Goal: Task Accomplishment & Management: Complete application form

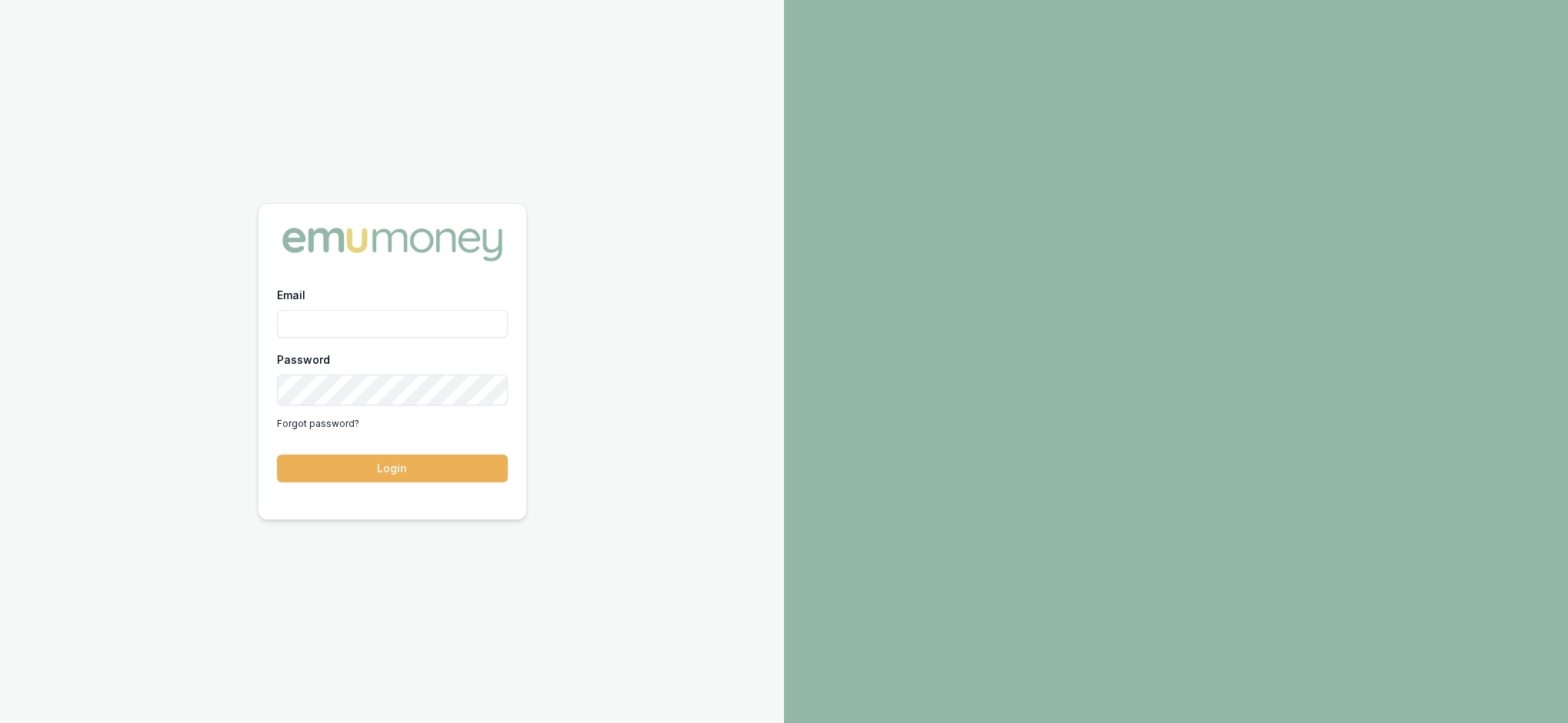
type input "rachael.connors@emumoney.com.au"
click at [394, 479] on button "Login" at bounding box center [392, 469] width 231 height 28
click at [388, 475] on button "Login" at bounding box center [392, 469] width 231 height 28
click at [387, 474] on button "Login" at bounding box center [392, 469] width 231 height 28
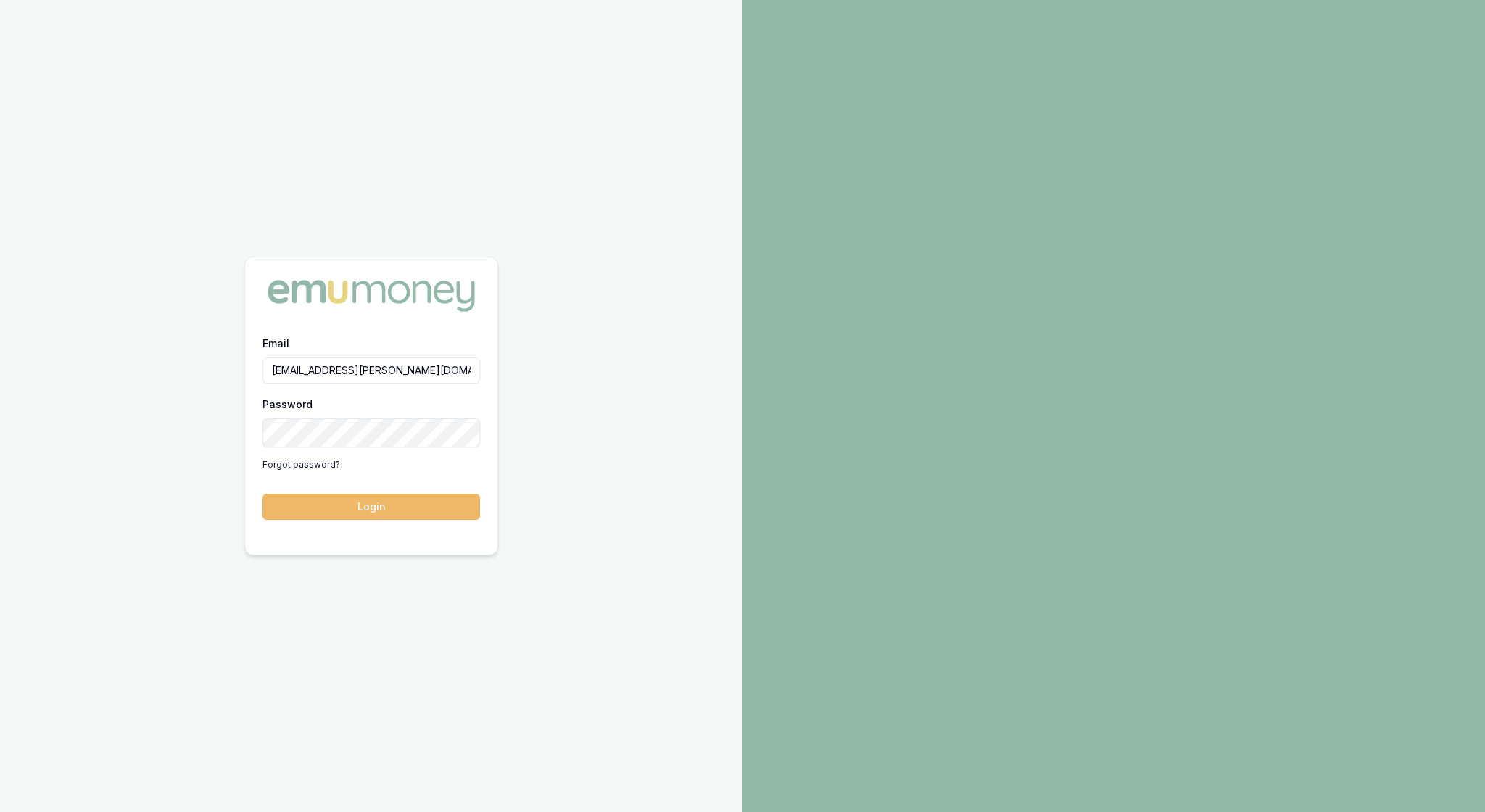
click at [386, 499] on button "Login" at bounding box center [371, 507] width 217 height 26
click at [380, 516] on button "Login" at bounding box center [371, 507] width 217 height 26
click at [377, 511] on button "Login" at bounding box center [371, 507] width 217 height 26
click at [375, 512] on button "Login" at bounding box center [371, 507] width 217 height 26
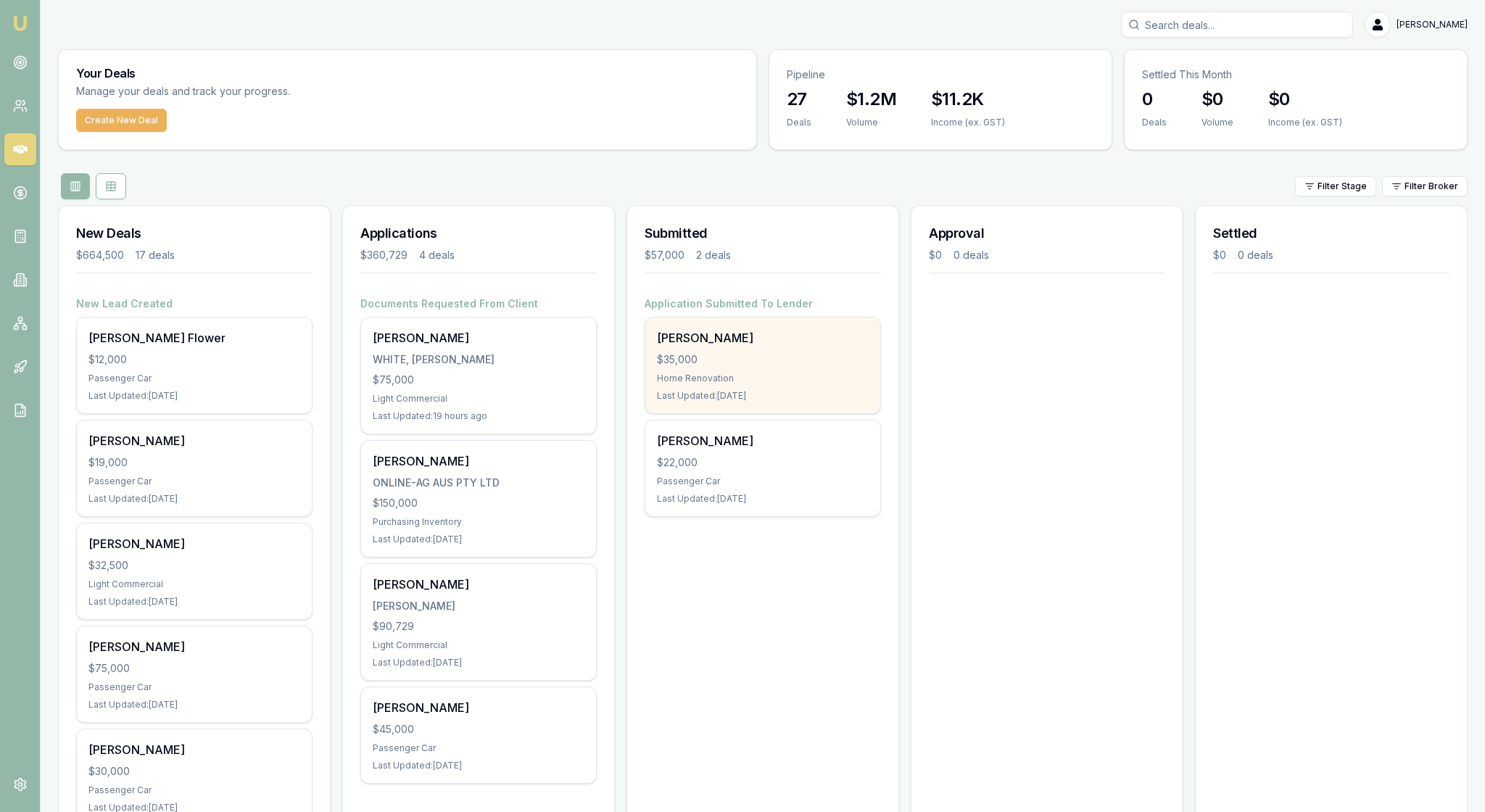
click at [751, 366] on div "$35,000" at bounding box center [762, 360] width 211 height 15
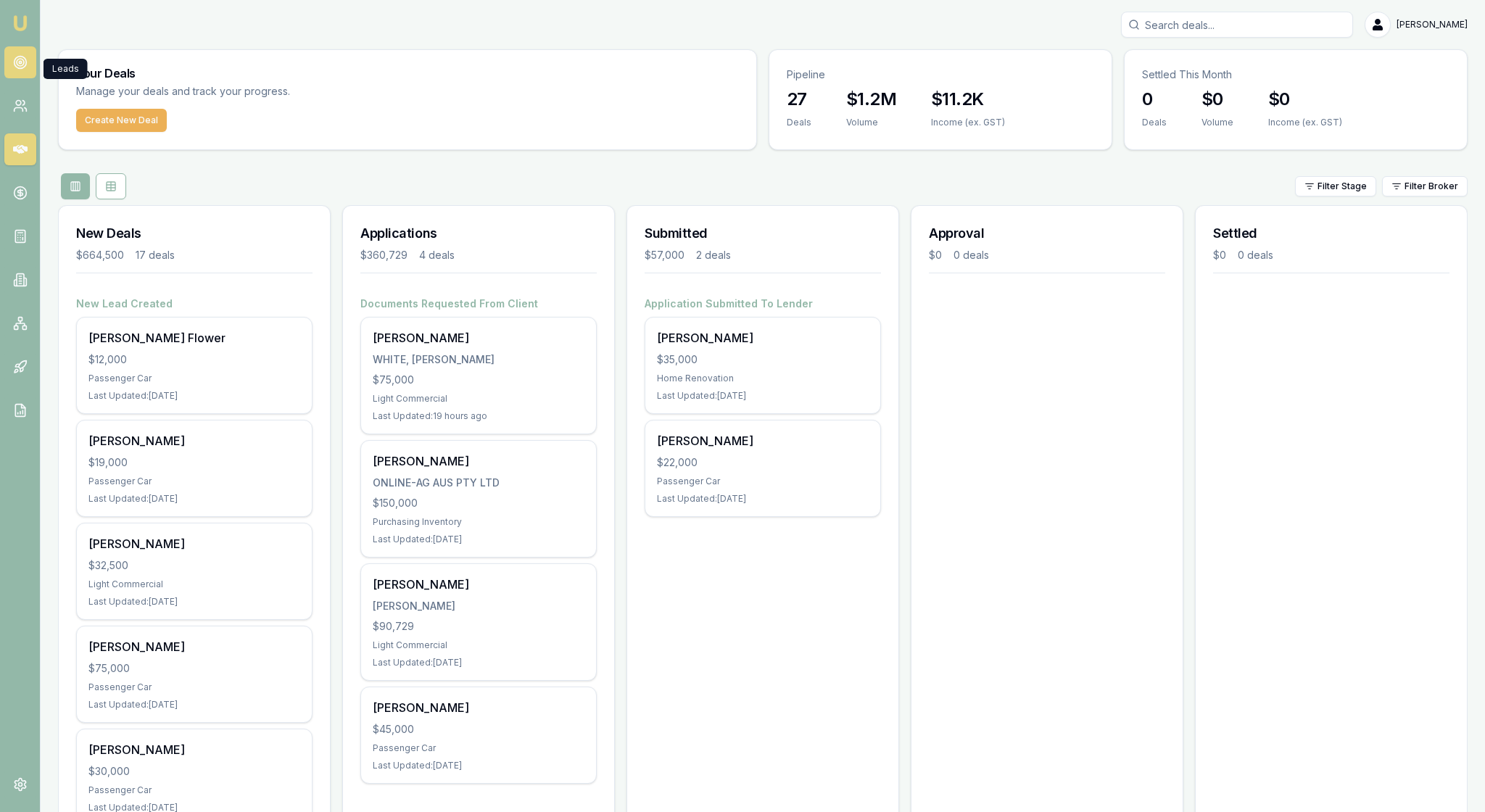
click at [16, 65] on icon at bounding box center [20, 62] width 15 height 15
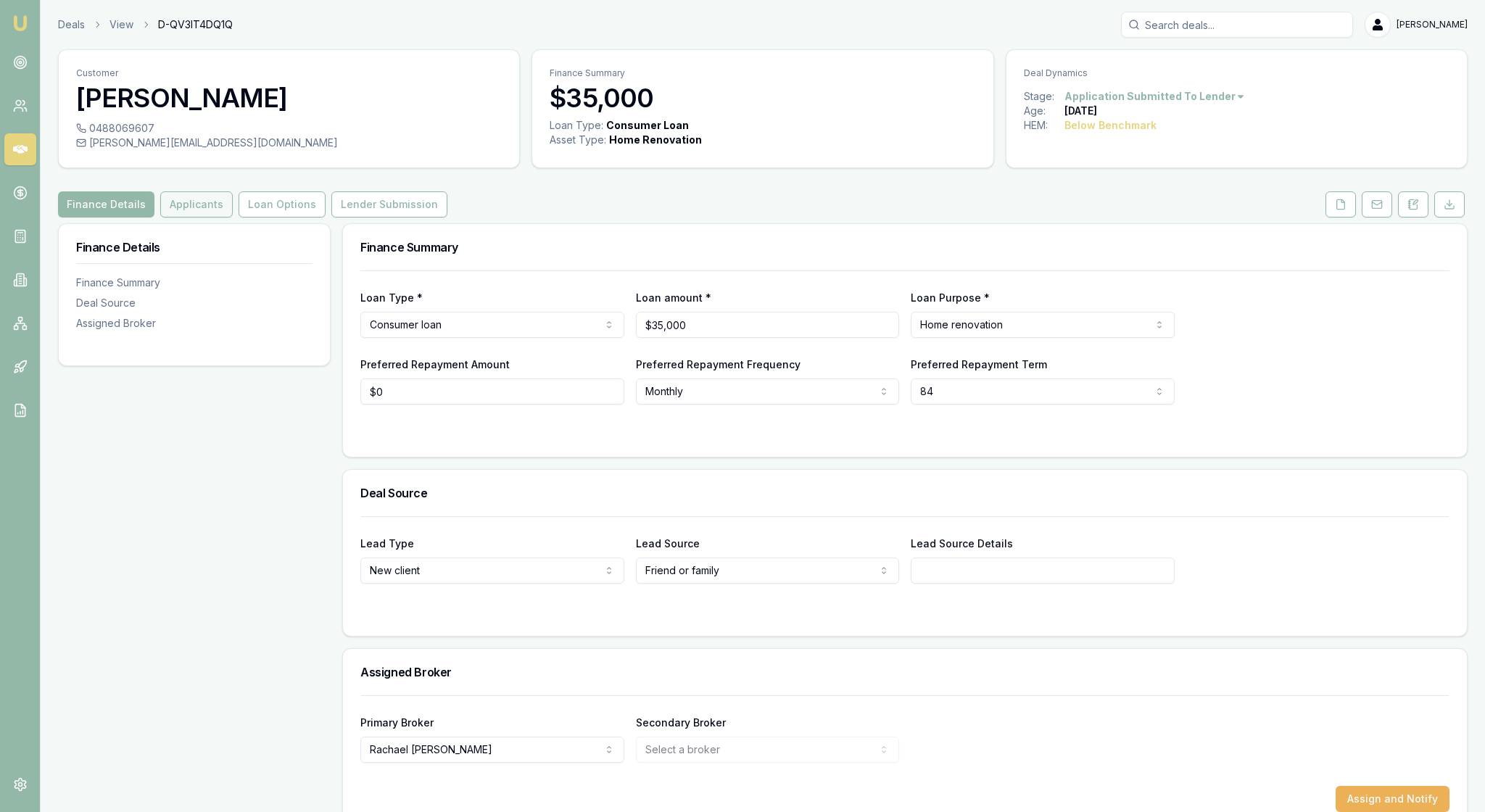
click at [233, 217] on button "Applicants" at bounding box center [196, 205] width 72 height 26
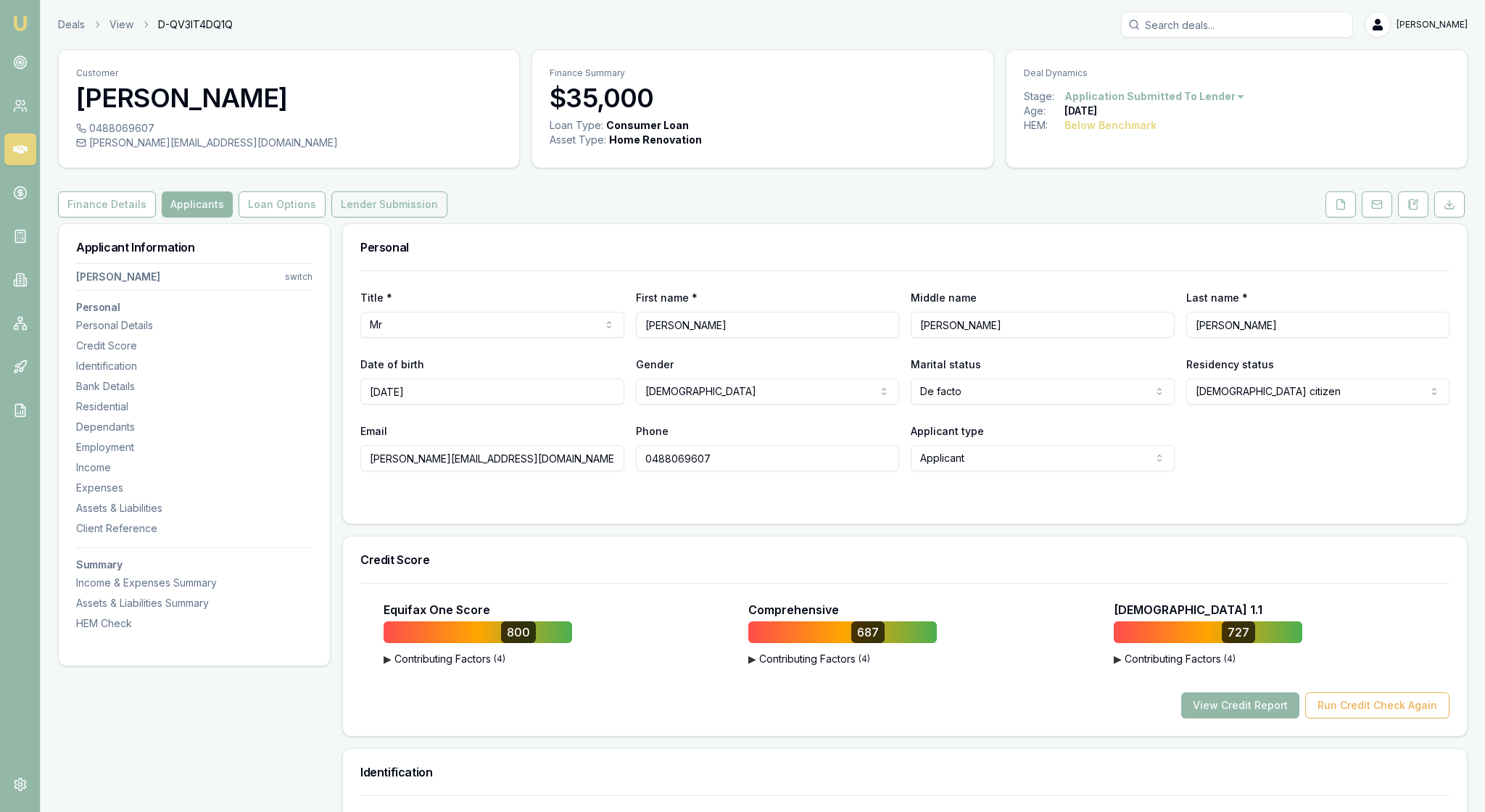
click at [447, 217] on button "Lender Submission" at bounding box center [389, 205] width 116 height 26
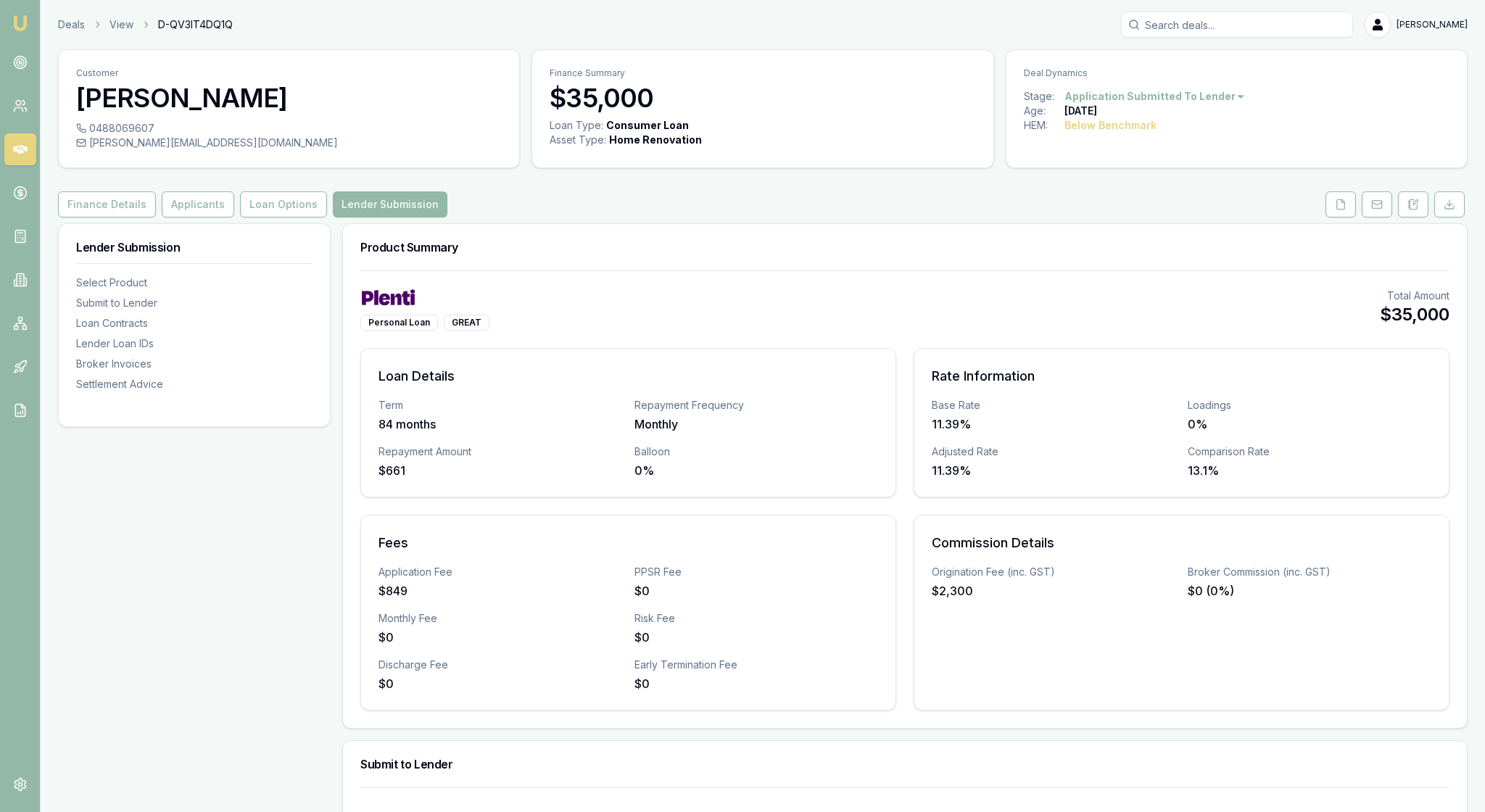
click at [974, 331] on div "Personal Loan GREAT Total Amount $35,000" at bounding box center [905, 309] width 1089 height 42
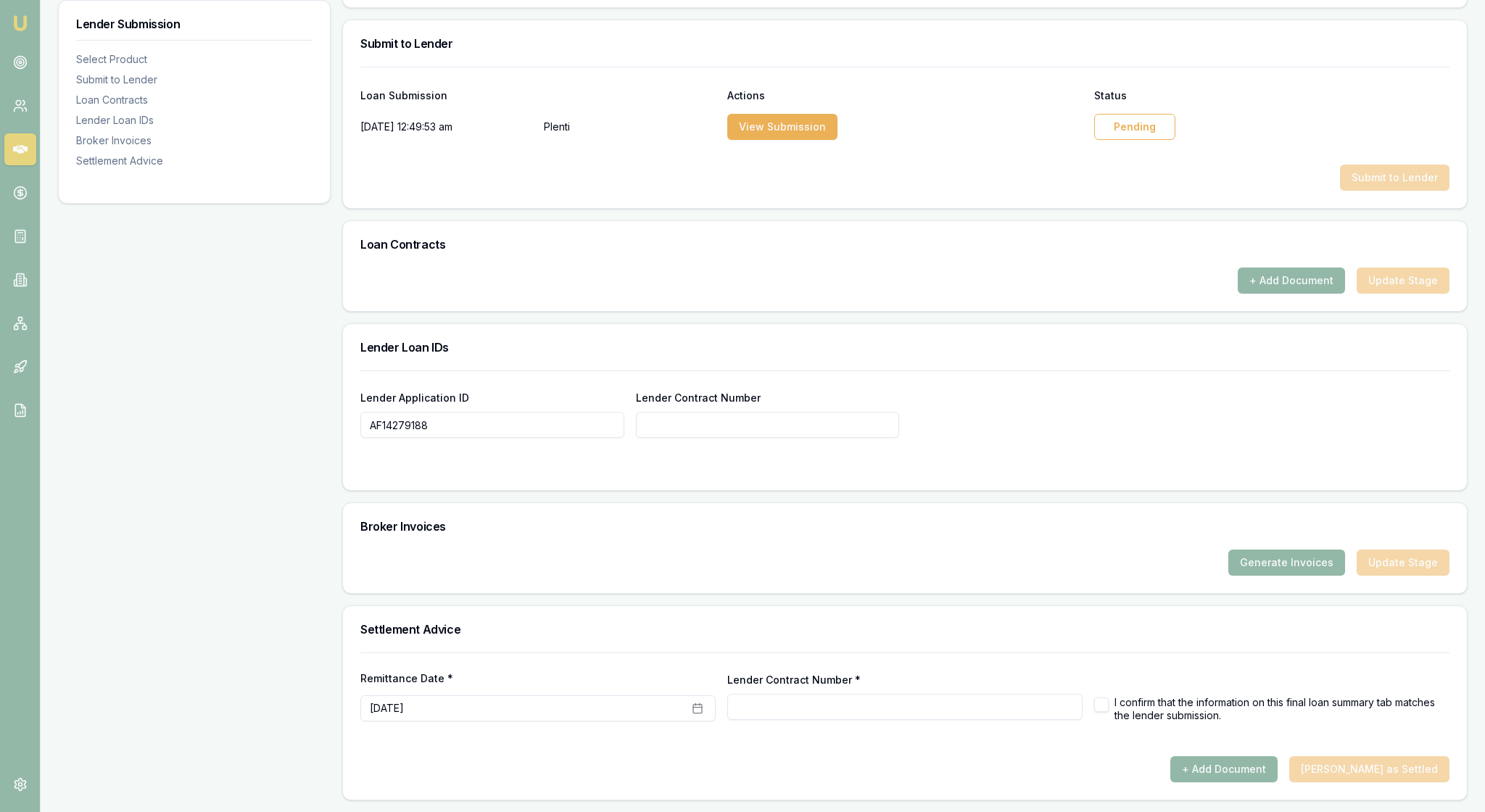
scroll to position [811, 0]
click at [803, 140] on button "View Submission" at bounding box center [782, 127] width 110 height 26
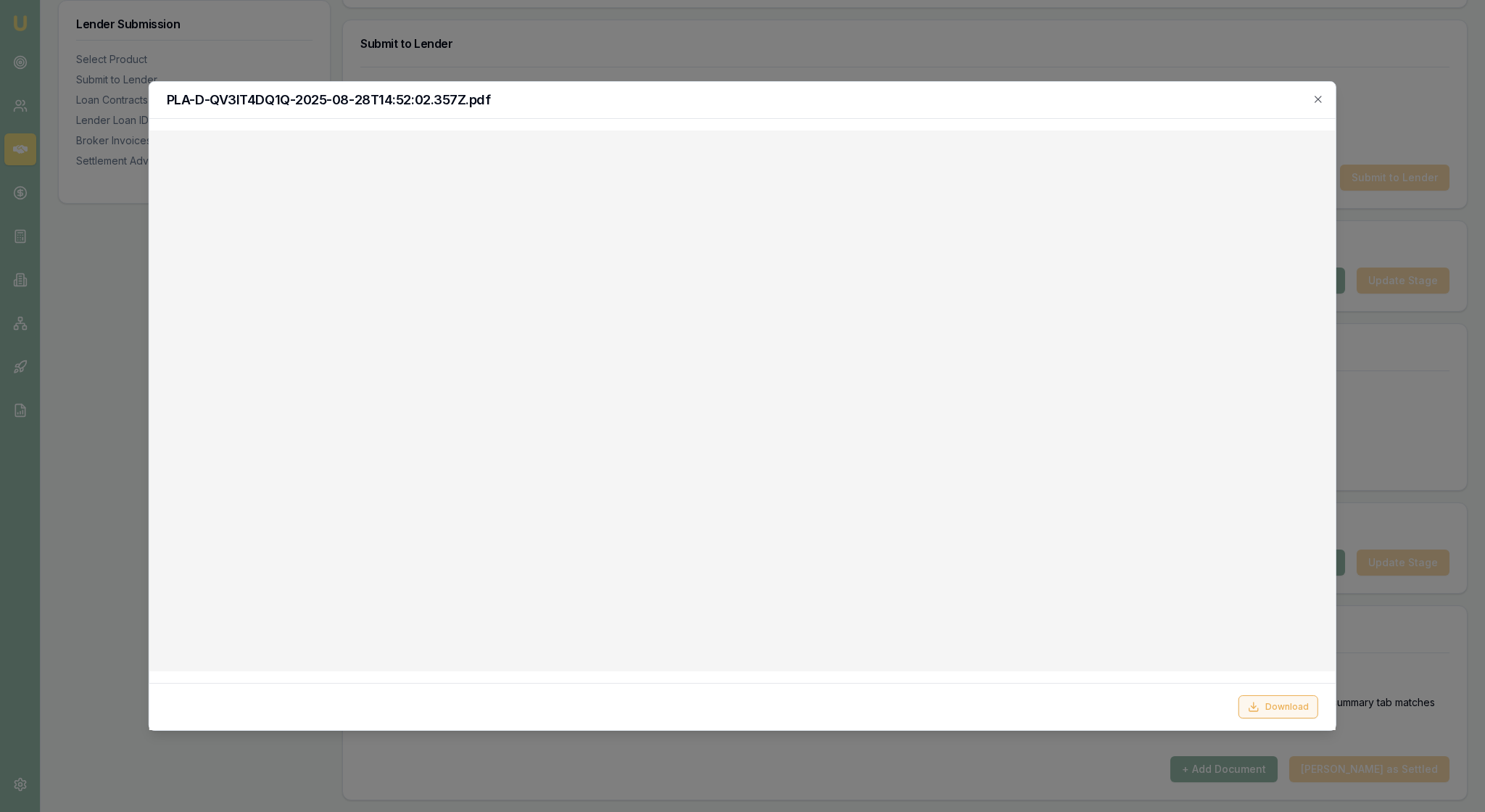
click at [1255, 704] on button "Download" at bounding box center [1278, 707] width 80 height 23
click at [1317, 99] on icon "button" at bounding box center [1318, 99] width 12 height 12
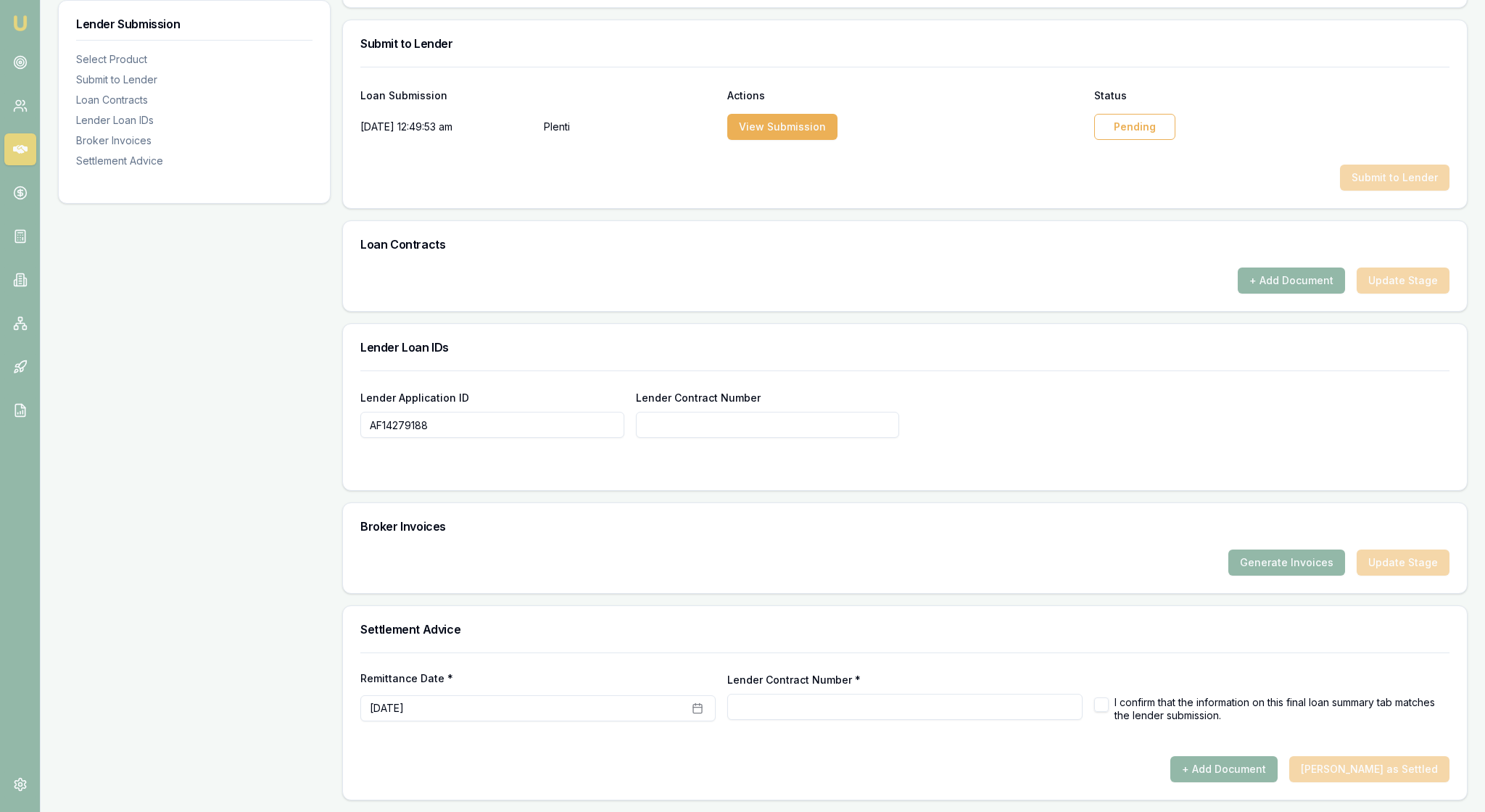
scroll to position [920, 0]
click at [673, 412] on input "Lender Contract Number" at bounding box center [767, 425] width 264 height 26
click at [971, 388] on div "Lender Application ID AF14279188 Lender Contract Number" at bounding box center [905, 413] width 1089 height 49
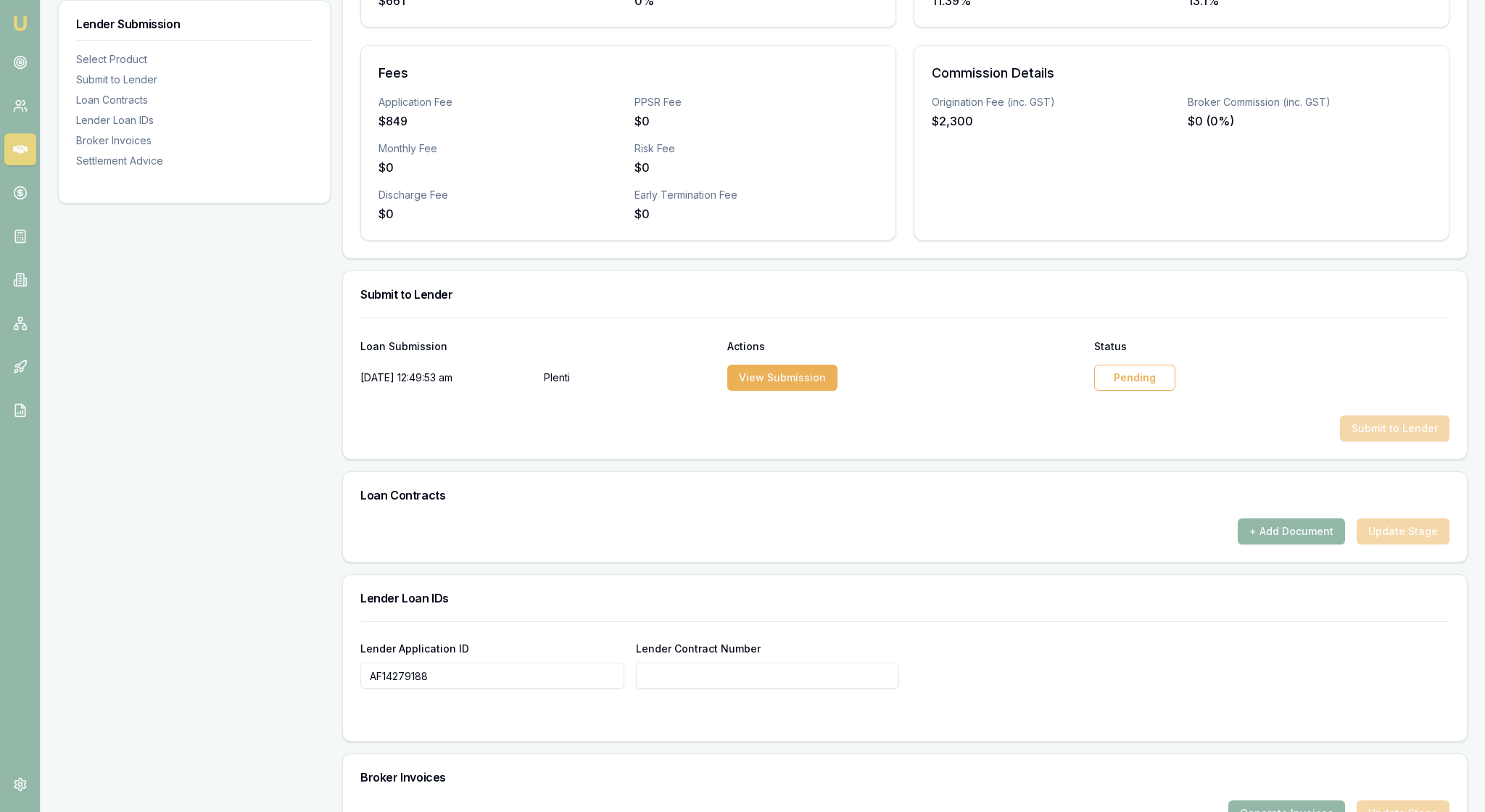
scroll to position [468, 0]
click at [1128, 392] on div "Pending" at bounding box center [1135, 379] width 81 height 26
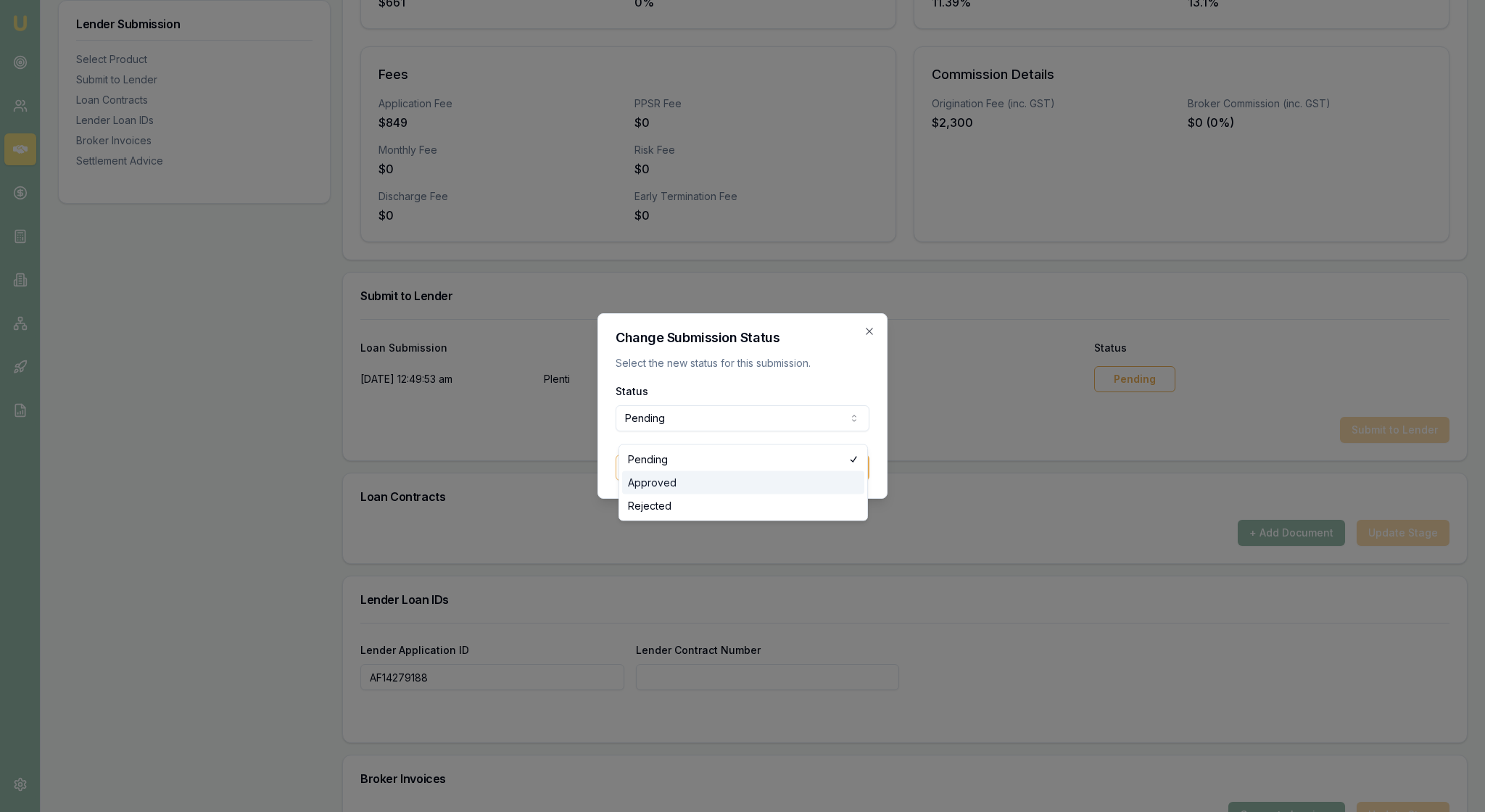
select select "APPROVED"
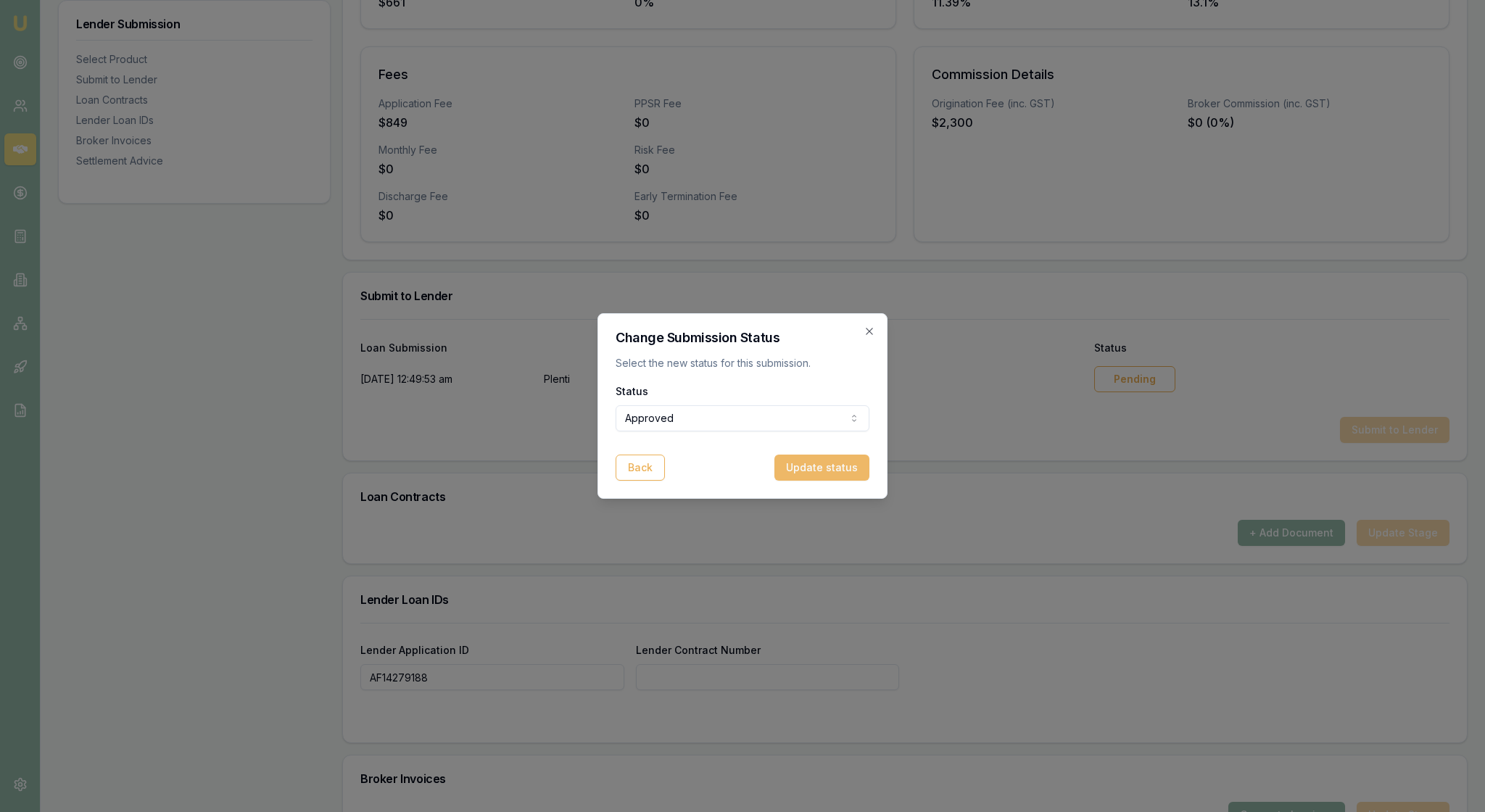
click at [822, 481] on button "Update status" at bounding box center [822, 467] width 95 height 26
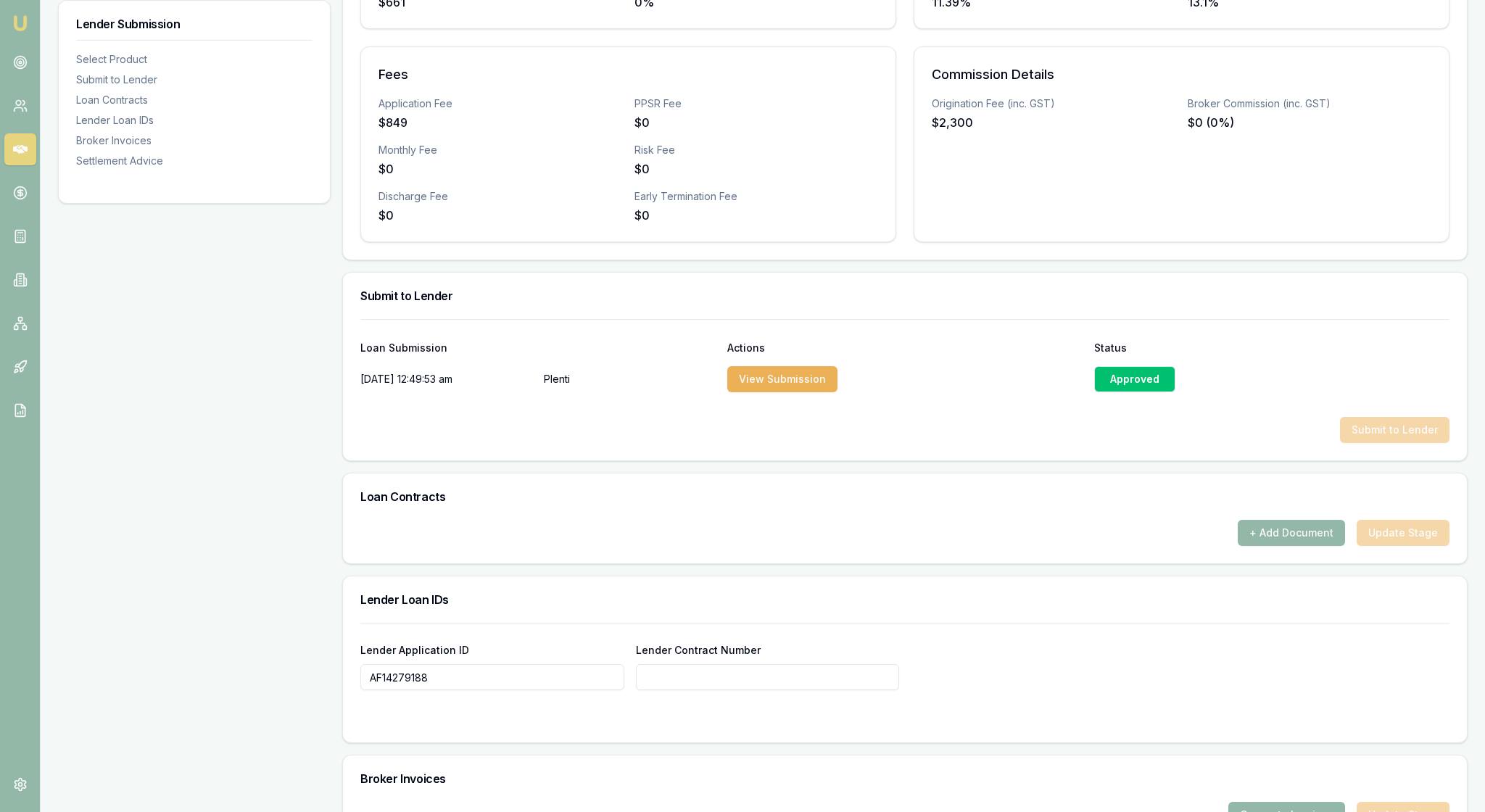
click at [986, 394] on div "29/8/2025, 12:49:53 am Plenti View Submission Approved" at bounding box center [905, 377] width 1089 height 35
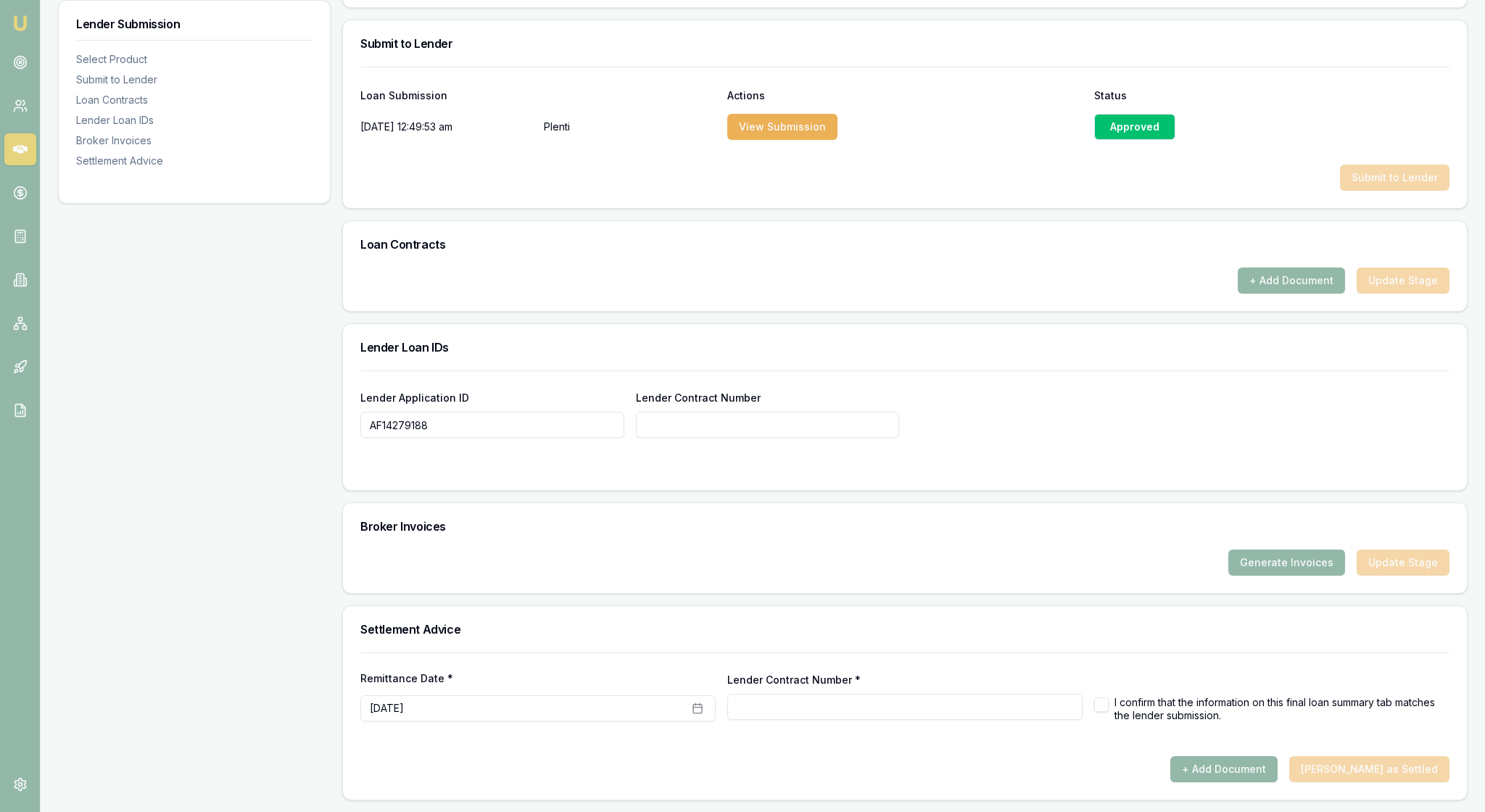
scroll to position [918, 0]
click at [661, 412] on input "Lender Contract Number" at bounding box center [767, 425] width 264 height 26
paste input "E07E41"
type input "E"
click at [677, 412] on input "Lender Contract Number" at bounding box center [767, 425] width 264 height 26
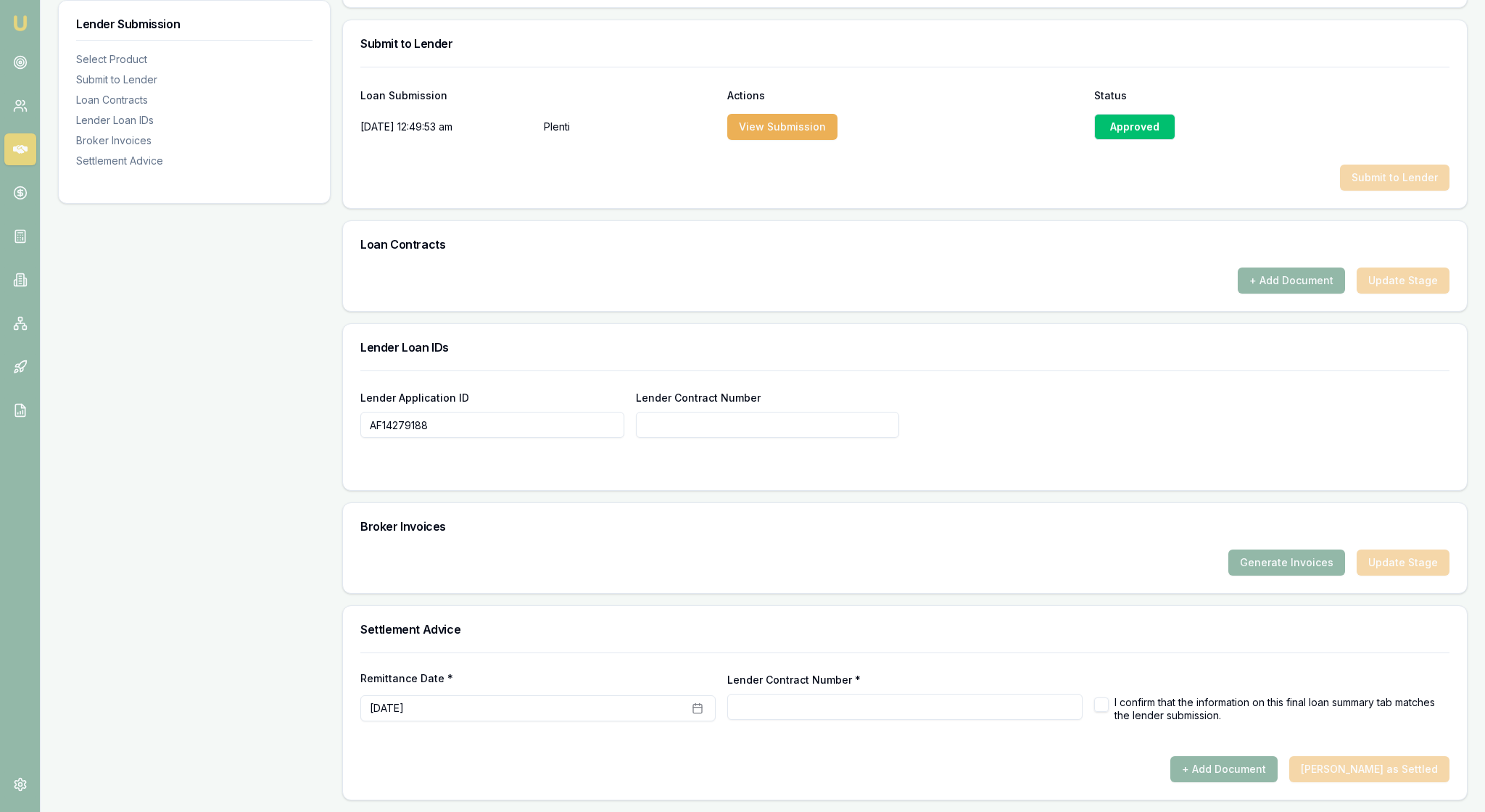
paste input "AF14279188"
type input "AF14279188"
click at [1121, 388] on div "Lender Application ID AF14279188 Lender Contract Number AF14279188" at bounding box center [905, 413] width 1089 height 49
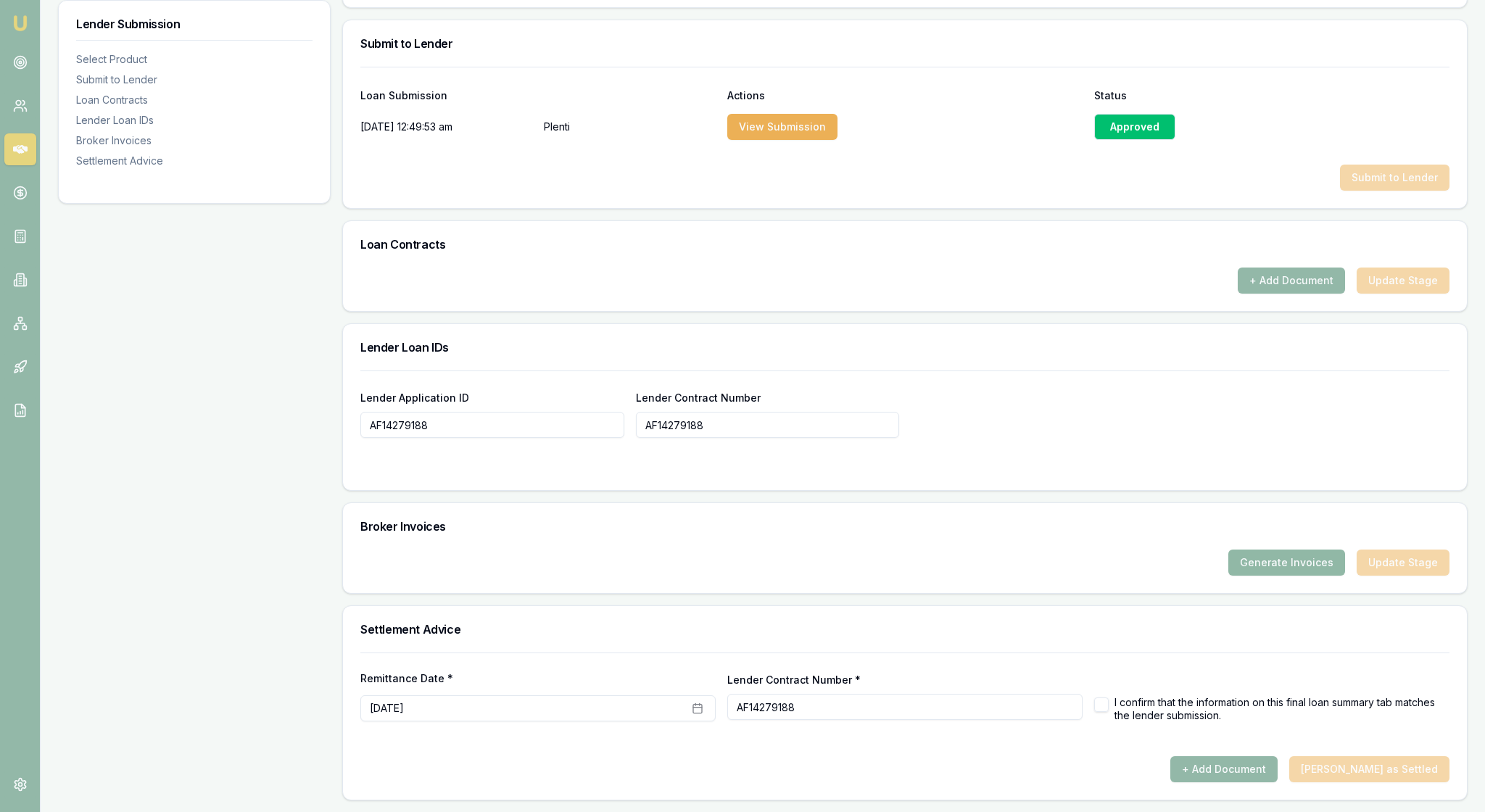
click at [1231, 549] on button "Generate Invoices" at bounding box center [1287, 563] width 117 height 26
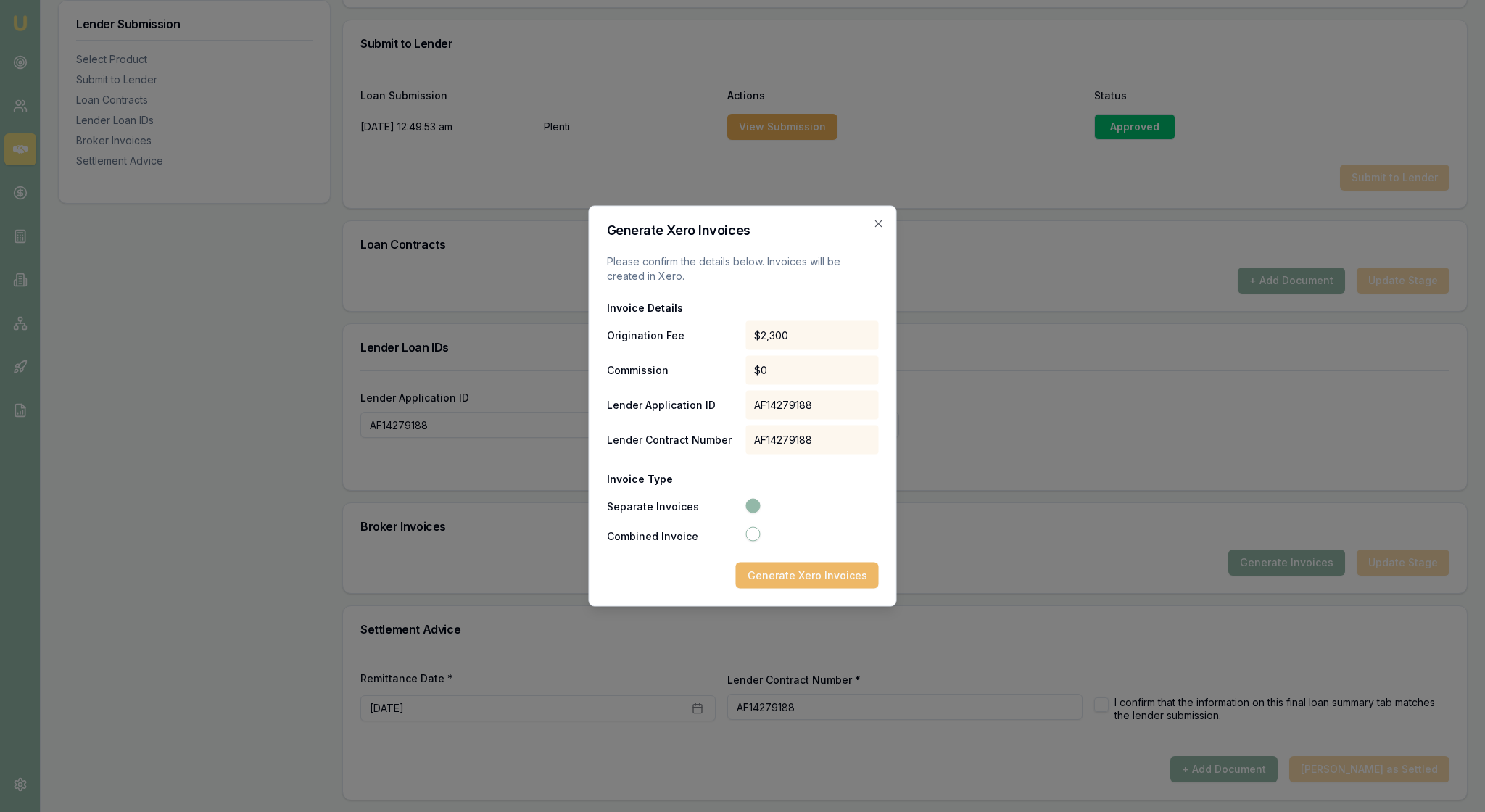
click at [796, 589] on button "Generate Xero Invoices" at bounding box center [807, 576] width 143 height 26
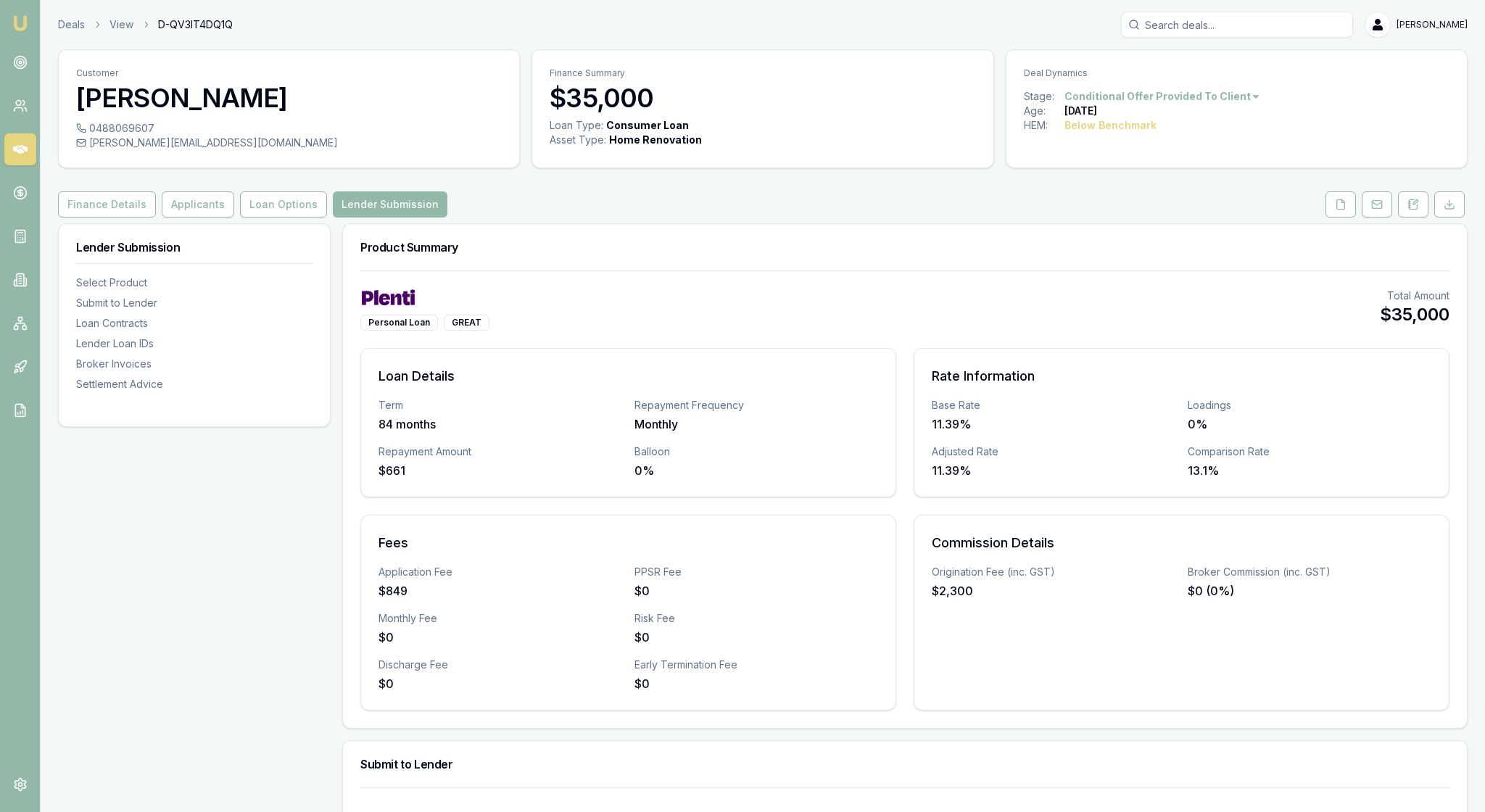
click at [971, 328] on div "Personal Loan GREAT Total Amount $35,000" at bounding box center [905, 309] width 1089 height 42
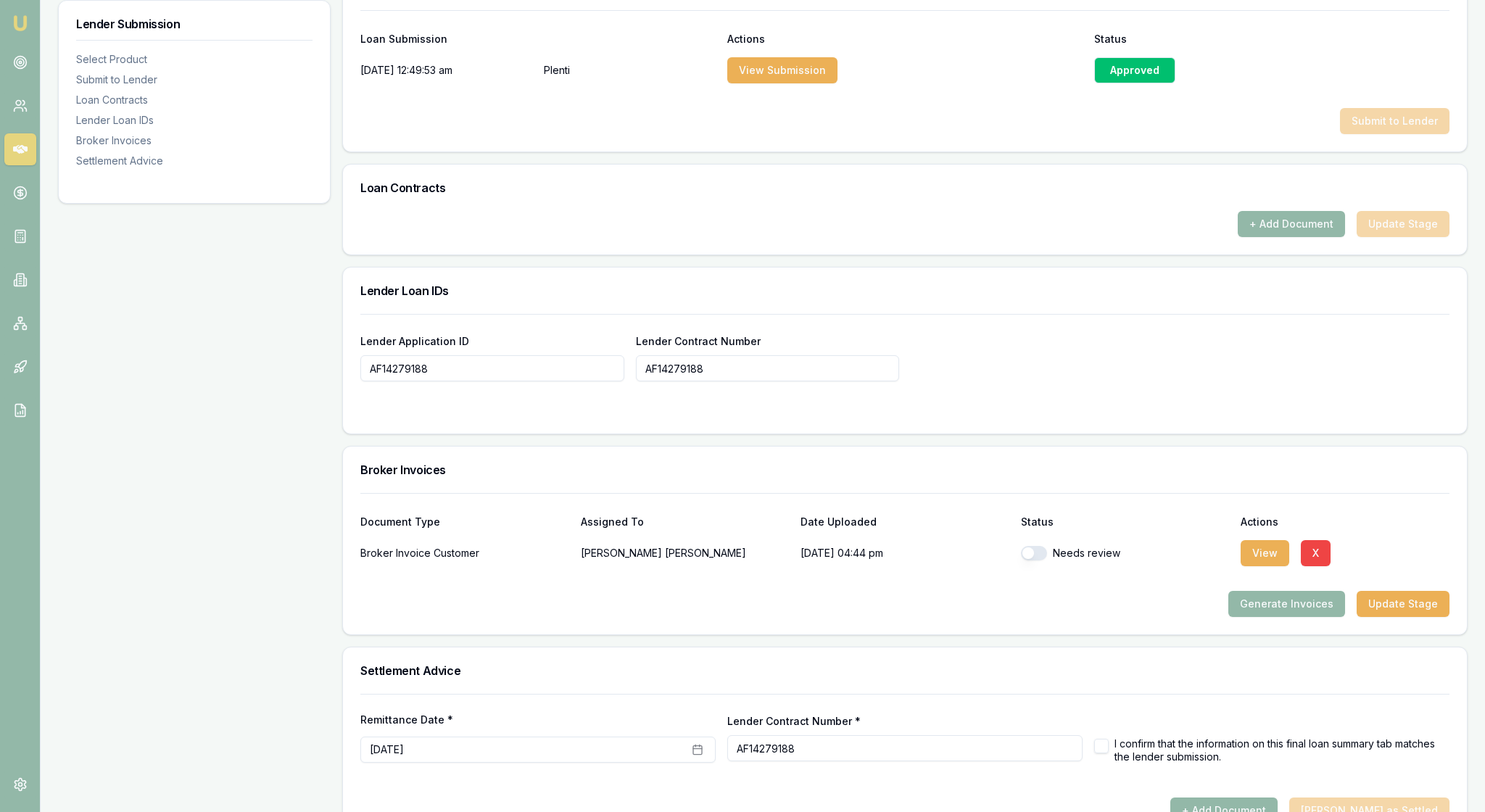
scroll to position [780, 0]
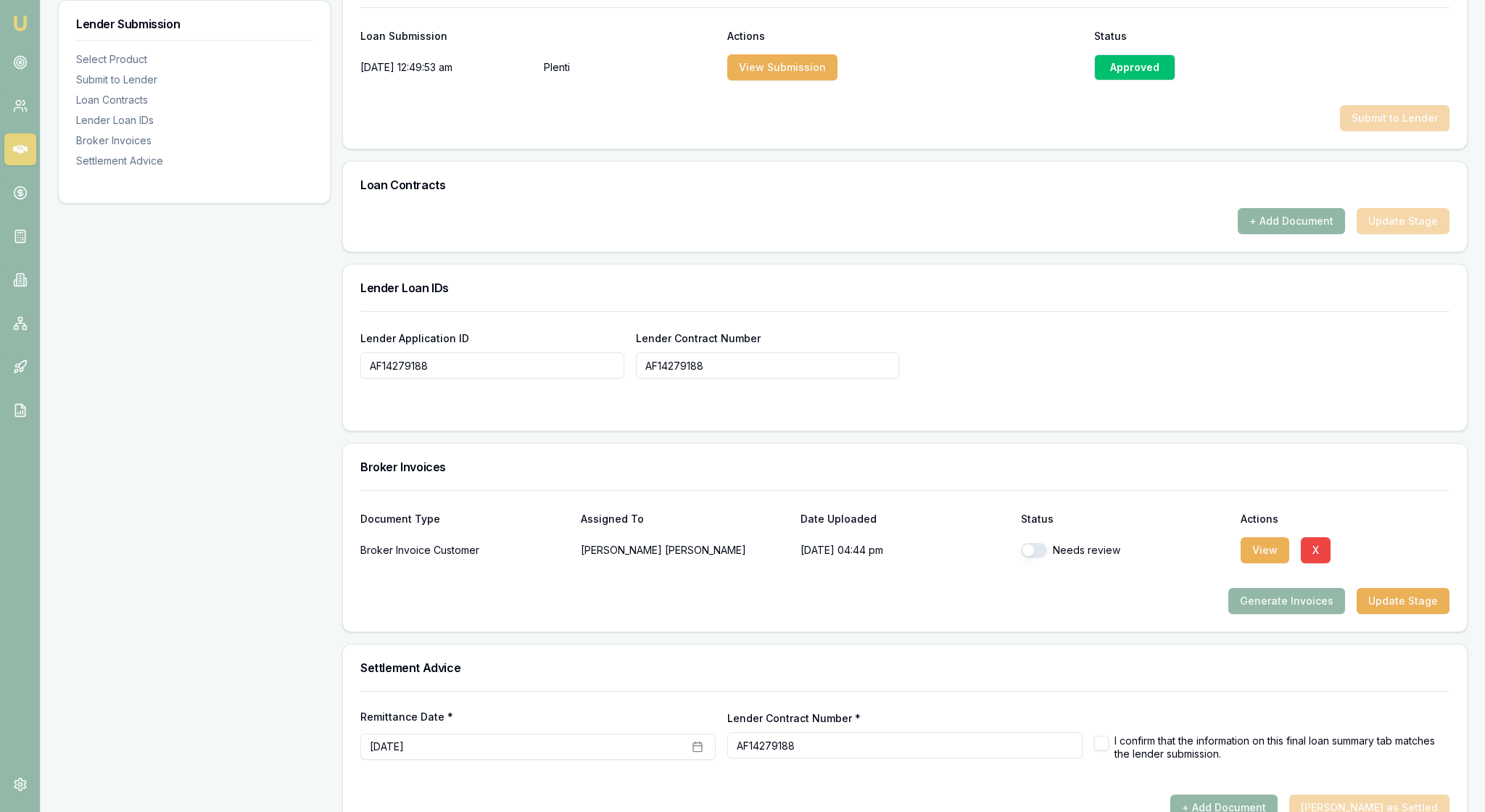
click at [1260, 234] on button "+ Add Document" at bounding box center [1291, 221] width 108 height 26
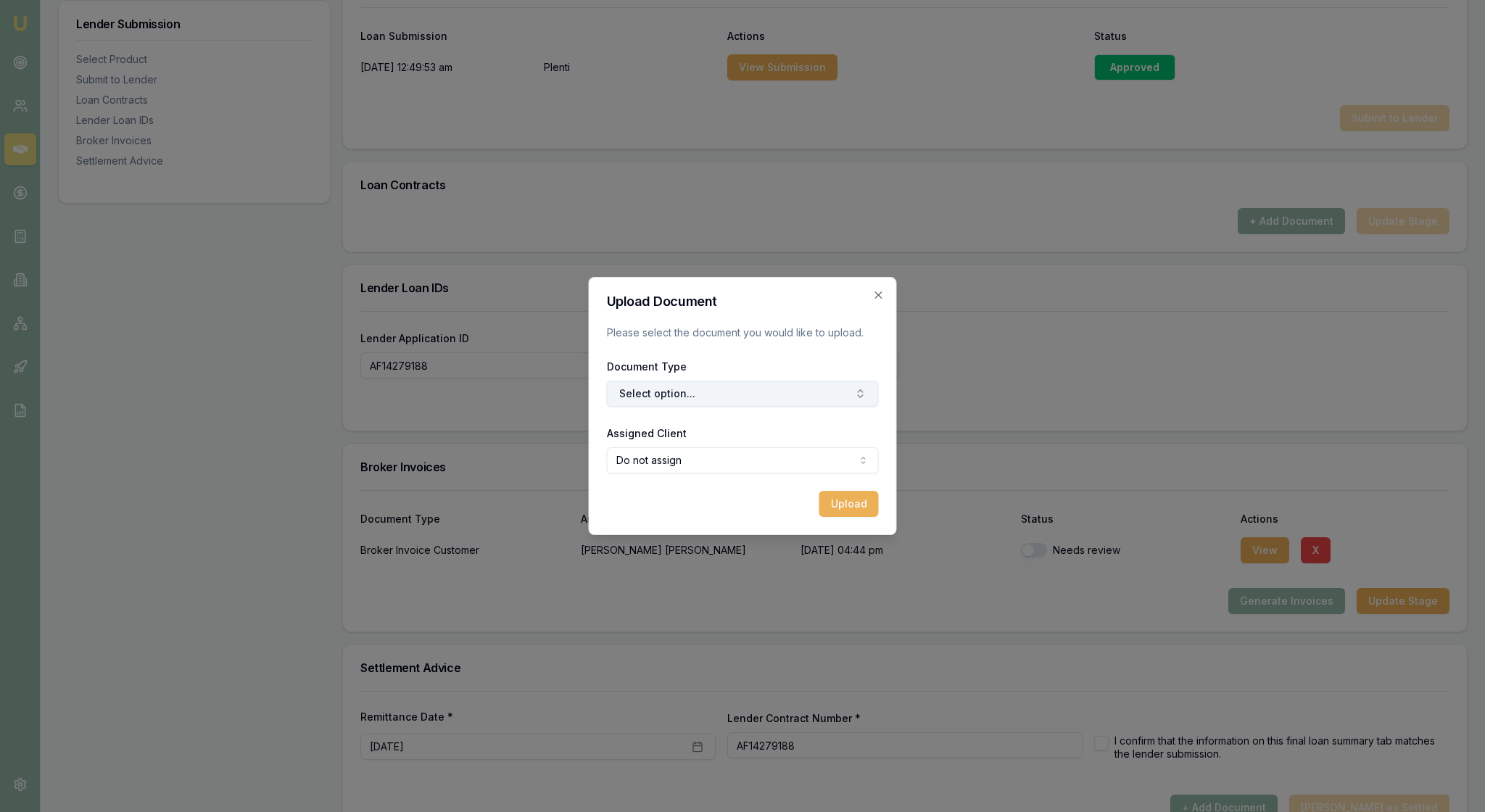
click at [854, 399] on icon "button" at bounding box center [860, 394] width 12 height 12
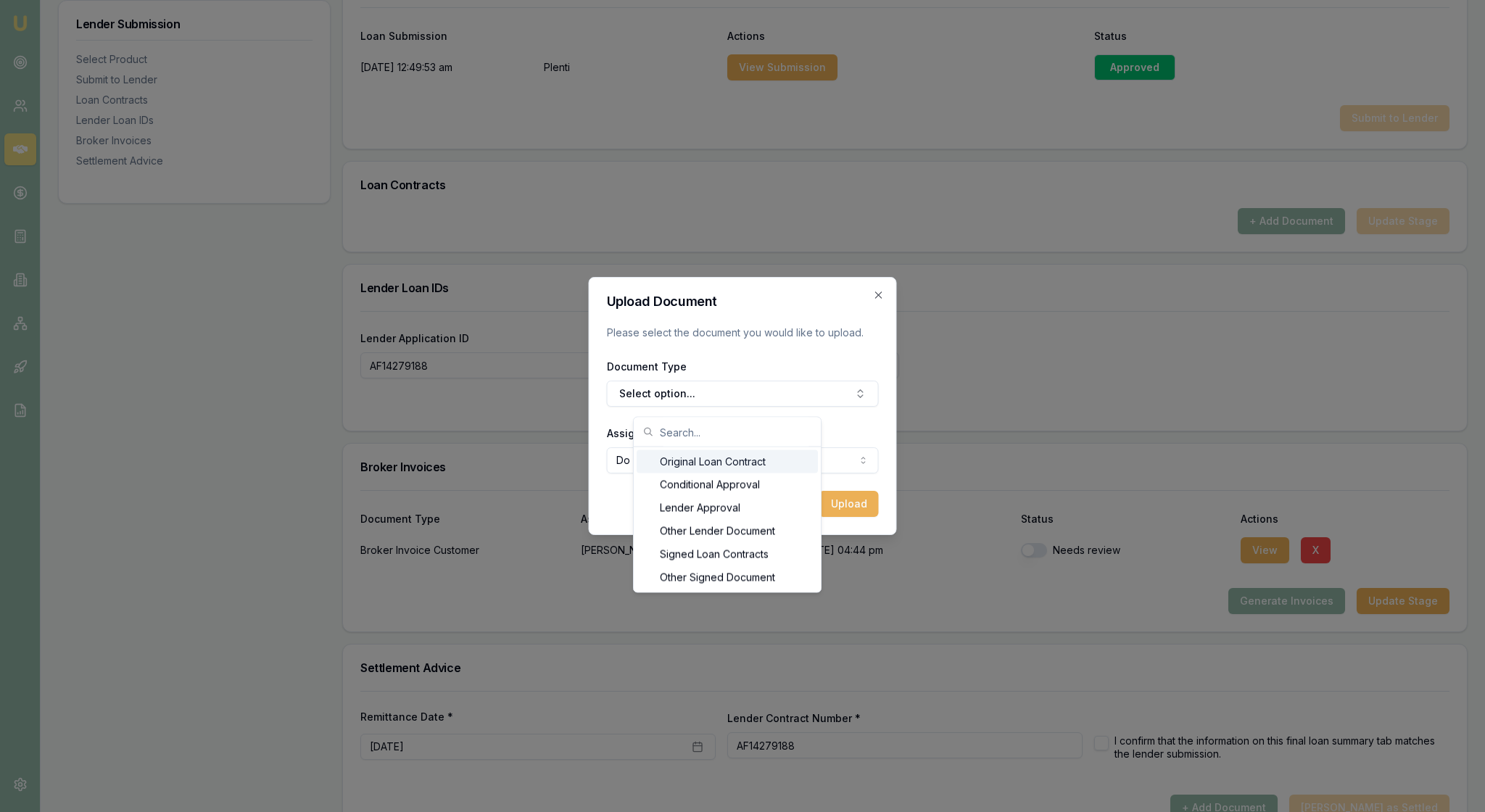
click at [792, 465] on div "Original Loan Contract" at bounding box center [727, 462] width 181 height 23
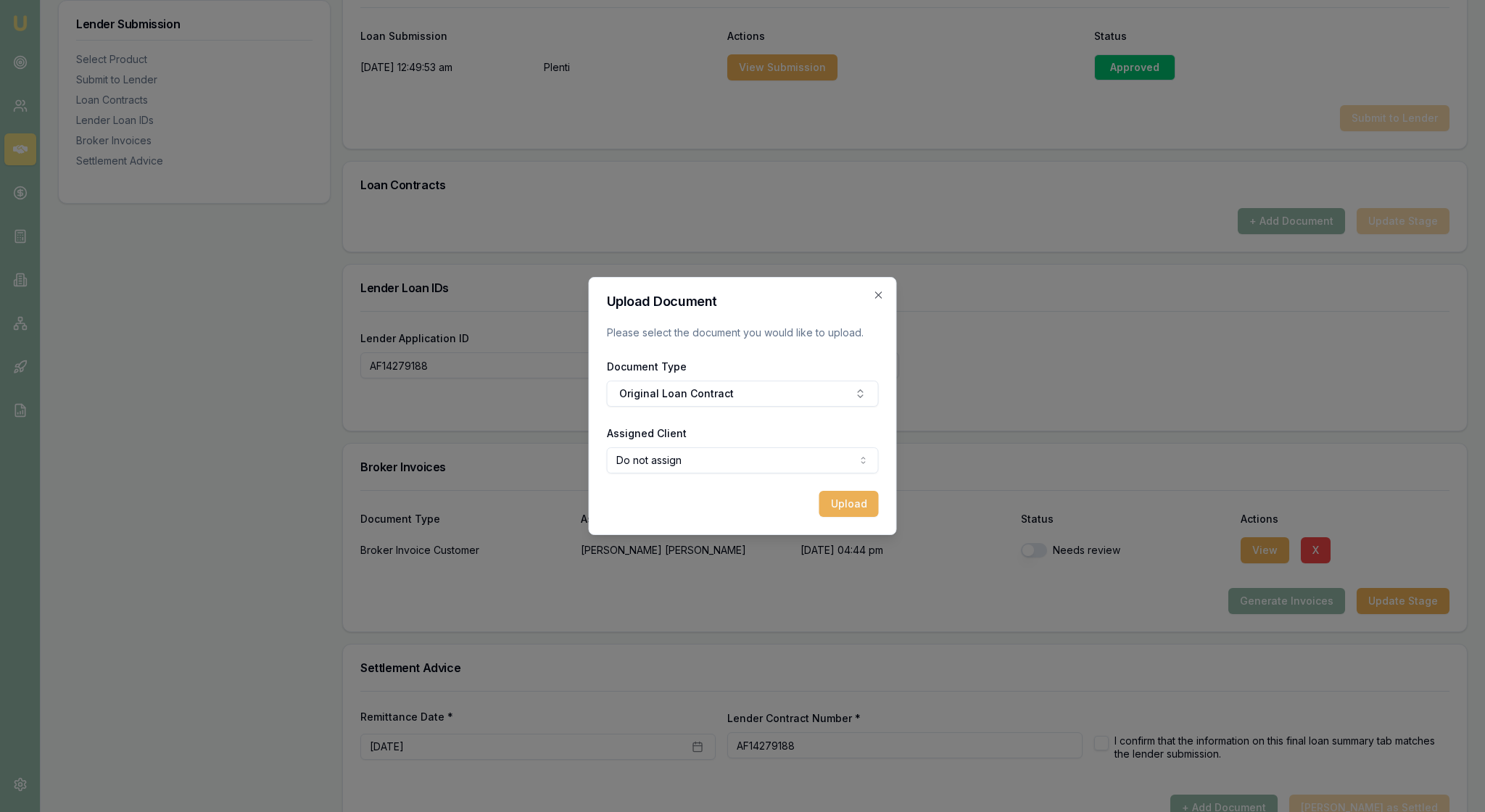
select select "U-1ODVH4G6PT"
click at [849, 512] on button "Upload" at bounding box center [849, 504] width 59 height 26
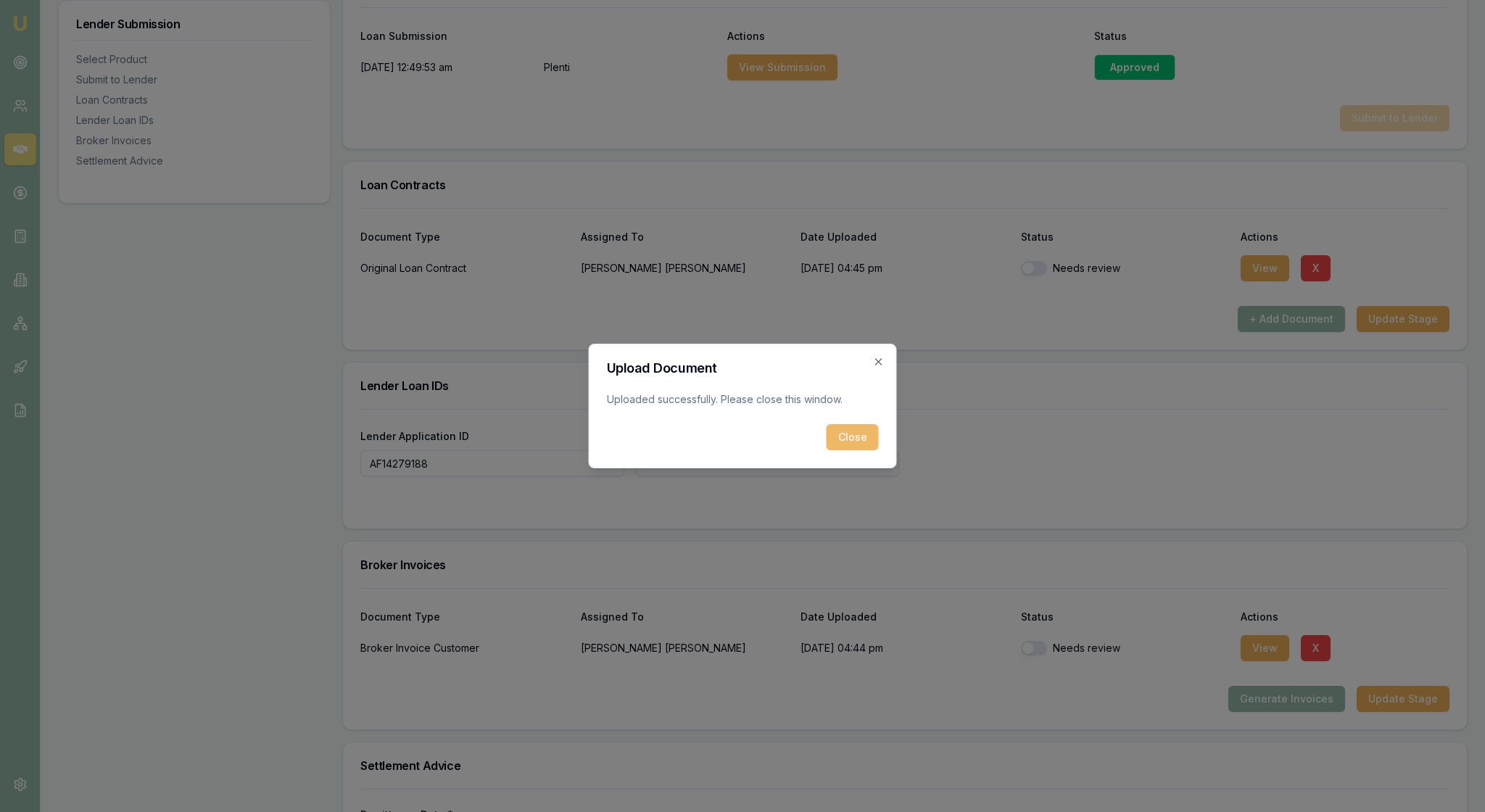
click at [857, 448] on button "Close" at bounding box center [852, 437] width 52 height 26
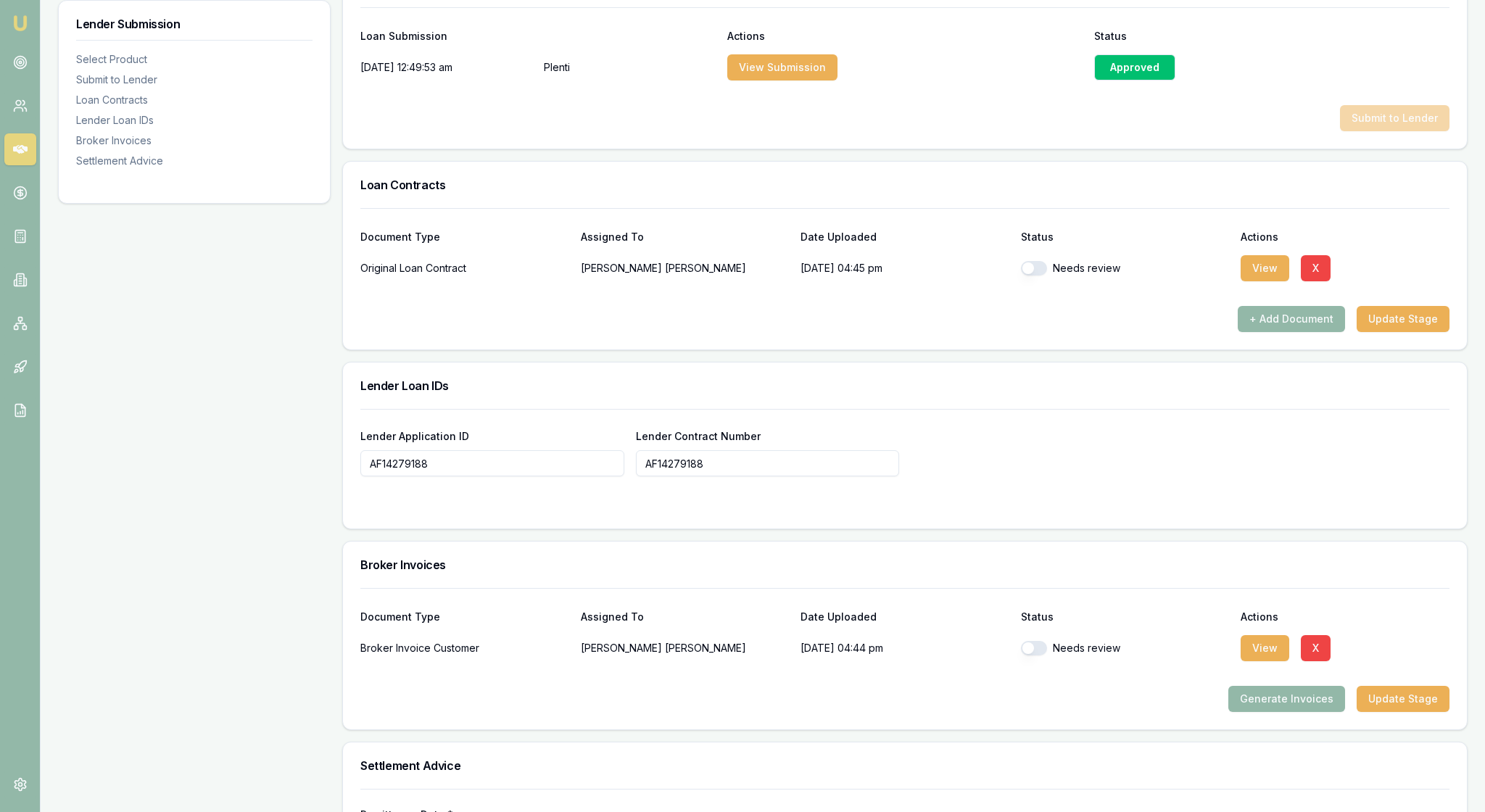
click at [1037, 276] on button "button" at bounding box center [1034, 268] width 26 height 15
checkbox input "true"
click at [1146, 476] on div "Lender Application ID AF14279188 Lender Contract Number AF14279188" at bounding box center [905, 443] width 1089 height 67
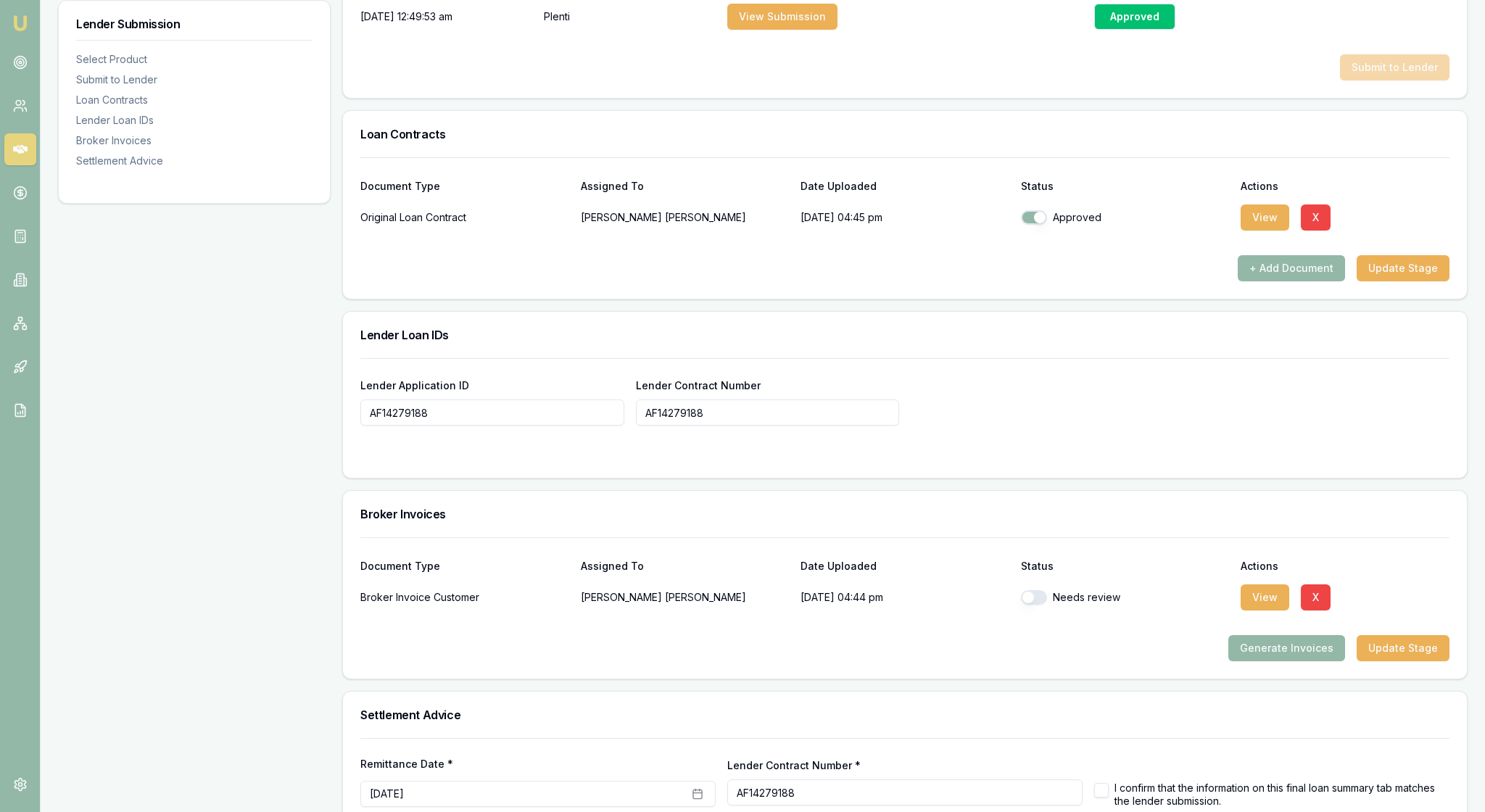
scroll to position [838, 0]
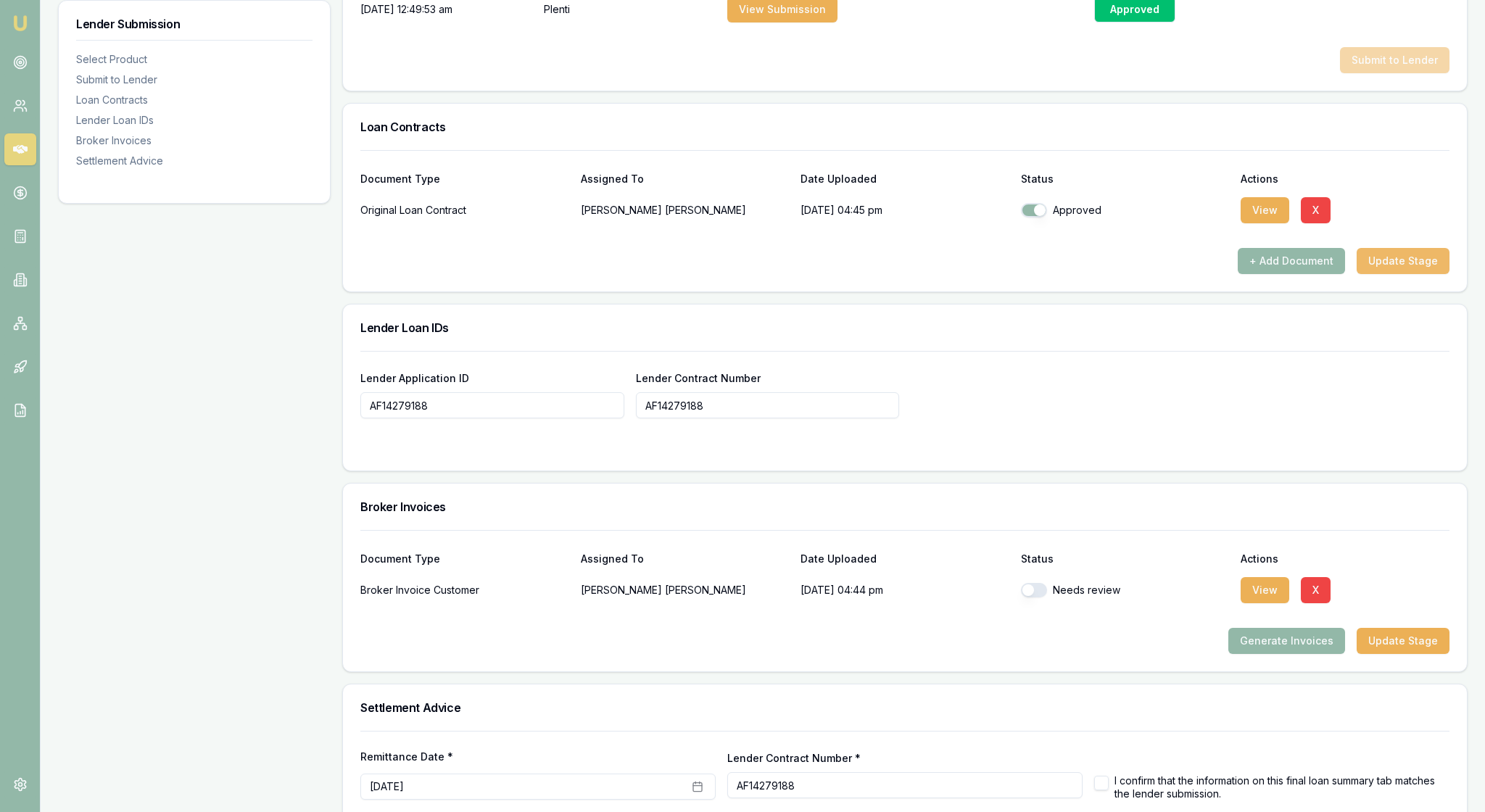
click at [1386, 274] on button "Update Stage" at bounding box center [1402, 261] width 93 height 26
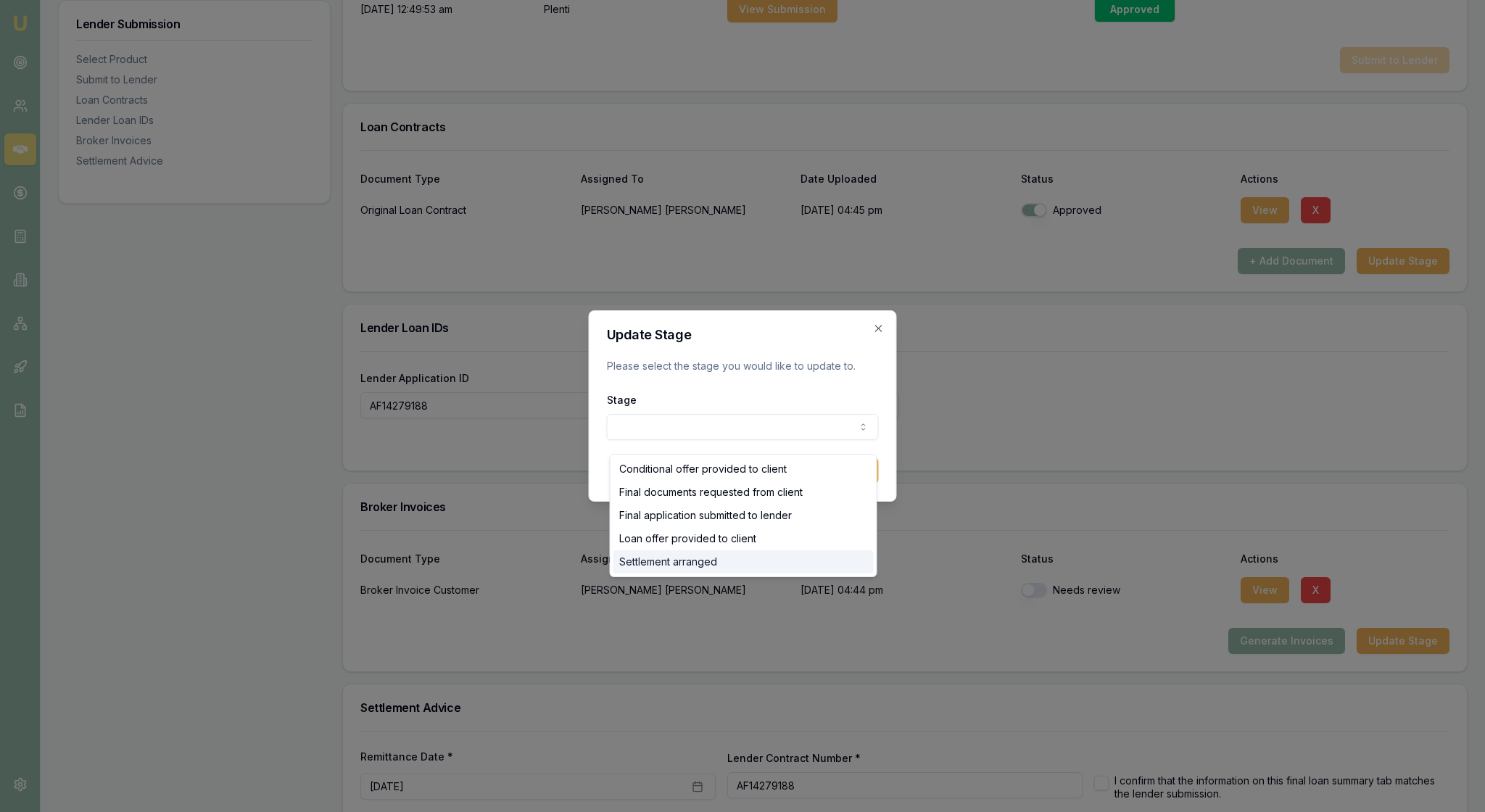
select select "SETTLEMENT_ARRANGED"
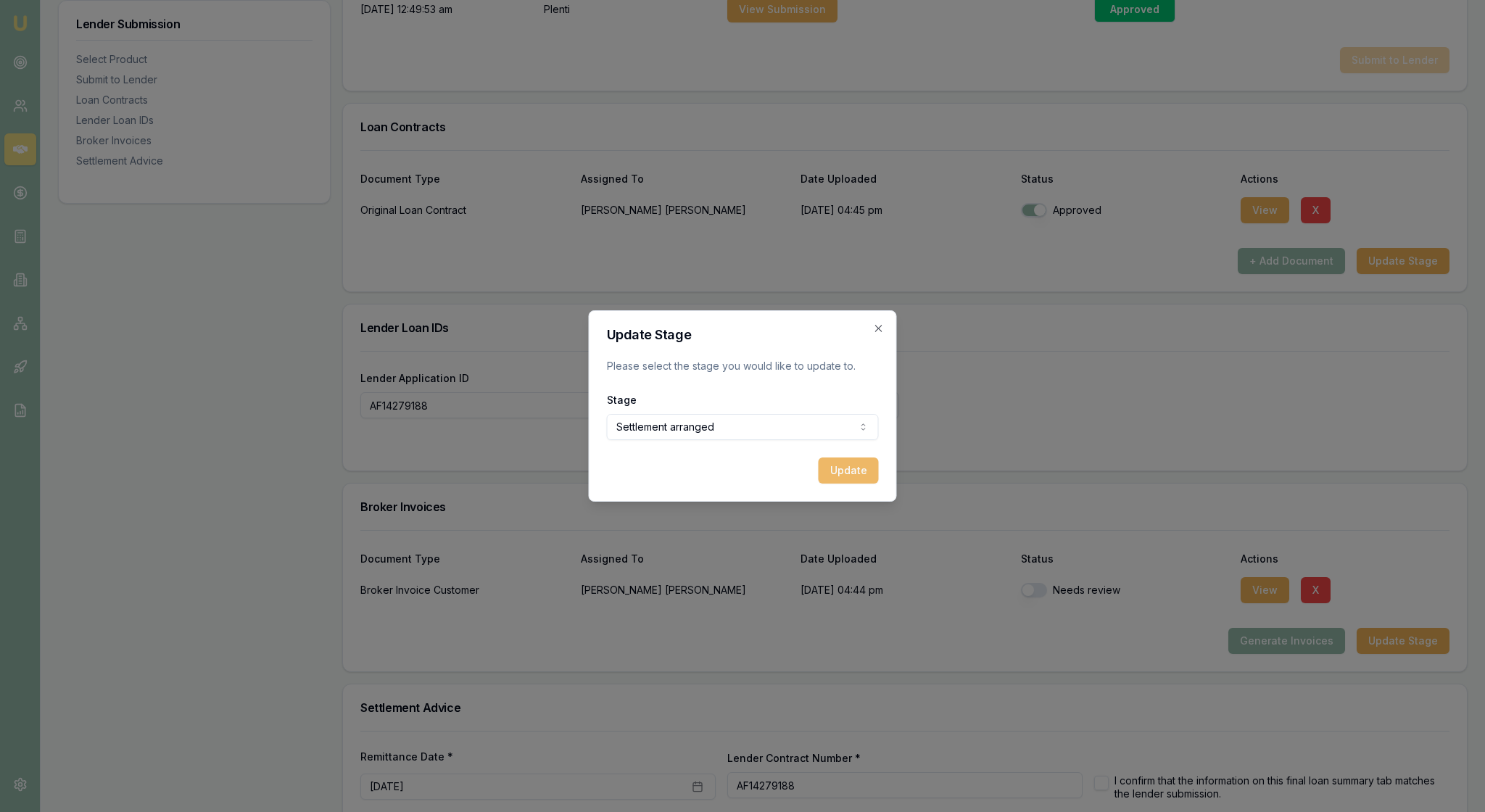
click at [849, 484] on button "Update" at bounding box center [849, 470] width 60 height 26
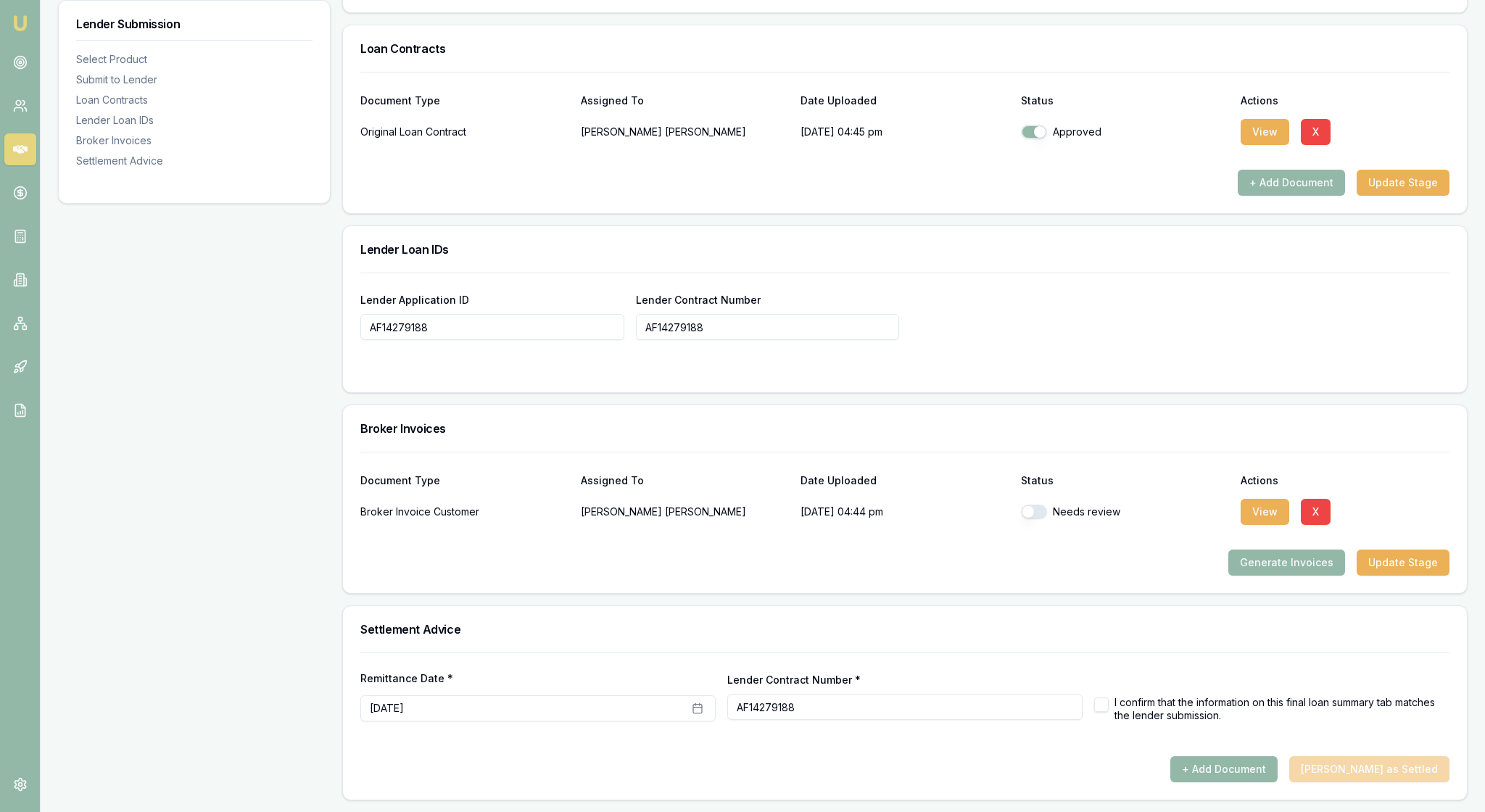
scroll to position [1141, 0]
click at [1270, 499] on button "View" at bounding box center [1265, 512] width 48 height 26
click at [1040, 505] on button "button" at bounding box center [1034, 512] width 26 height 15
checkbox input "true"
click at [1022, 549] on div "Generate Invoices Update Stage" at bounding box center [905, 563] width 1089 height 26
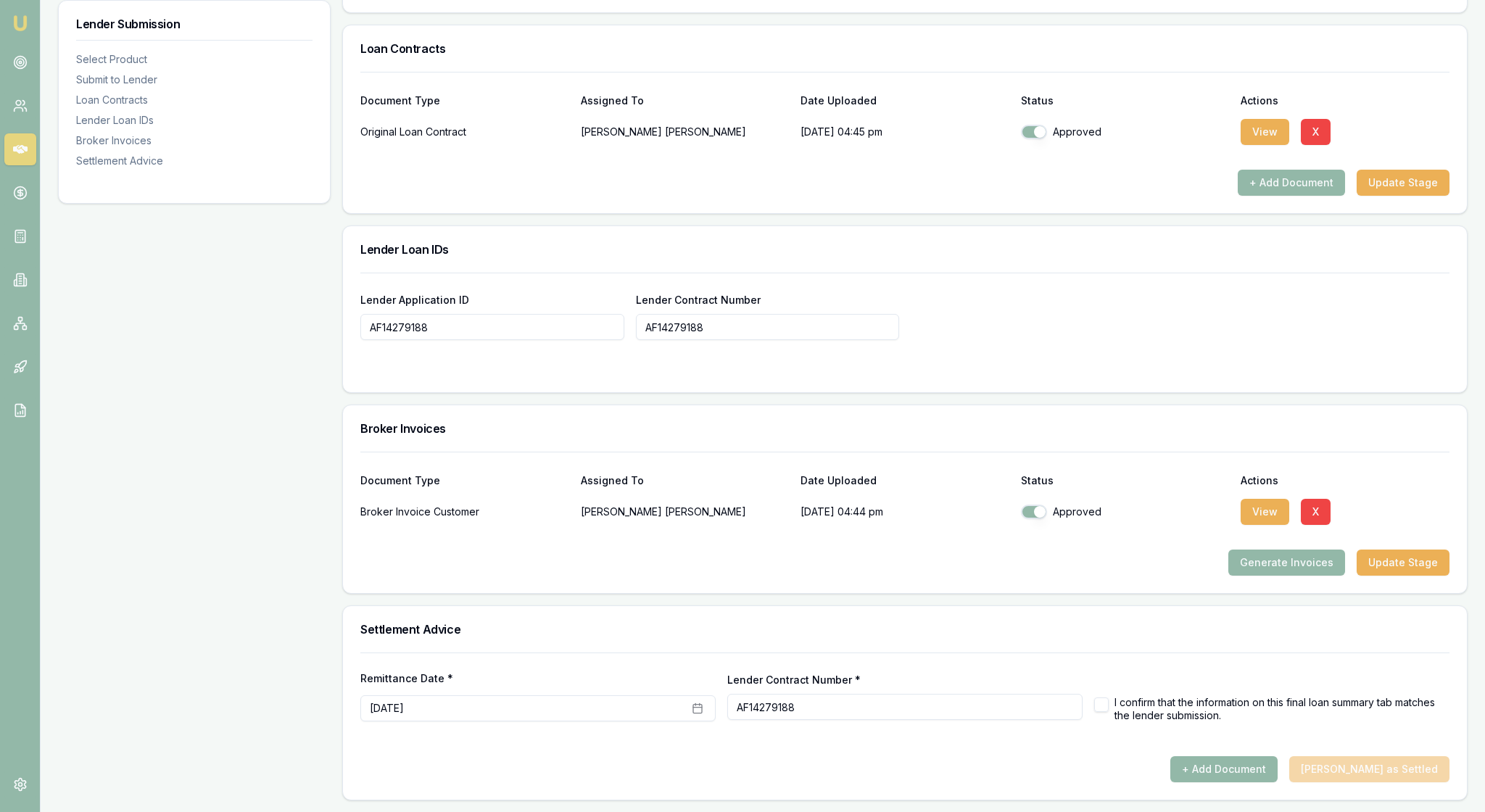
click at [1010, 623] on h3 "Settlement Advice" at bounding box center [905, 629] width 1089 height 12
click at [1105, 697] on button "button" at bounding box center [1102, 704] width 15 height 15
checkbox input "true"
click at [1031, 756] on div "+ Add Document Mark Deal as Settled" at bounding box center [905, 770] width 1089 height 26
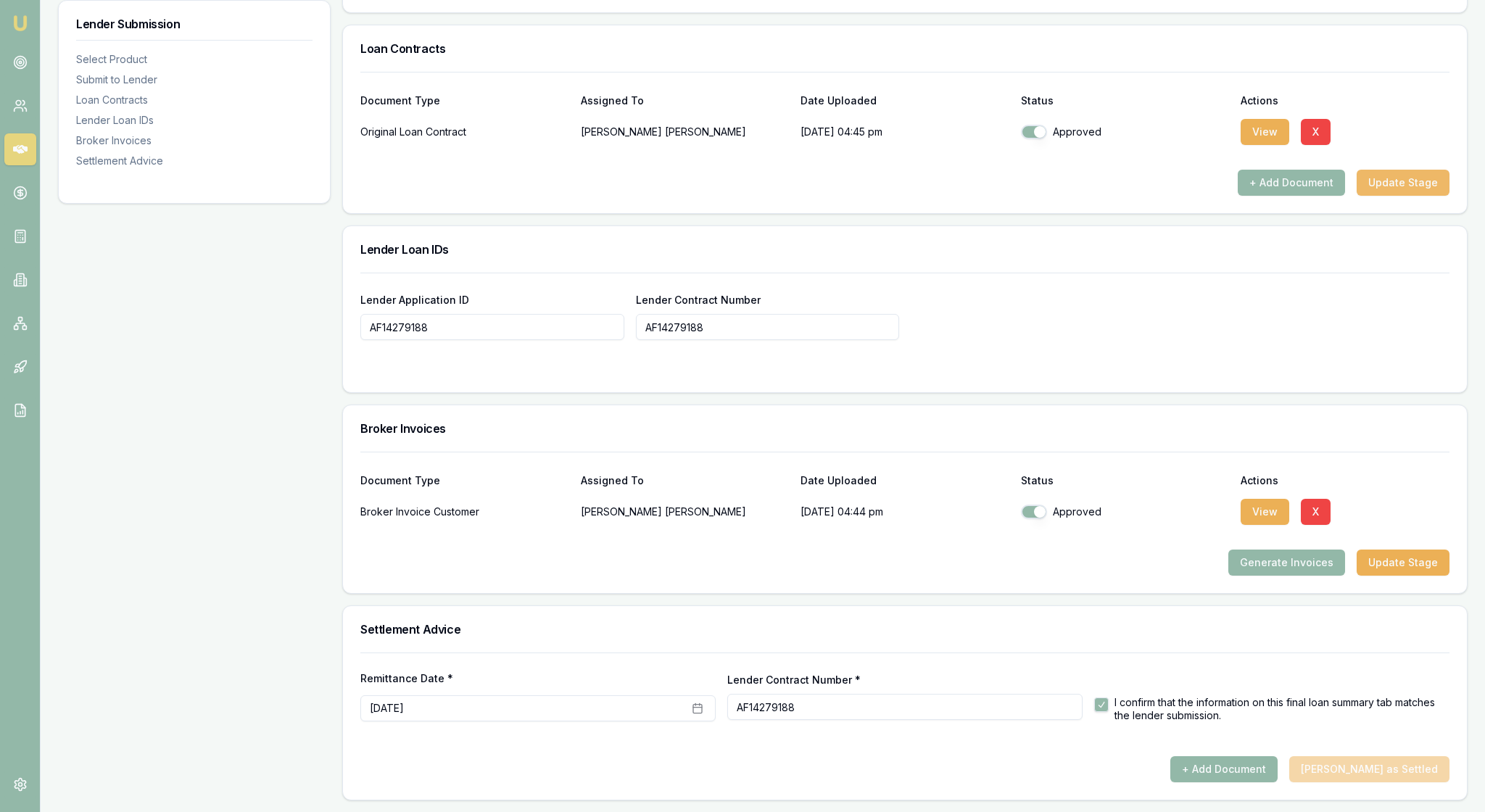
click at [1391, 196] on button "Update Stage" at bounding box center [1402, 183] width 93 height 26
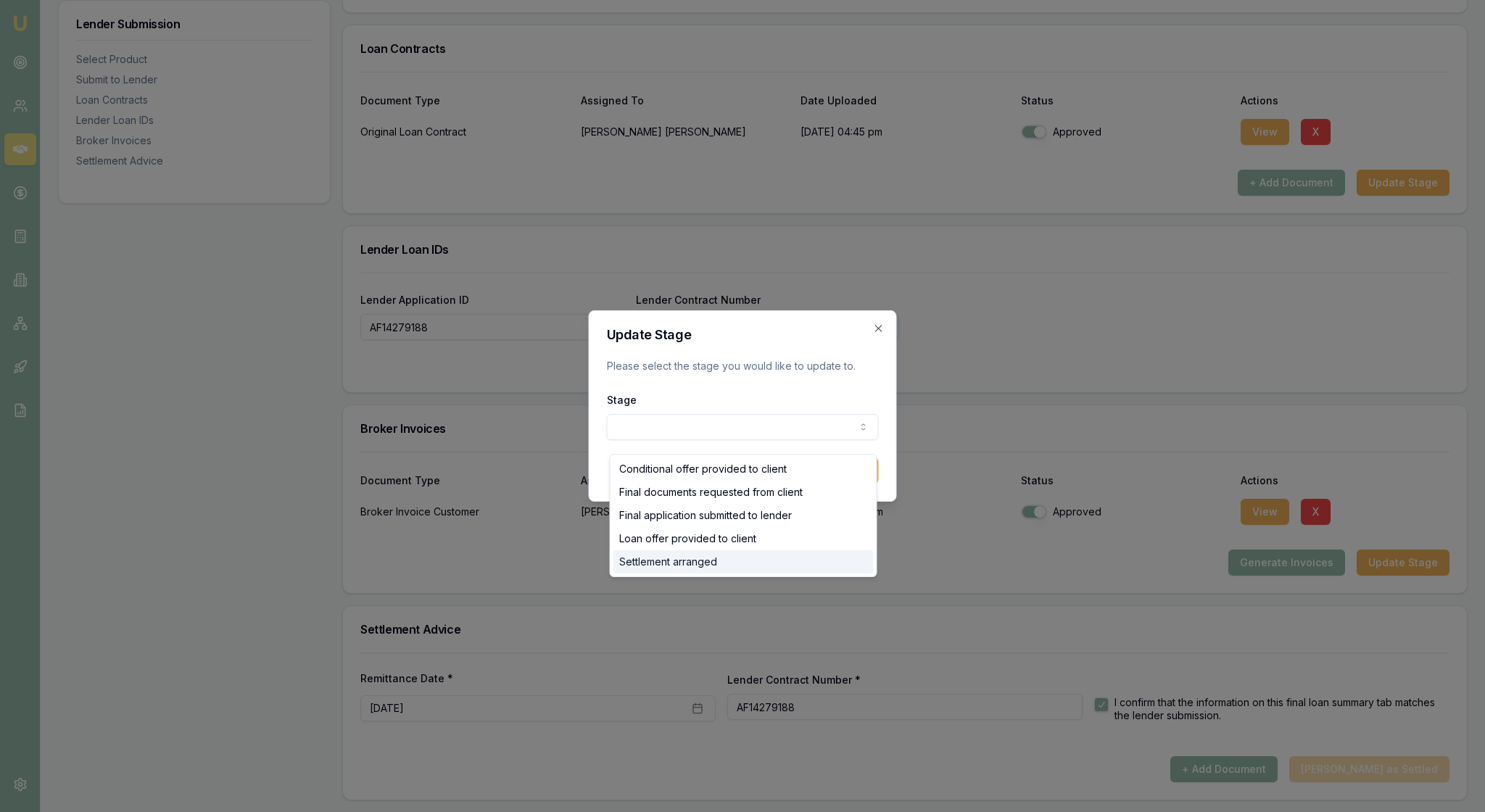
select select "SETTLEMENT_ARRANGED"
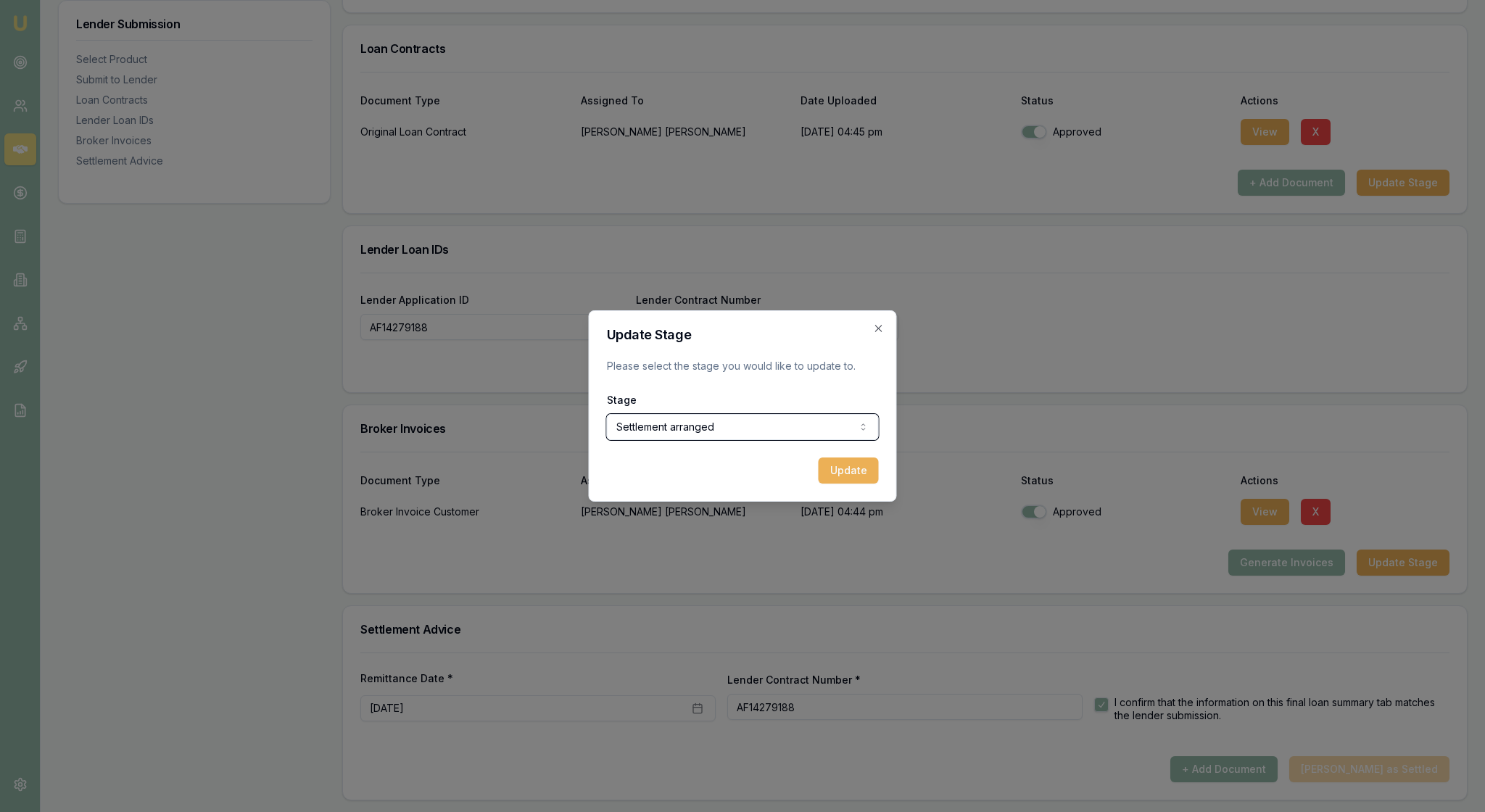
drag, startPoint x: 781, startPoint y: 574, endPoint x: 1195, endPoint y: 326, distance: 482.6
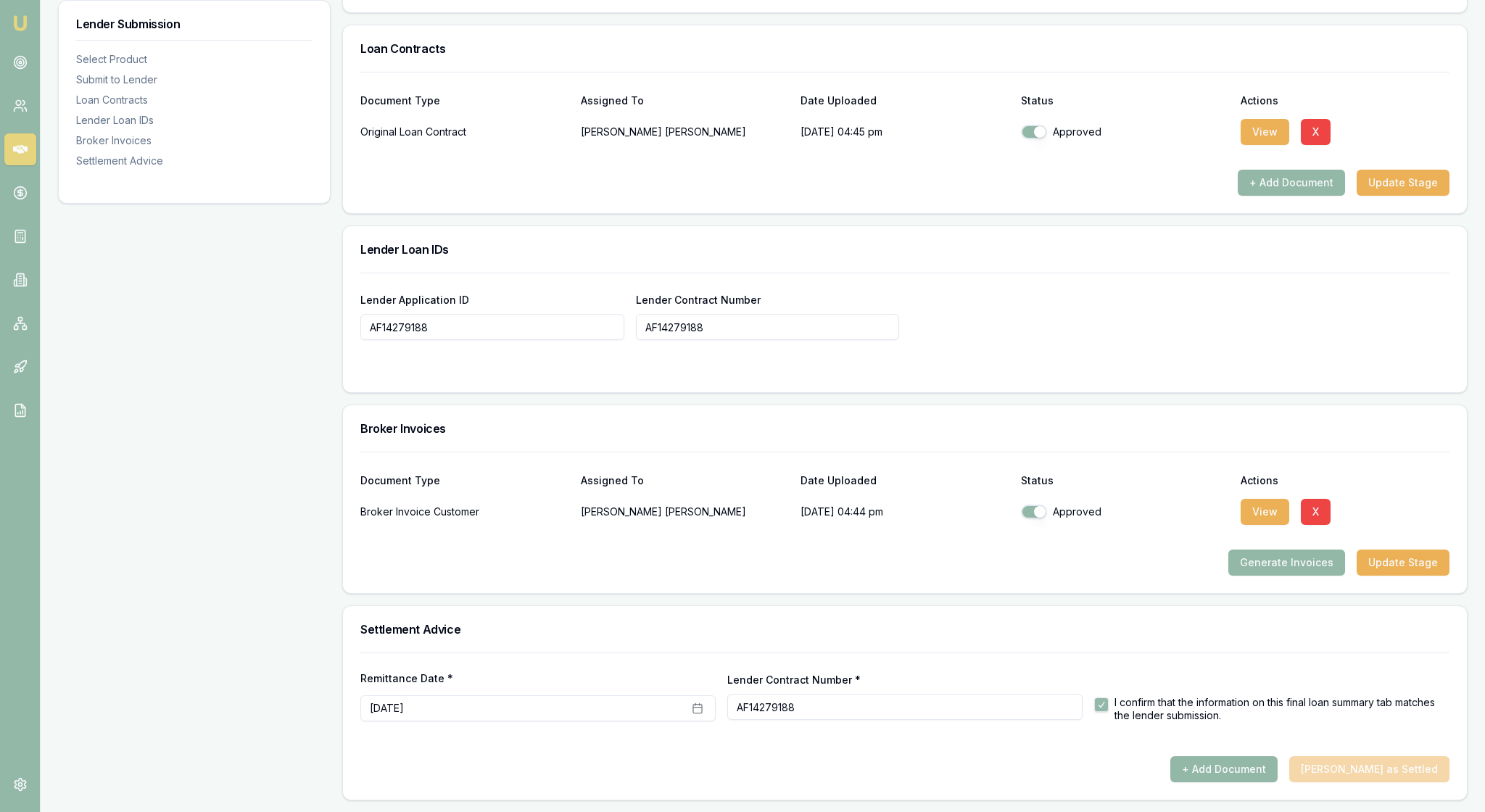
scroll to position [1156, 0]
click at [1389, 549] on button "Update Stage" at bounding box center [1402, 563] width 93 height 26
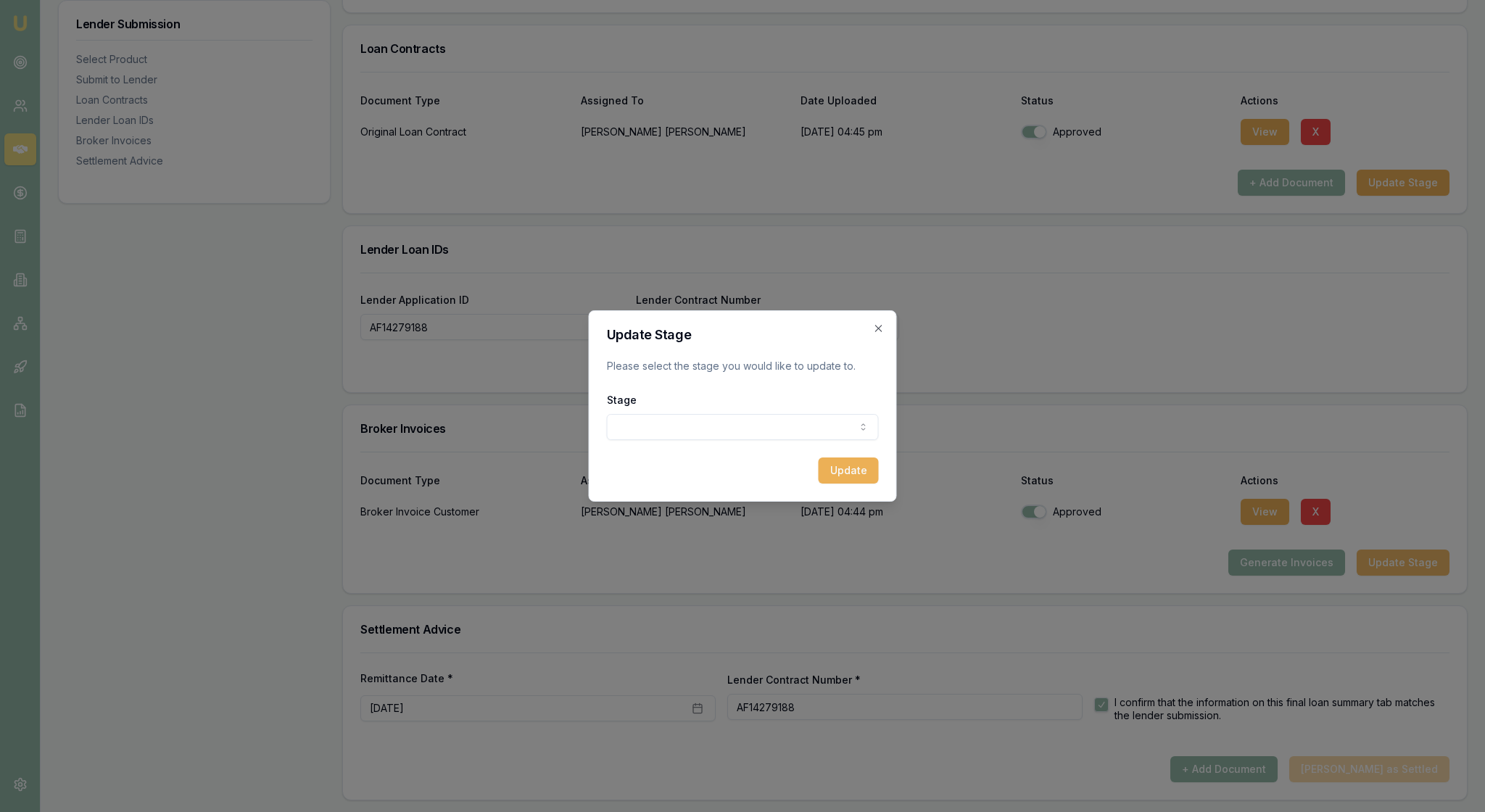
scroll to position [1141, 0]
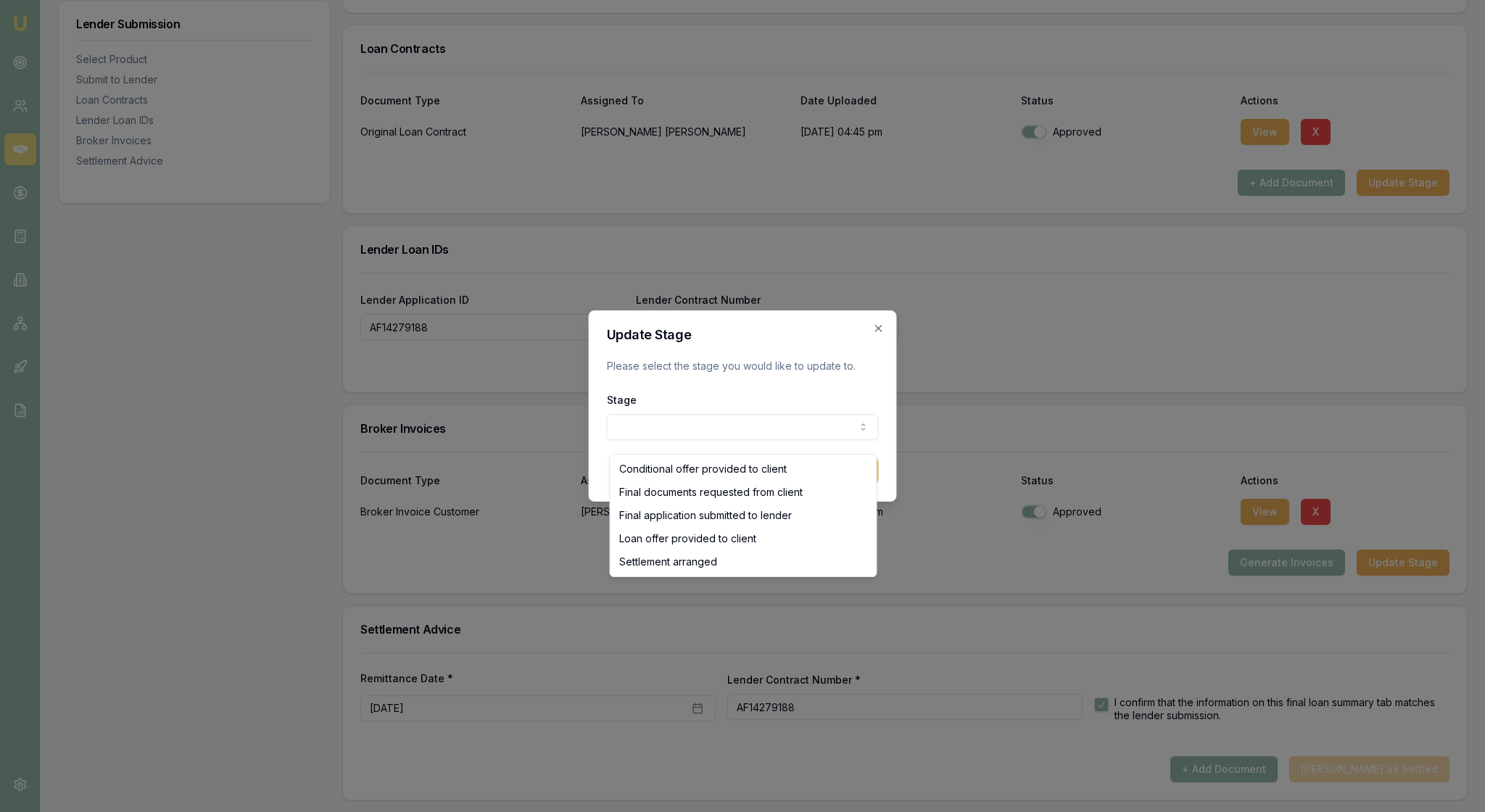
select select "SETTLEMENT_ARRANGED"
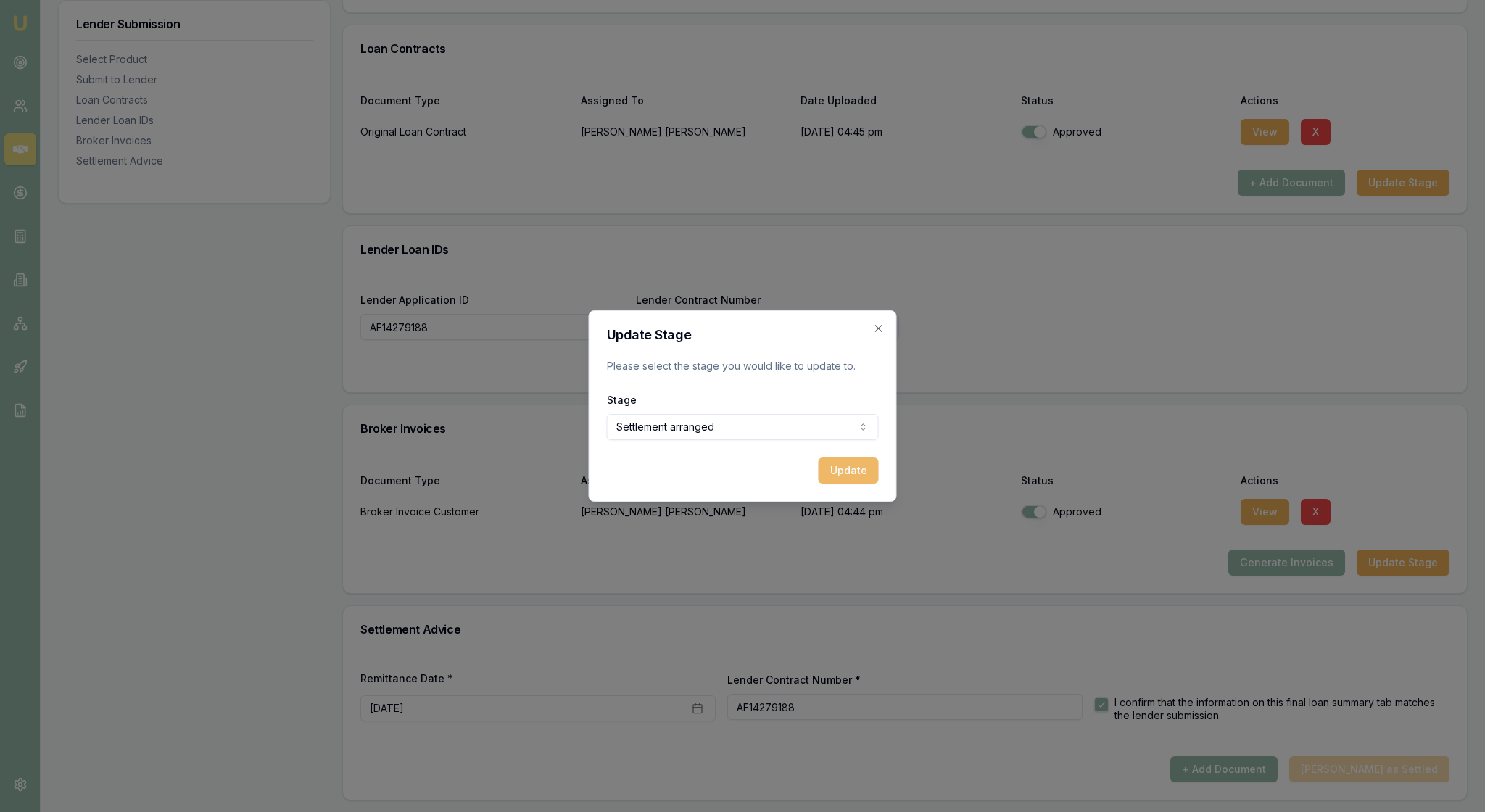
click at [835, 484] on button "Update" at bounding box center [849, 470] width 60 height 26
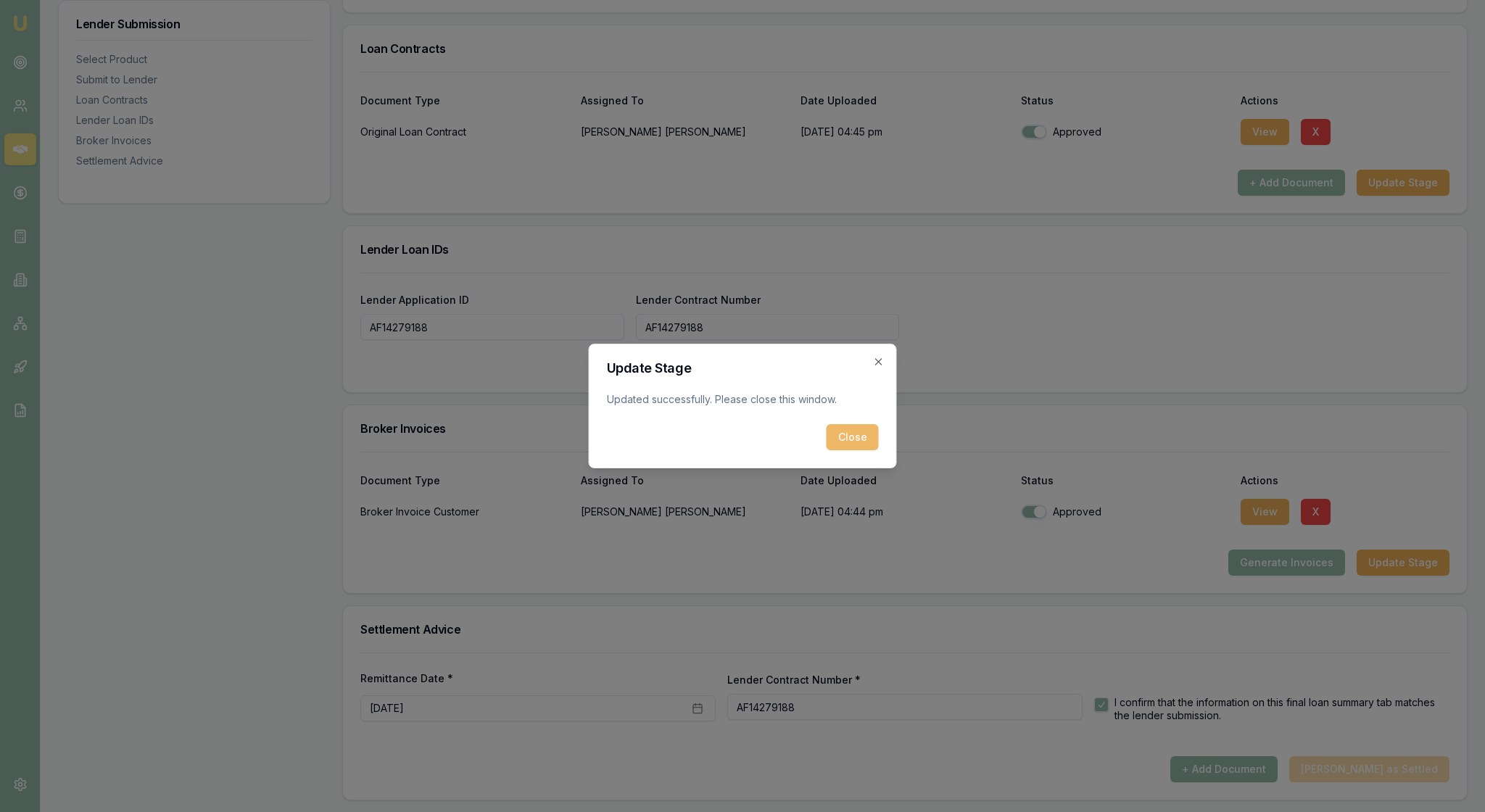
click at [841, 448] on button "Close" at bounding box center [852, 437] width 52 height 26
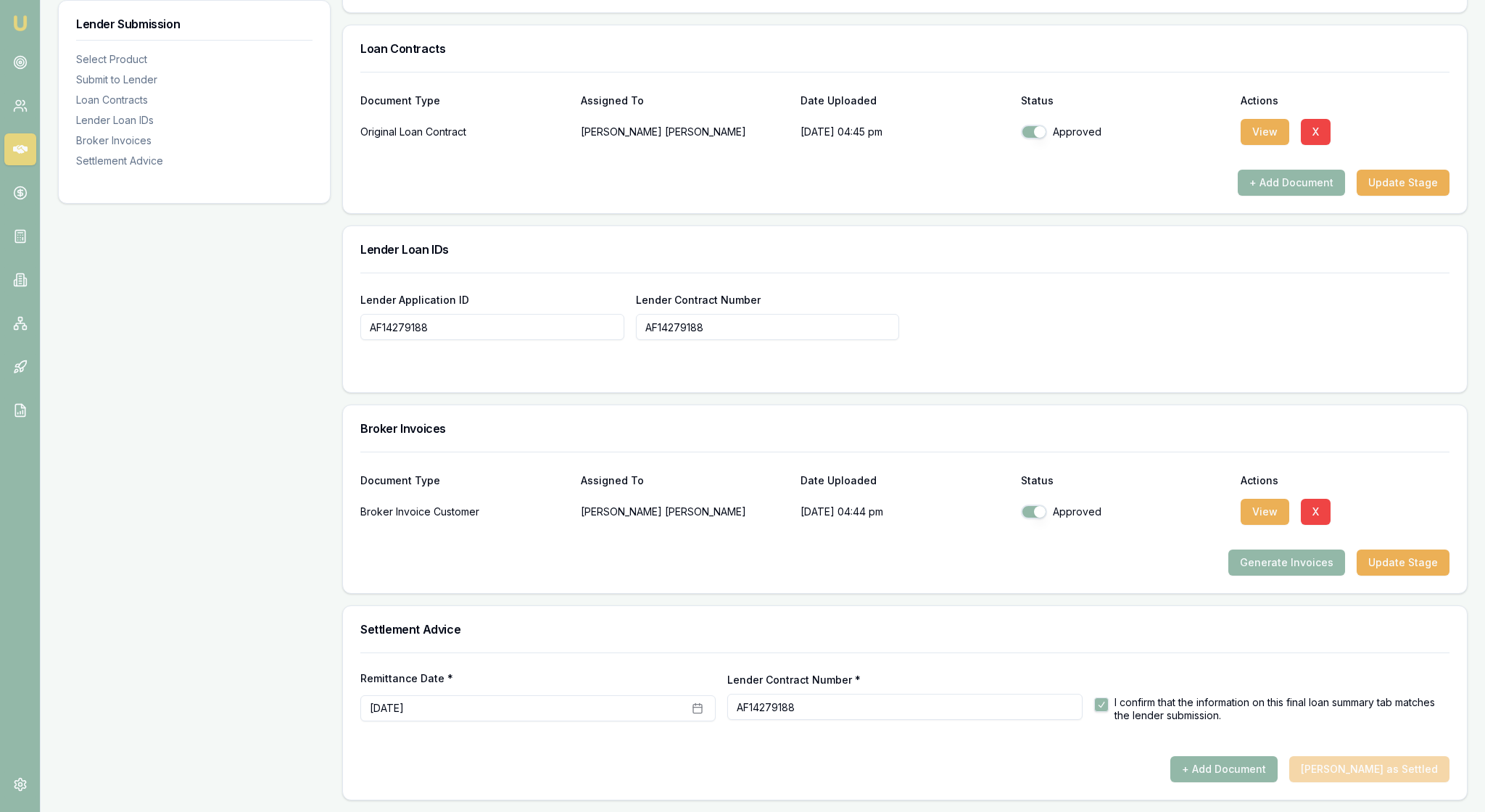
click at [1100, 545] on div "Document Type Assigned To Date Uploaded Status Actions Broker Invoice Customer …" at bounding box center [905, 522] width 1124 height 141
click at [1159, 290] on div "Lender Application ID AF14279188 Lender Contract Number AF14279188" at bounding box center [905, 315] width 1089 height 49
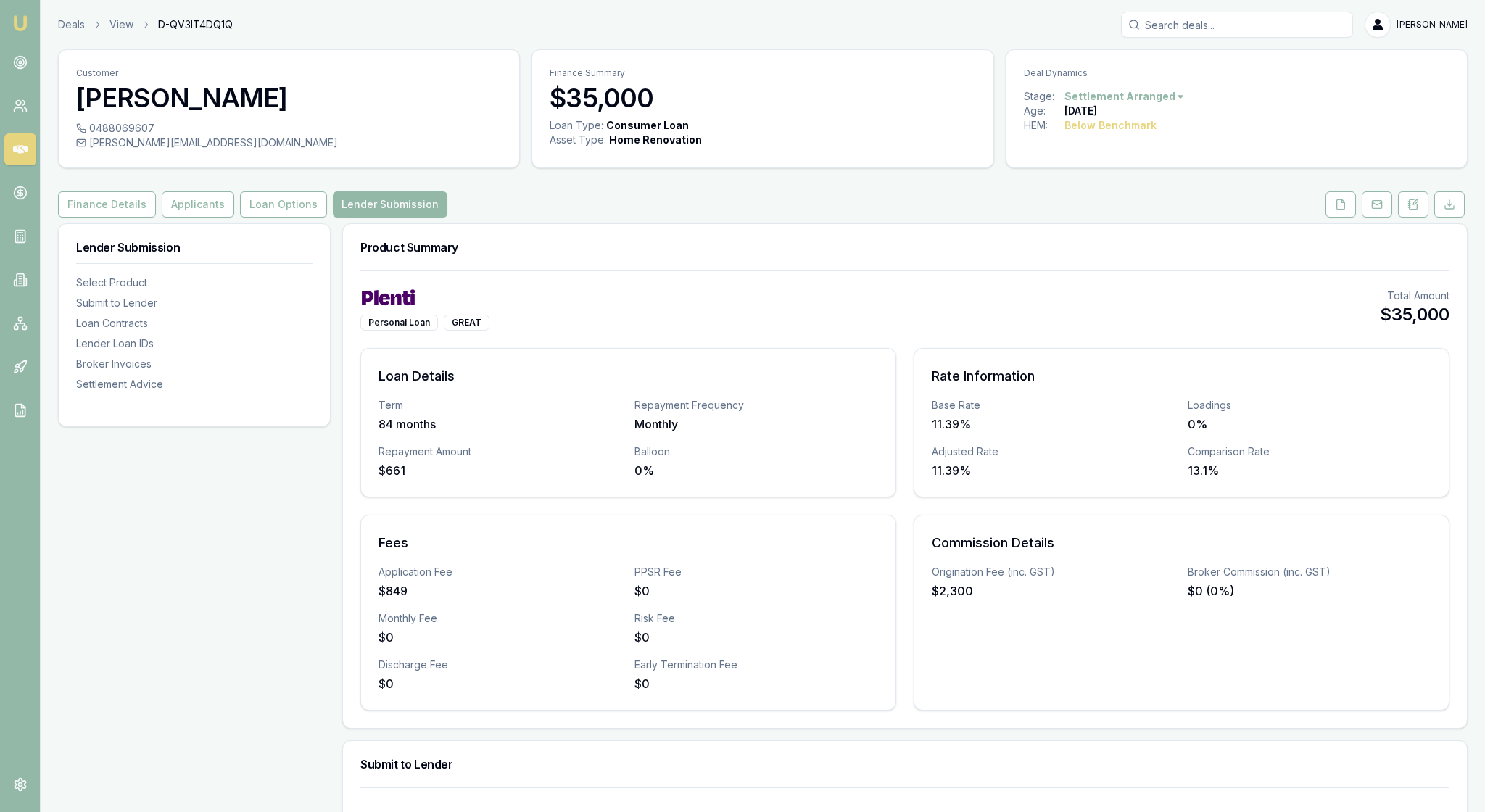
scroll to position [0, 0]
click at [1212, 110] on html "Emu Broker Deals View D-QV3IT4DQ1Q Rachael Connors Toggle Menu Customer Andrew …" at bounding box center [742, 406] width 1485 height 812
click at [1075, 253] on h3 "Product Summary" at bounding box center [905, 247] width 1089 height 12
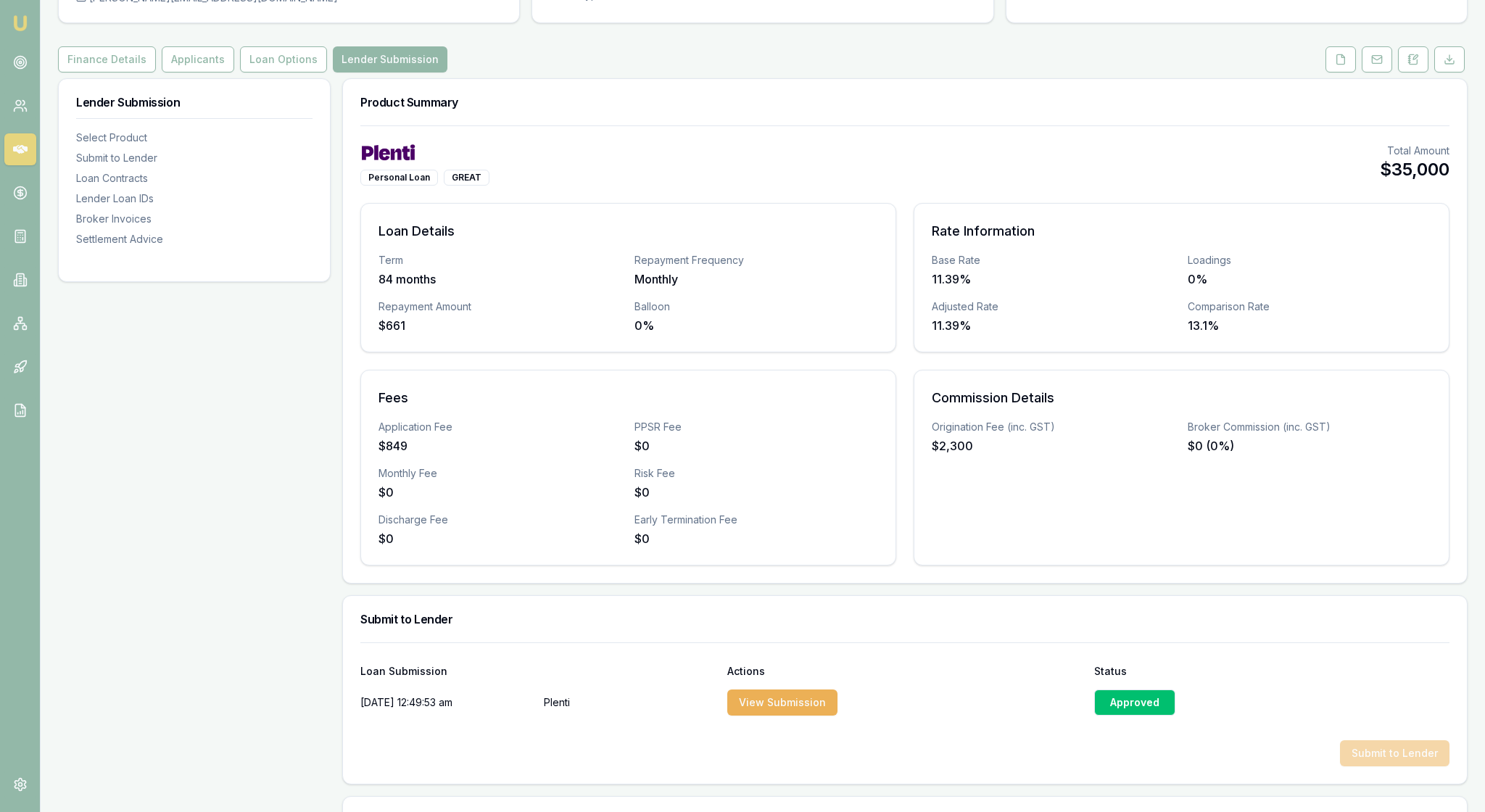
scroll to position [161, 0]
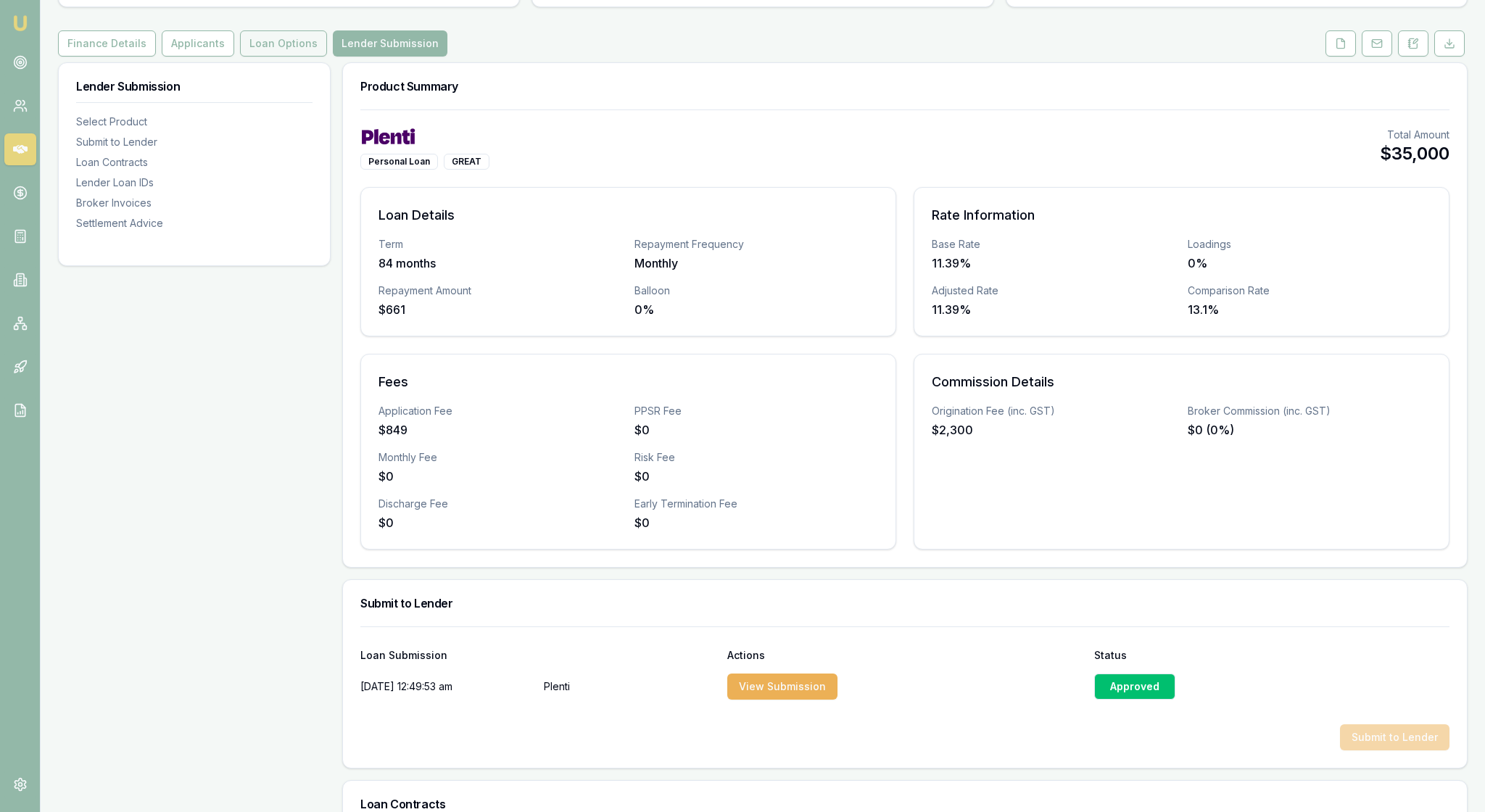
click at [327, 56] on button "Loan Options" at bounding box center [283, 44] width 87 height 26
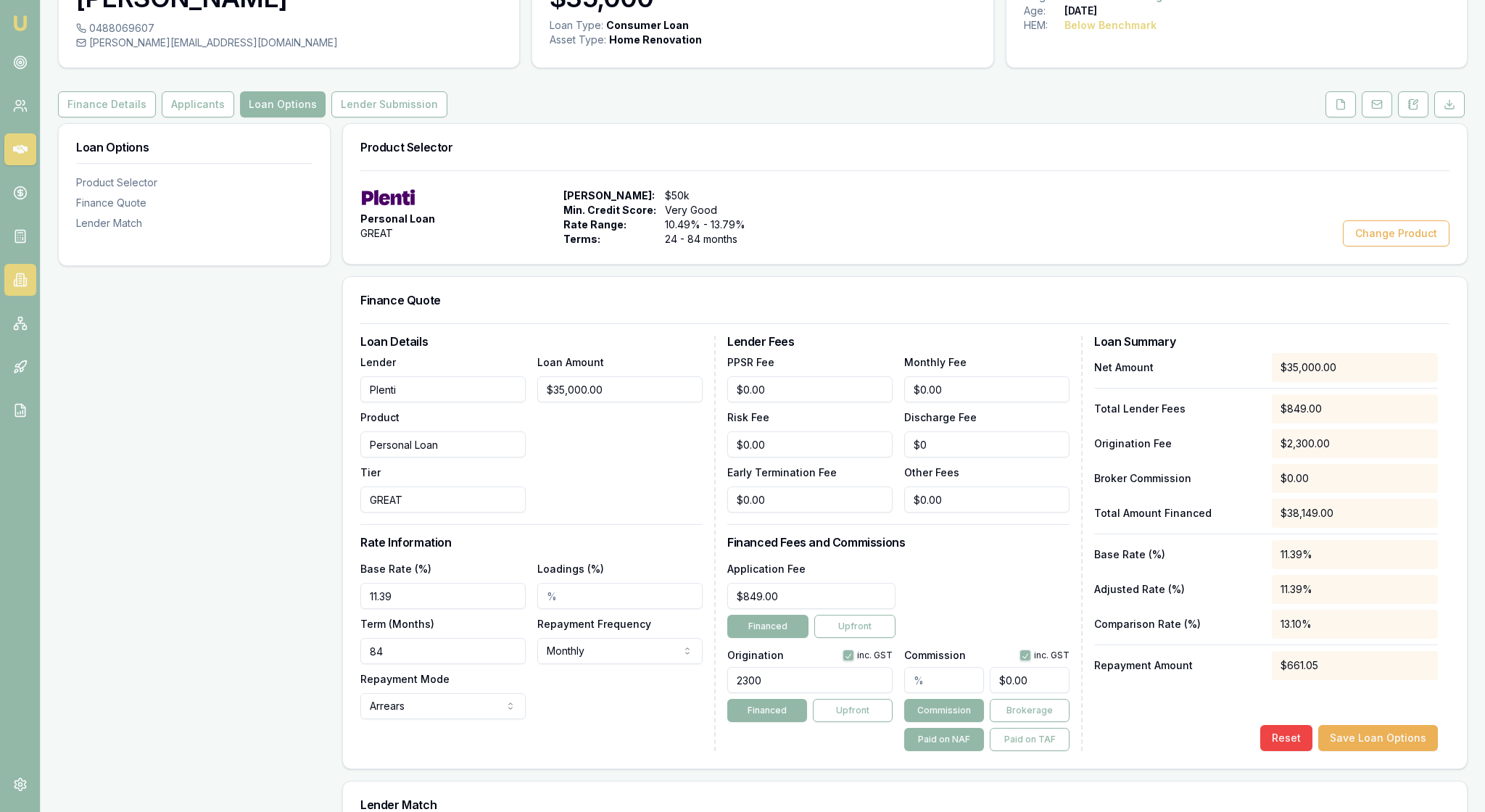
scroll to position [96, 0]
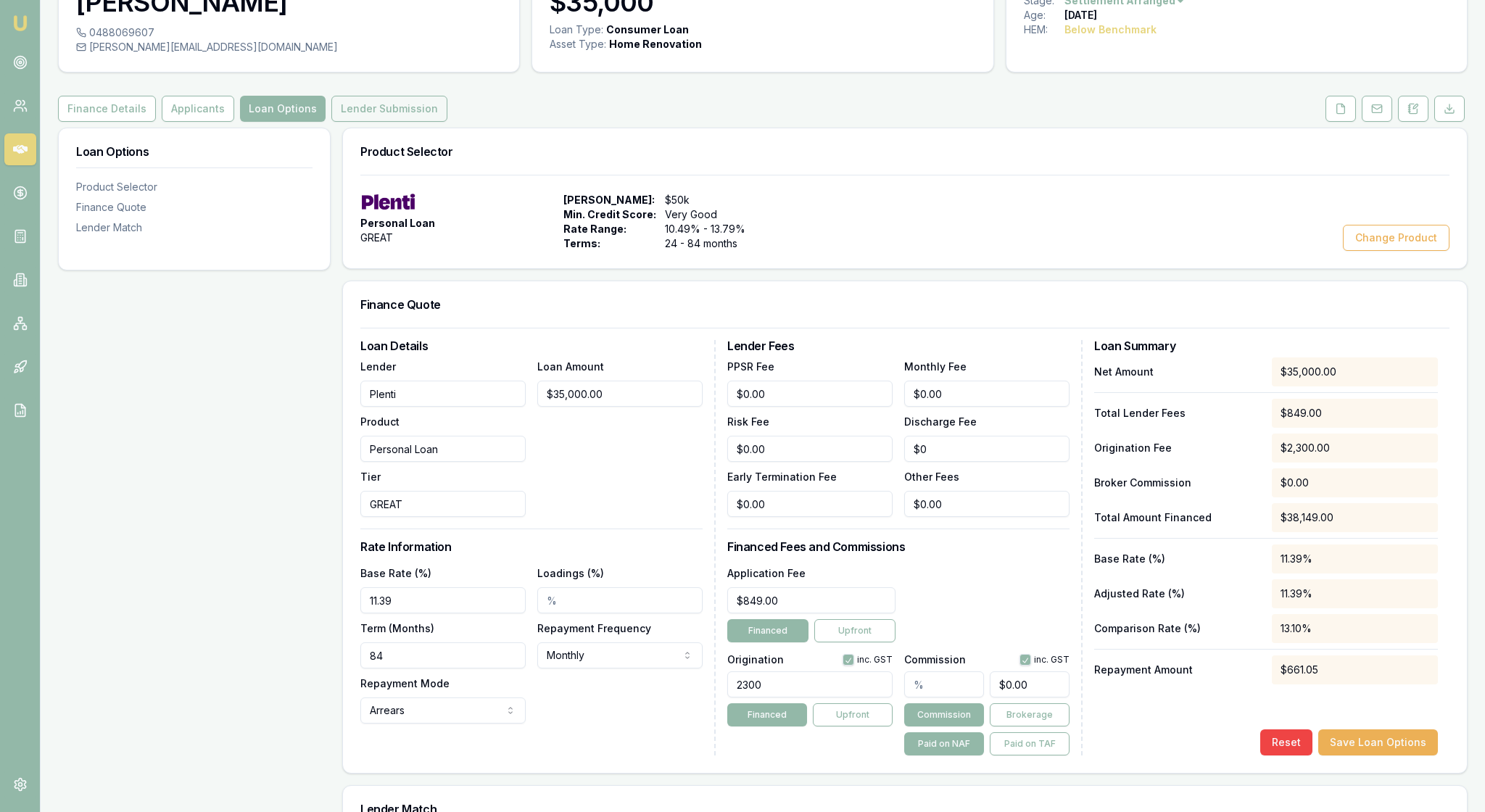
click at [447, 122] on button "Lender Submission" at bounding box center [389, 109] width 116 height 26
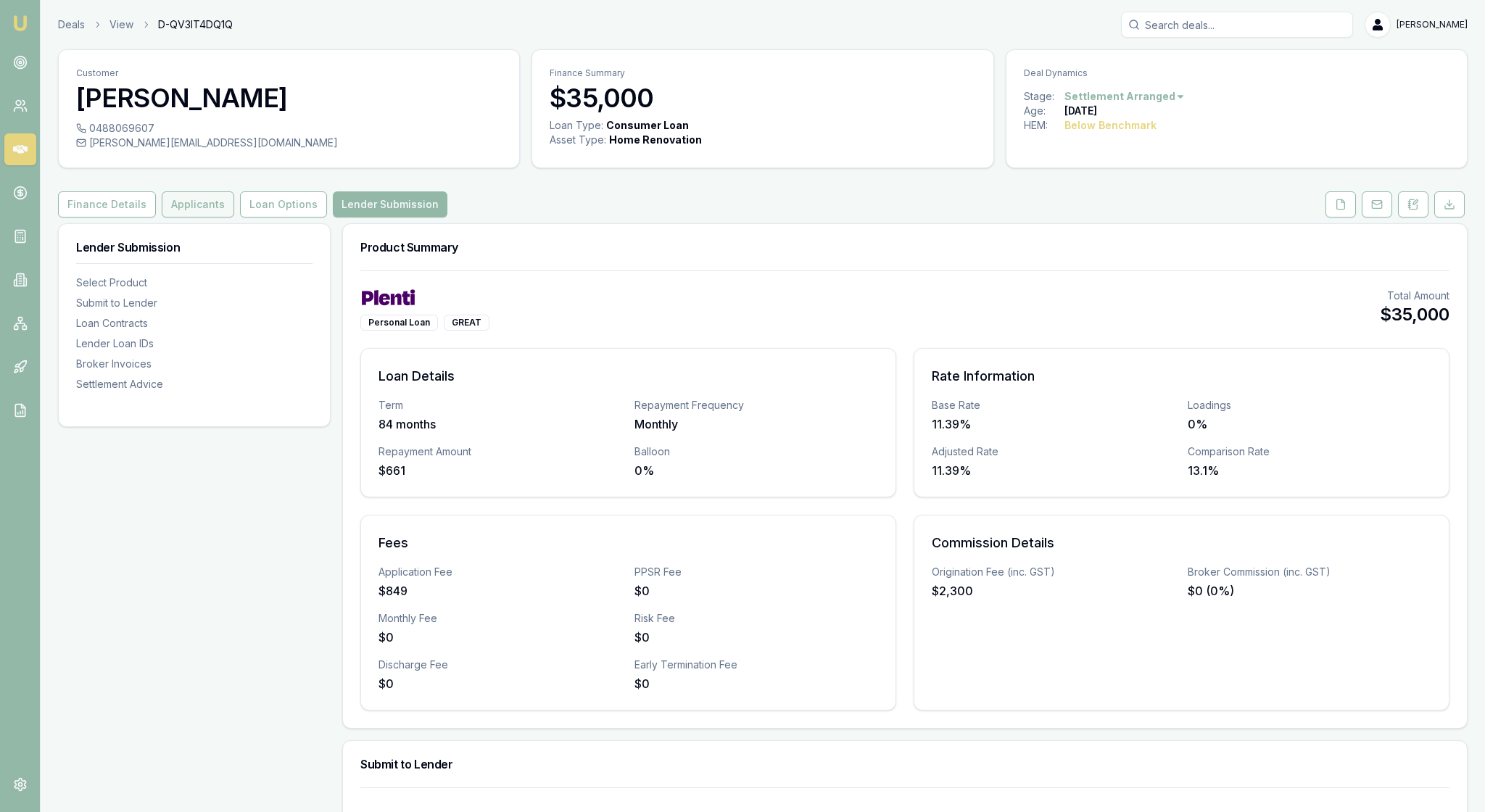
click at [232, 217] on button "Applicants" at bounding box center [198, 205] width 72 height 26
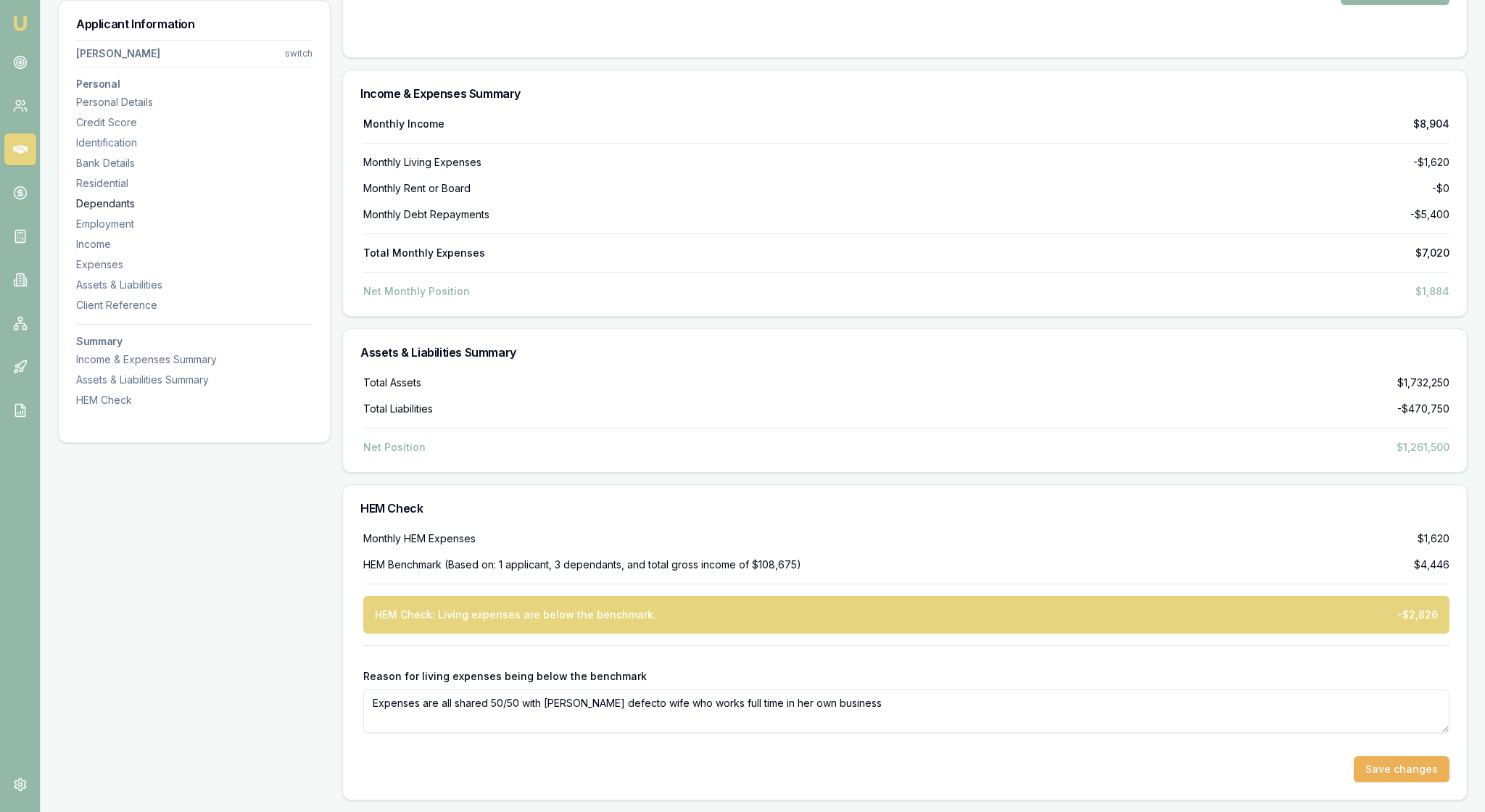
scroll to position [7443, 0]
click at [1382, 769] on button "Save changes" at bounding box center [1401, 770] width 96 height 26
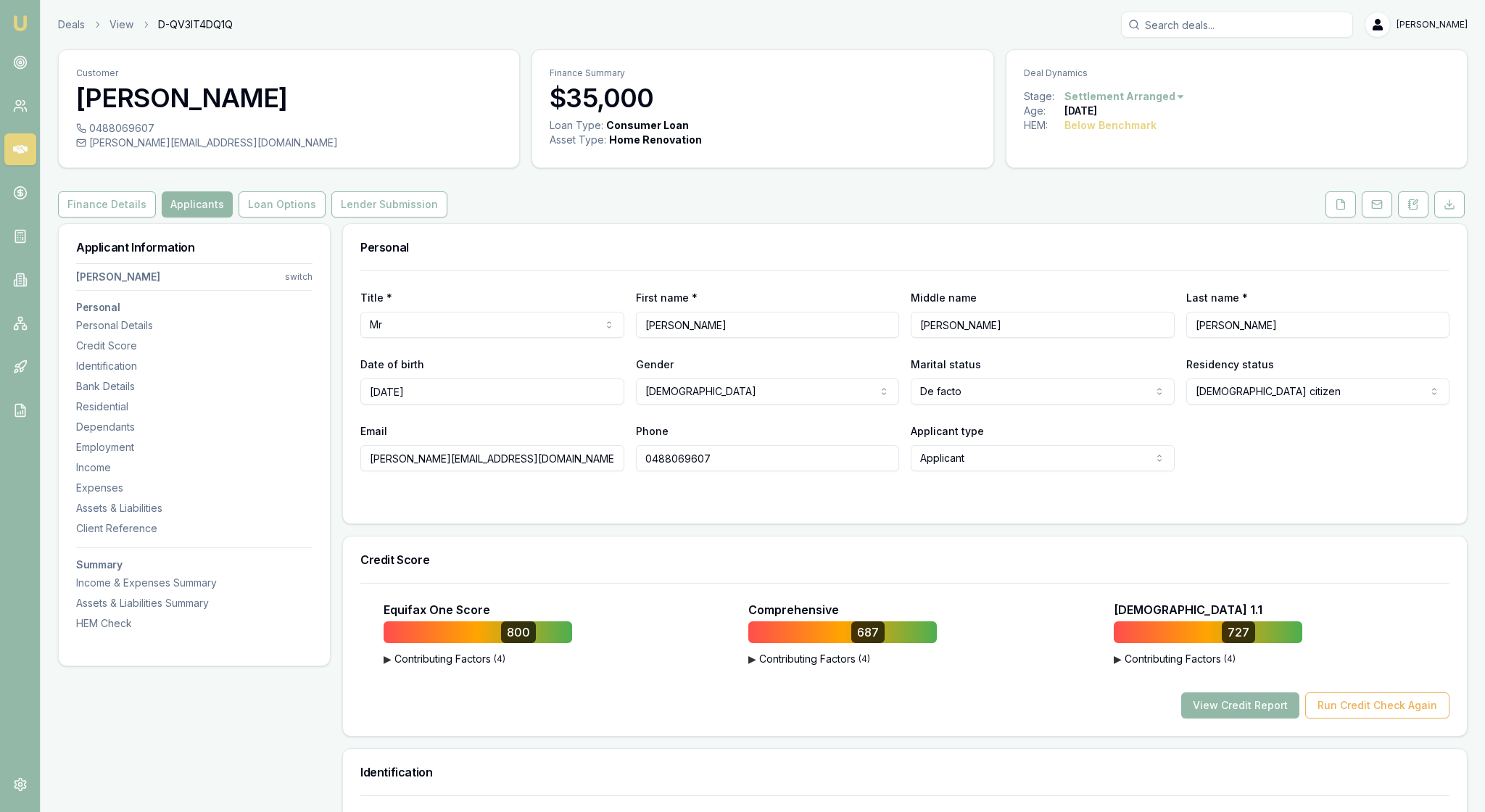
scroll to position [0, 0]
click at [133, 631] on div "HEM Check" at bounding box center [194, 623] width 236 height 15
click at [326, 217] on button "Loan Options" at bounding box center [282, 205] width 87 height 26
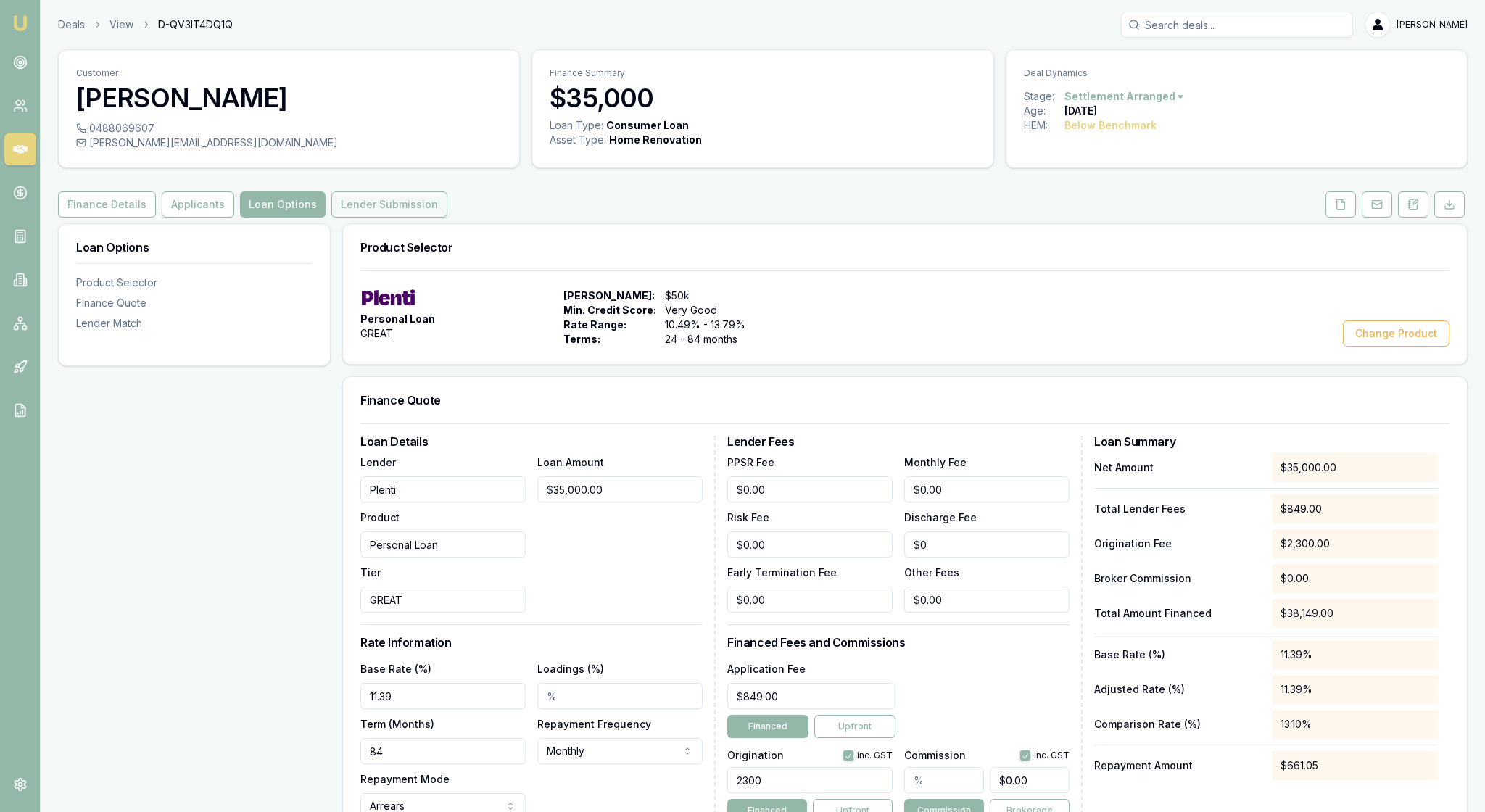
click at [447, 217] on button "Lender Submission" at bounding box center [389, 205] width 116 height 26
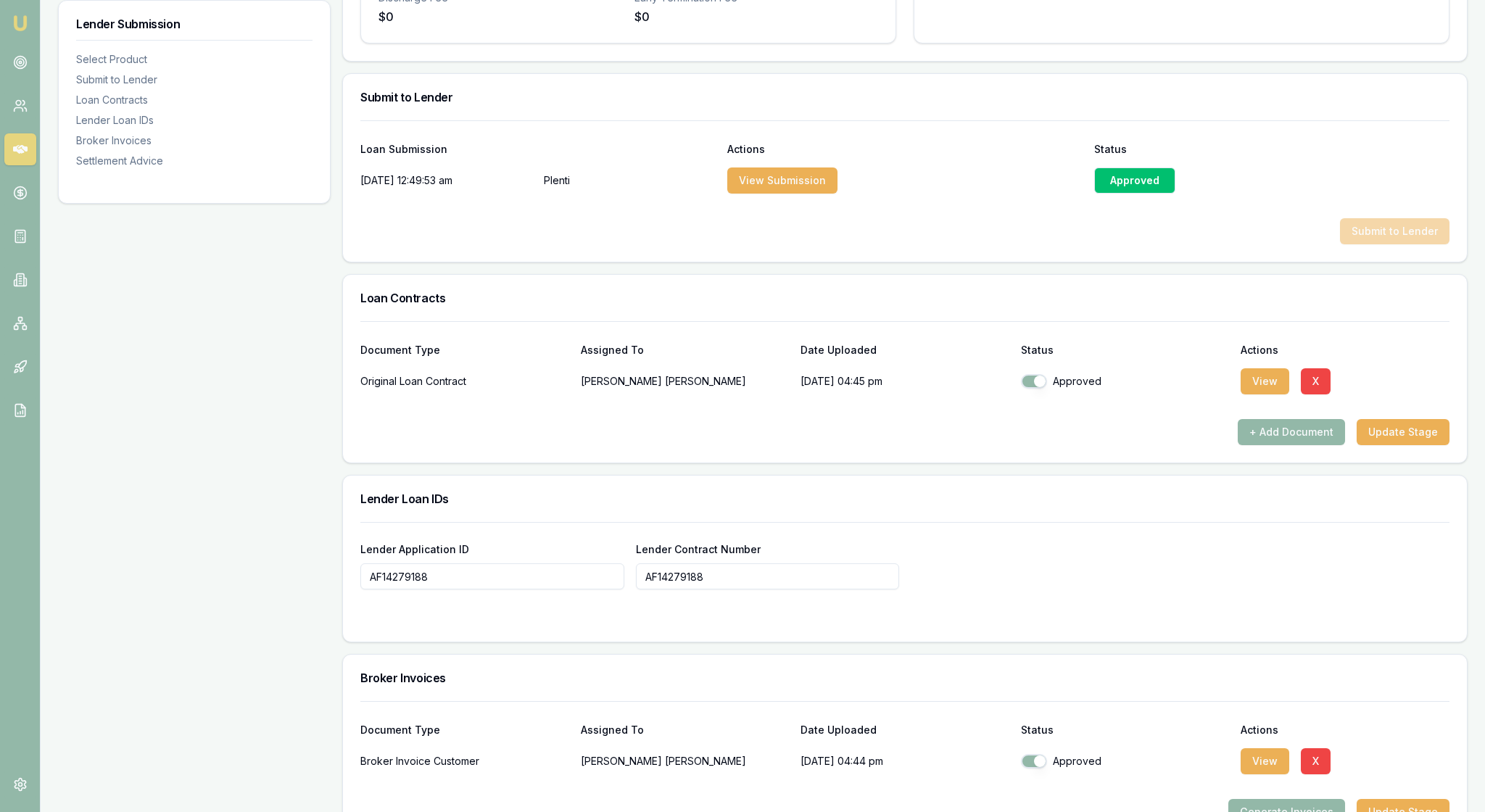
scroll to position [712, 0]
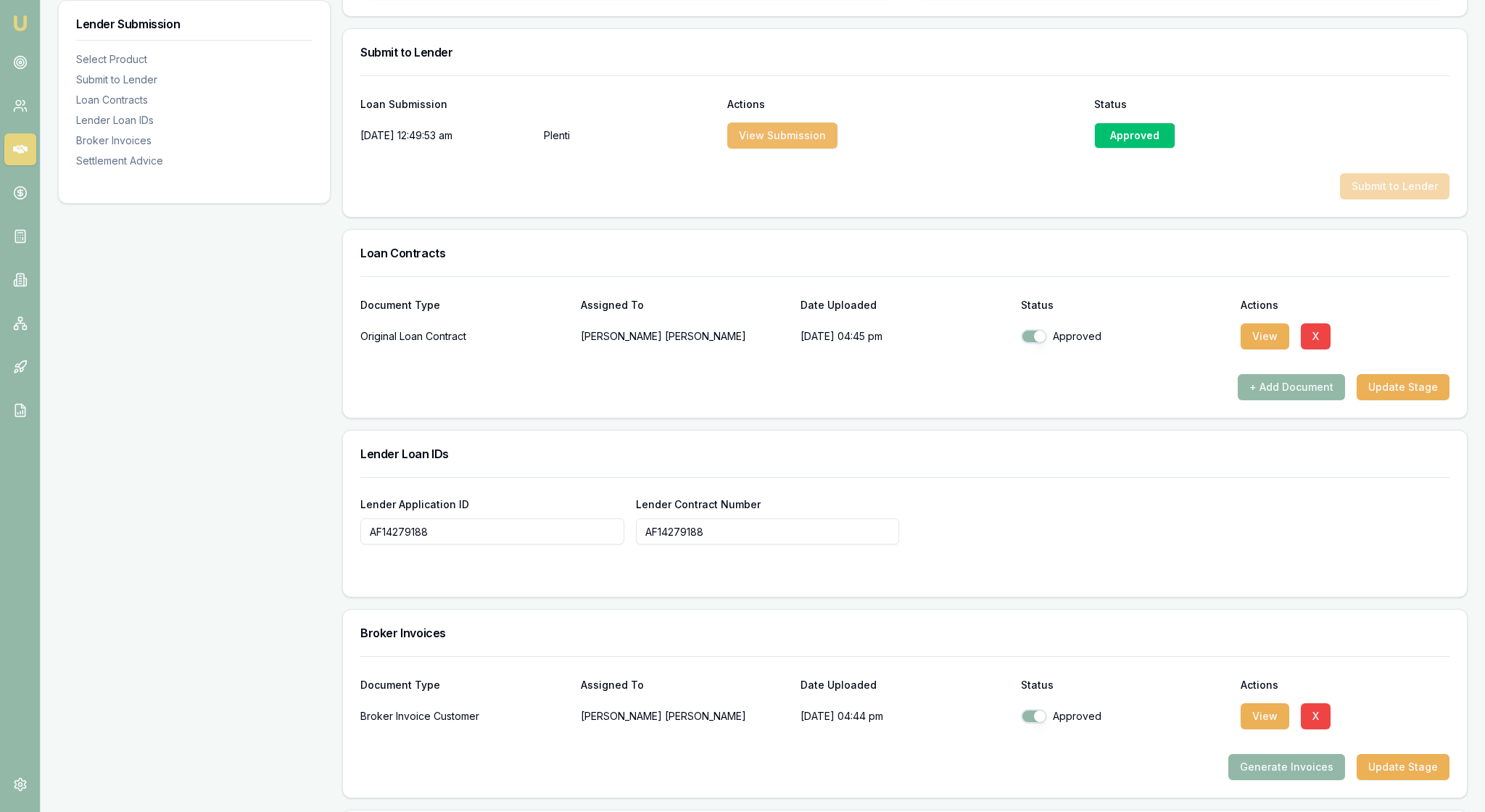
click at [818, 149] on button "View Submission" at bounding box center [782, 135] width 110 height 26
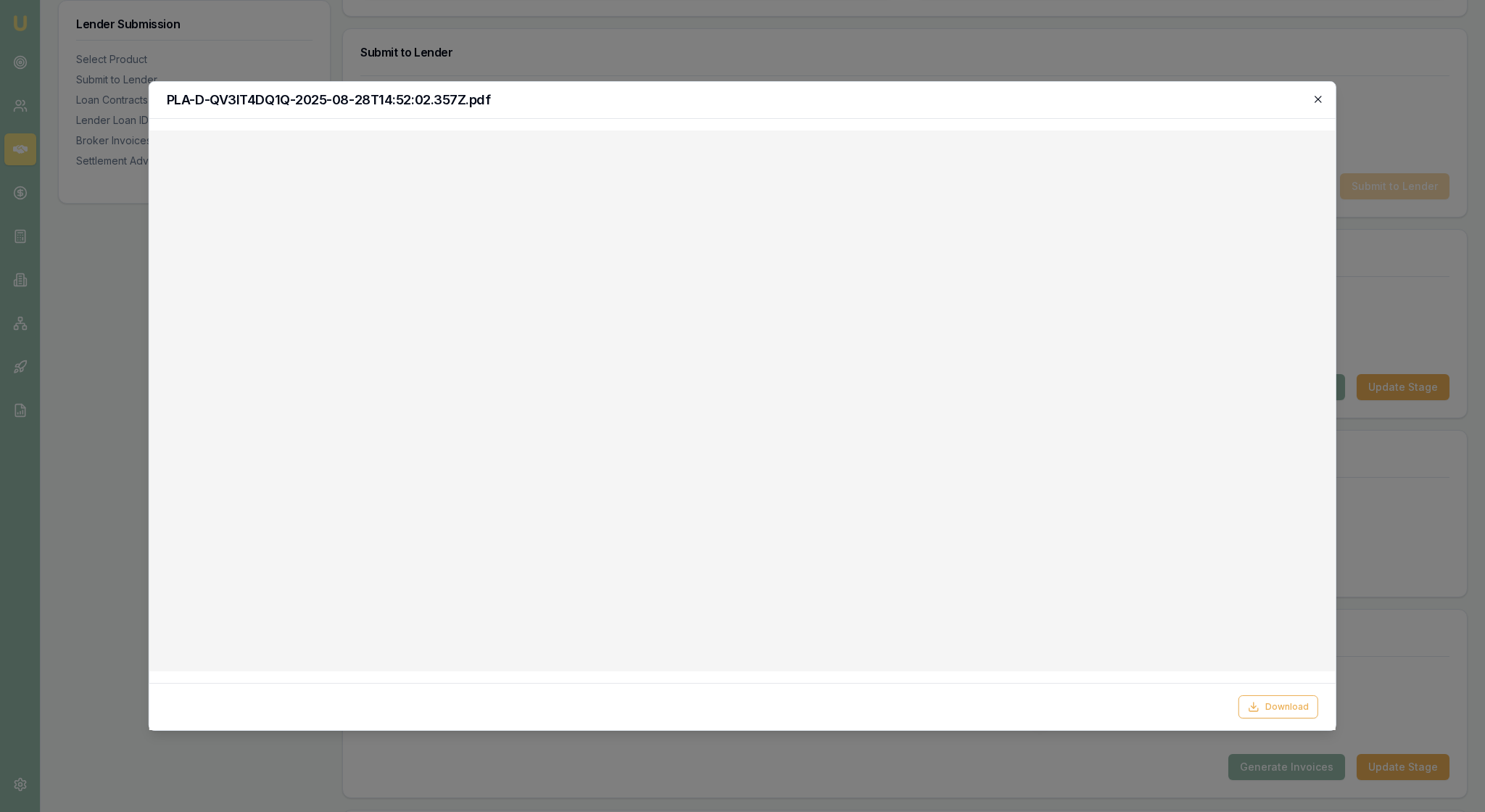
click at [1317, 102] on icon "button" at bounding box center [1317, 99] width 7 height 7
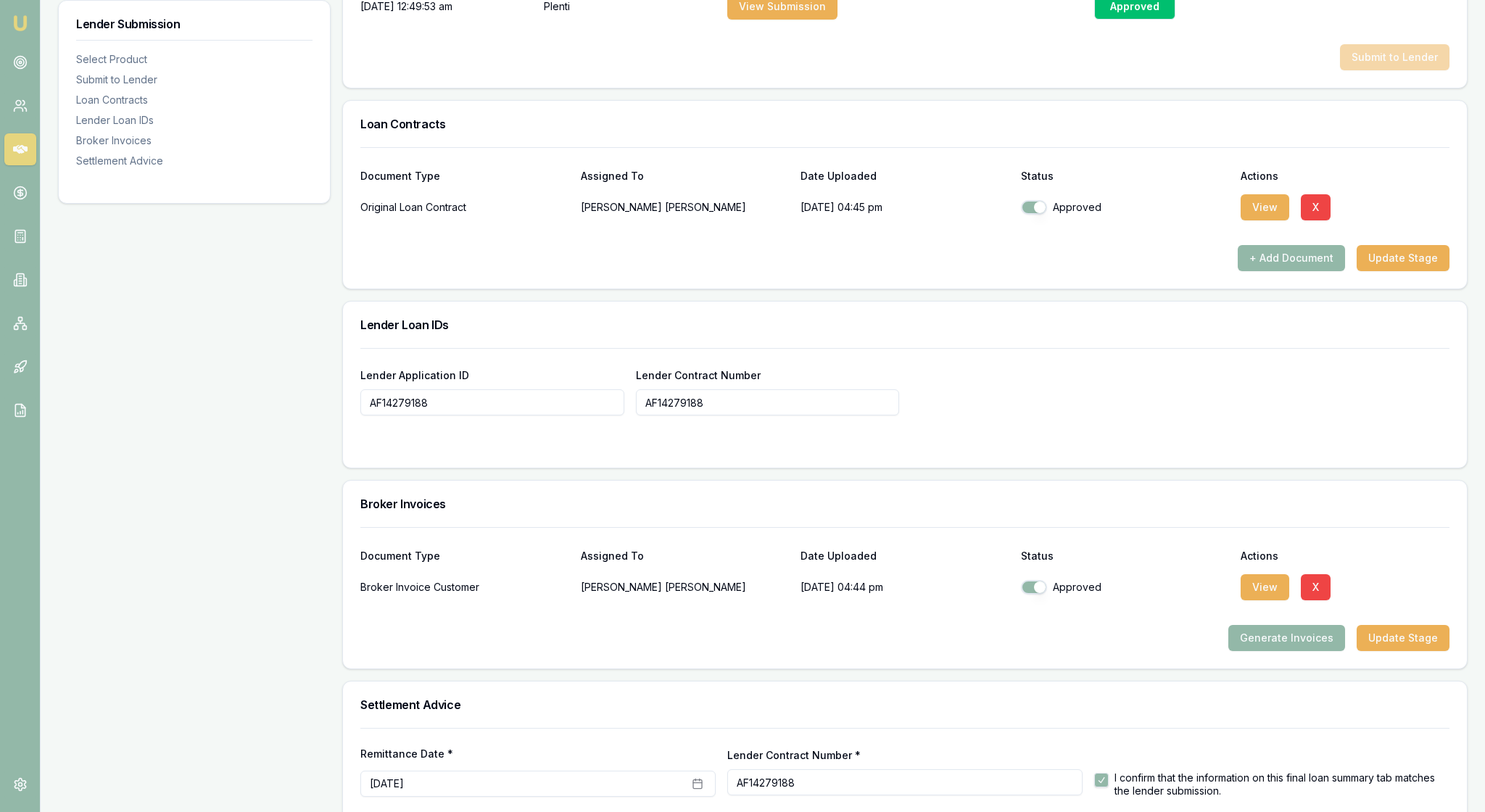
scroll to position [880, 0]
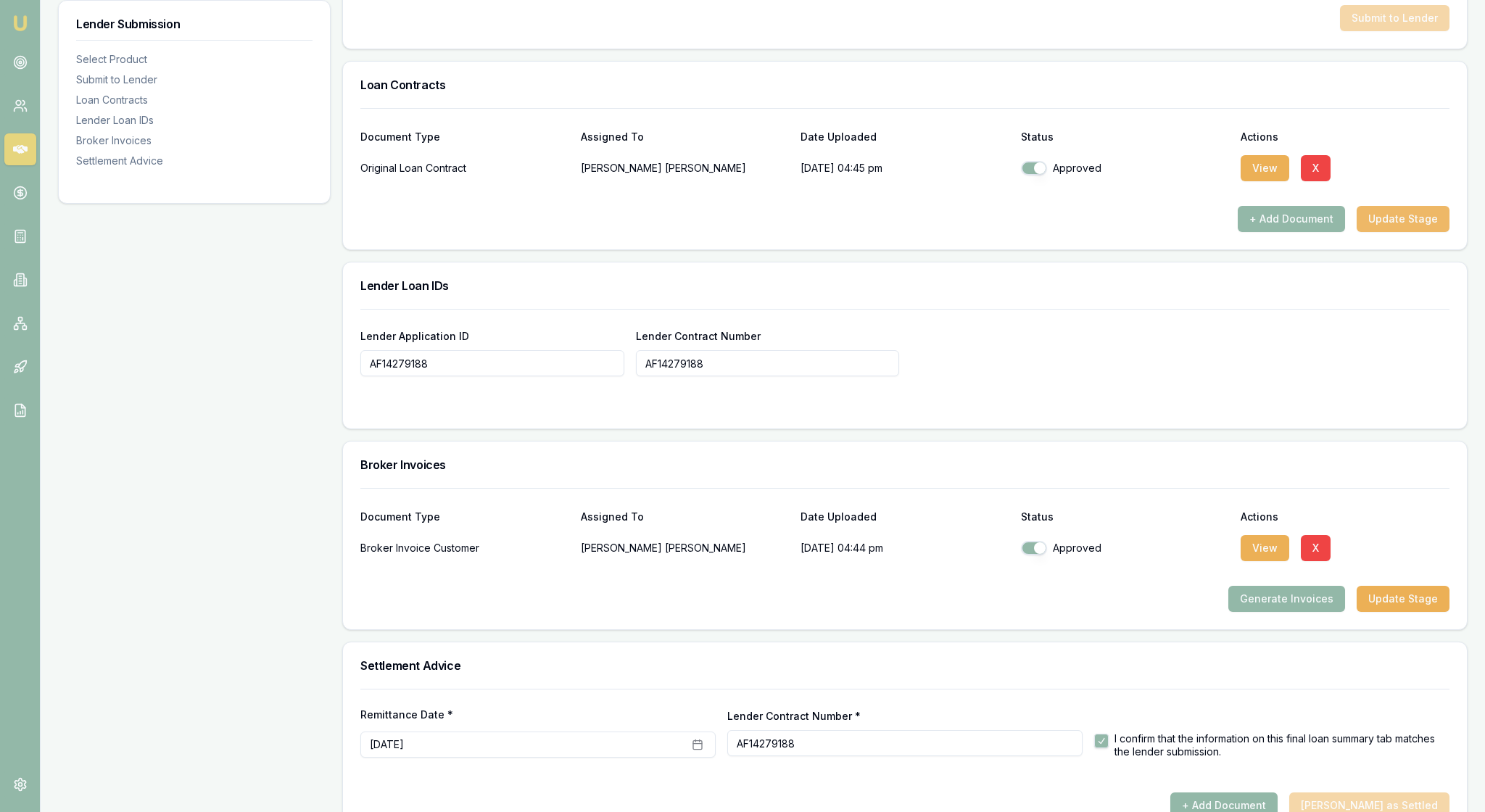
click at [1377, 232] on button "Update Stage" at bounding box center [1402, 219] width 93 height 26
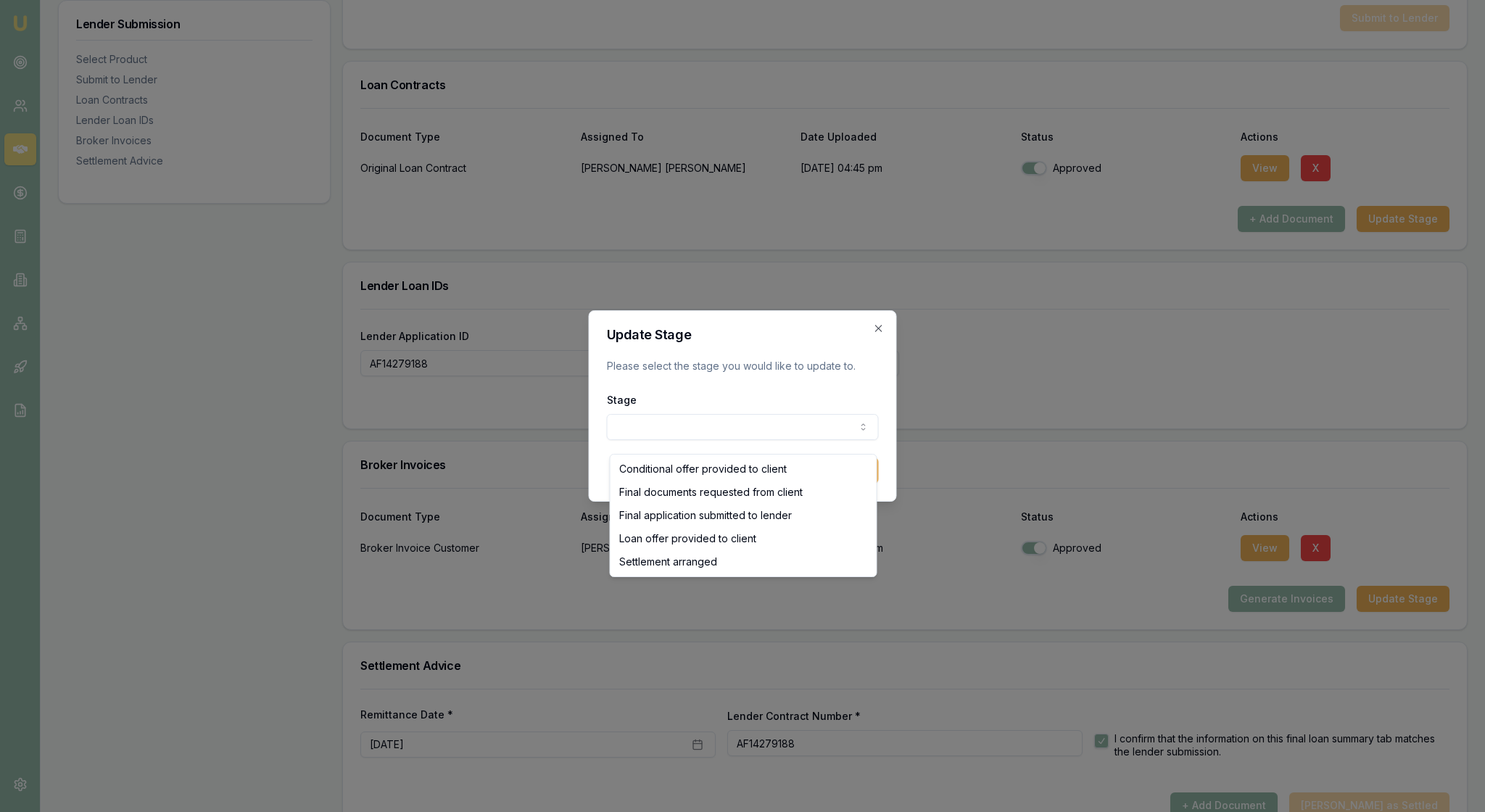
click at [988, 452] on div at bounding box center [742, 406] width 1485 height 812
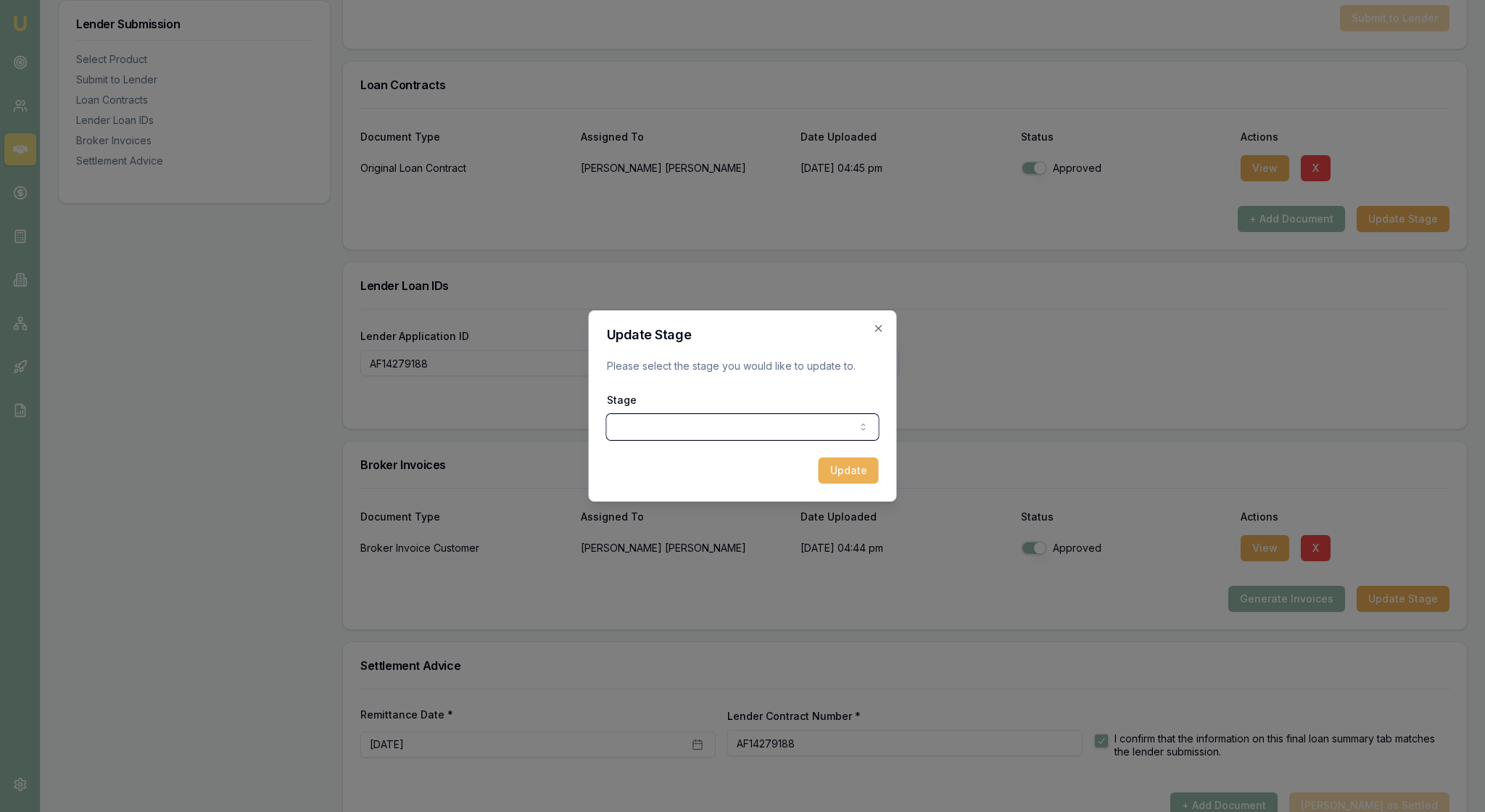
click at [1038, 454] on div at bounding box center [742, 406] width 1485 height 812
click at [876, 323] on icon "button" at bounding box center [879, 328] width 12 height 12
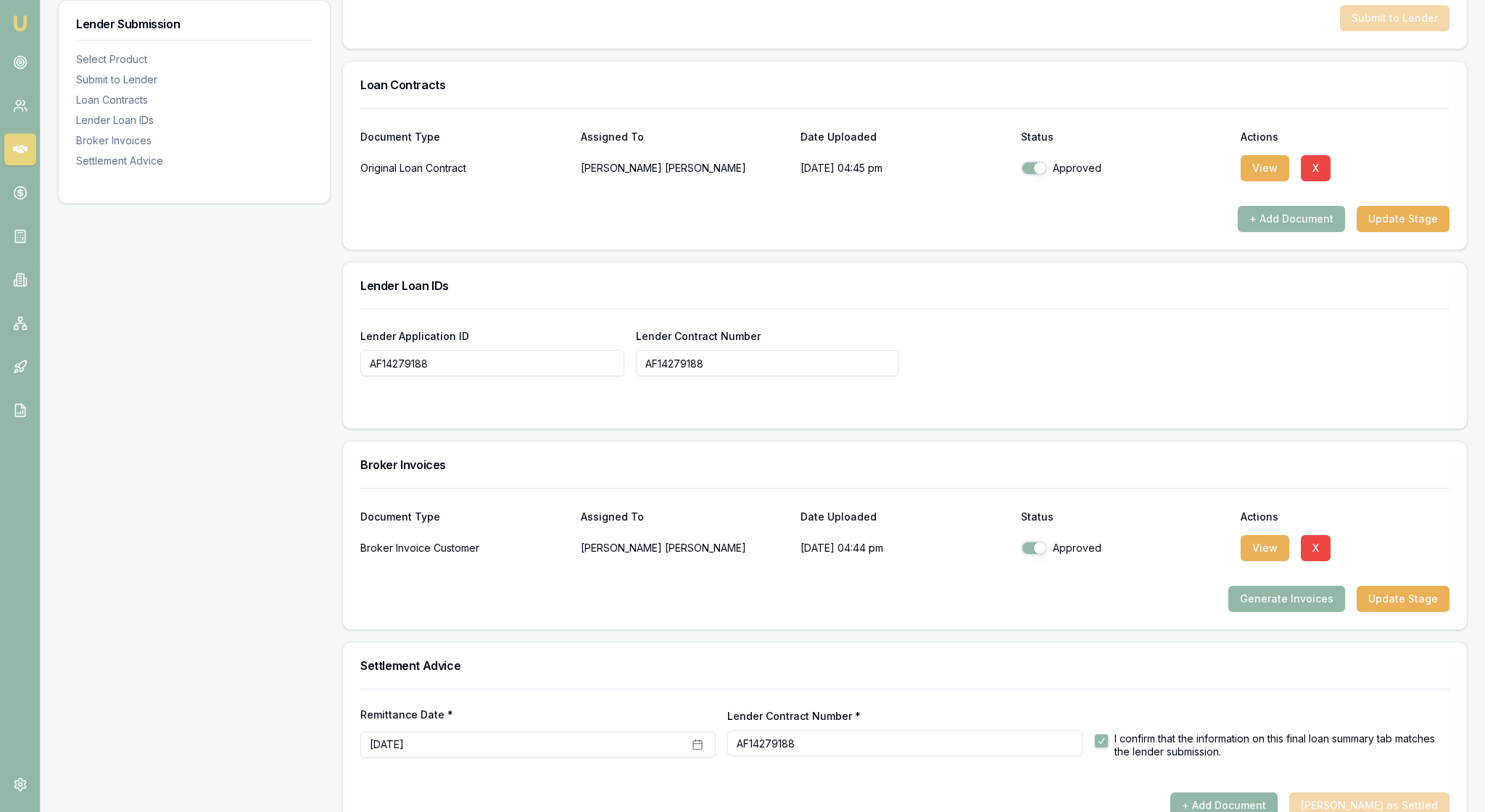
click at [1200, 376] on div "Lender Application ID AF14279188 Lender Contract Number AF14279188" at bounding box center [905, 342] width 1089 height 67
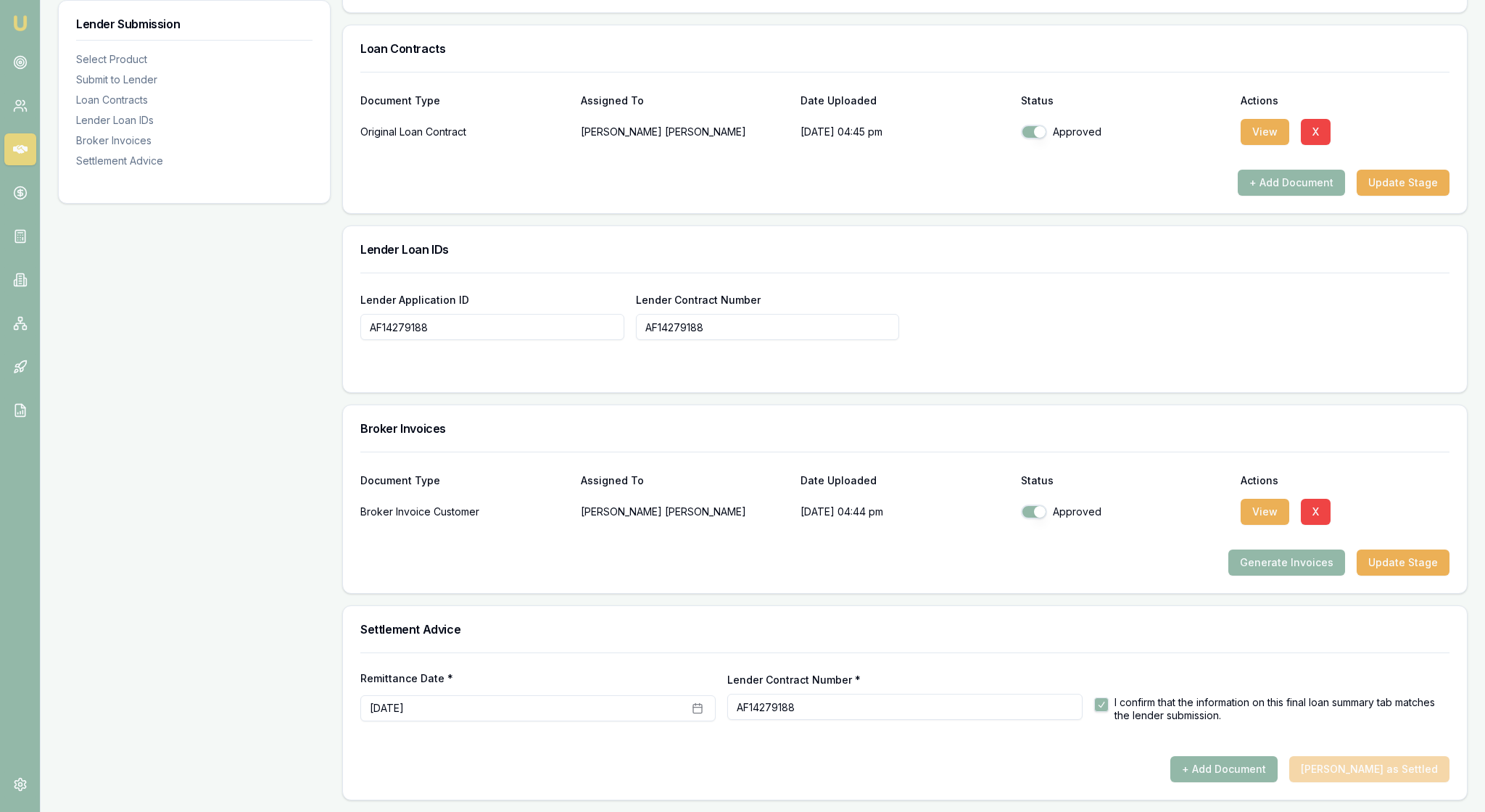
scroll to position [1149, 0]
click at [1416, 549] on button "Update Stage" at bounding box center [1402, 563] width 93 height 26
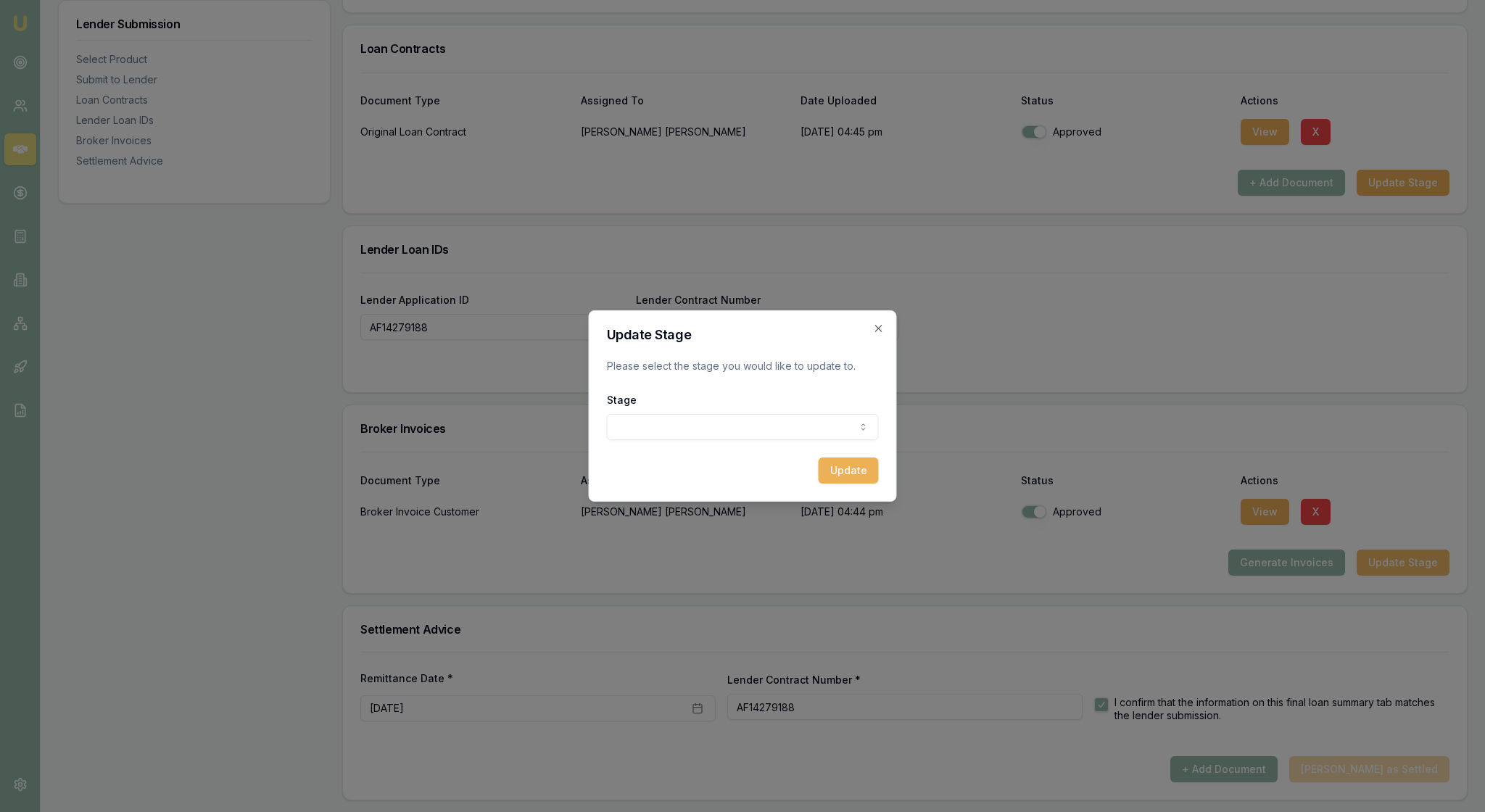
scroll to position [1141, 0]
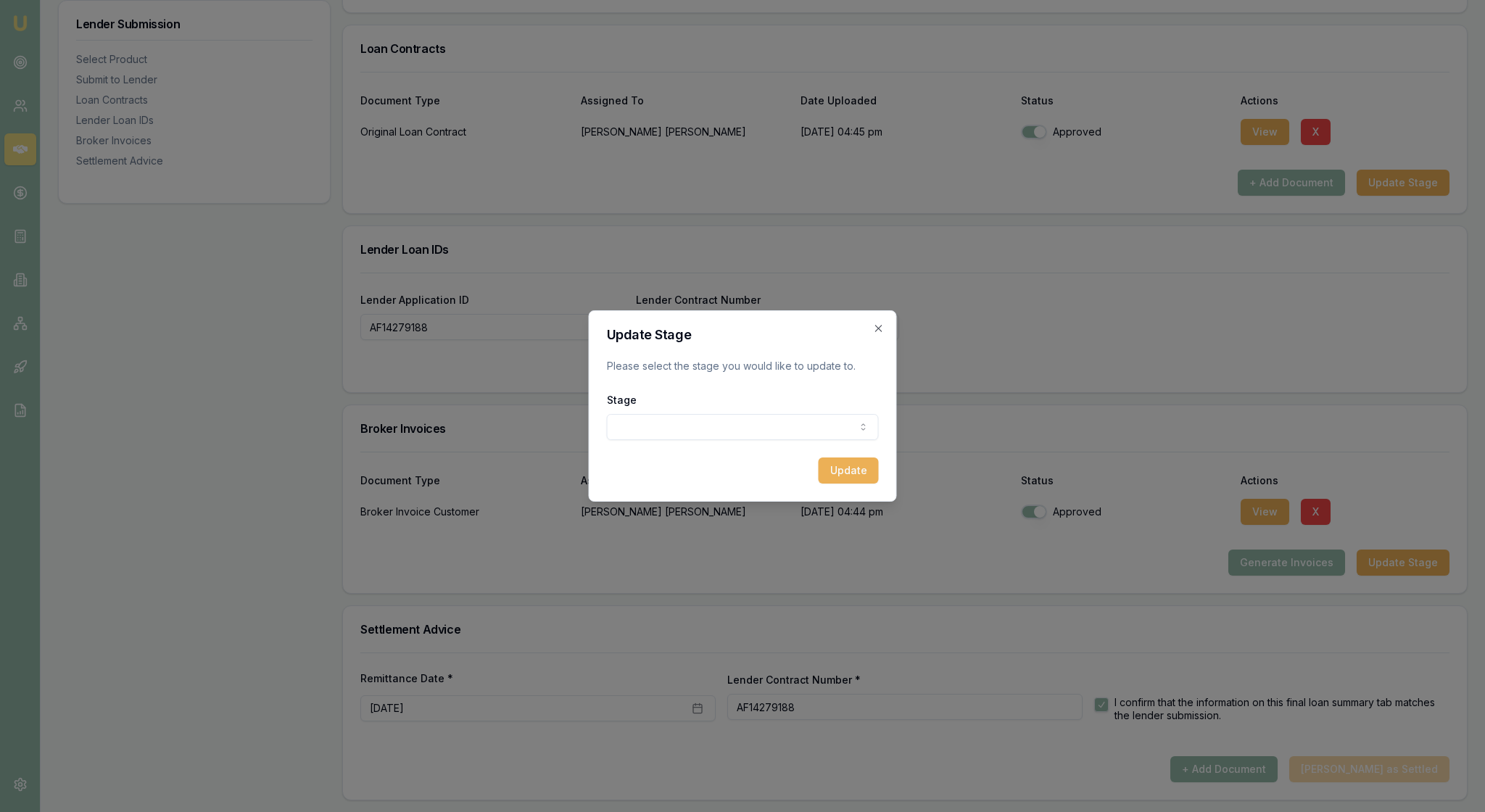
click at [873, 323] on icon "button" at bounding box center [879, 328] width 12 height 12
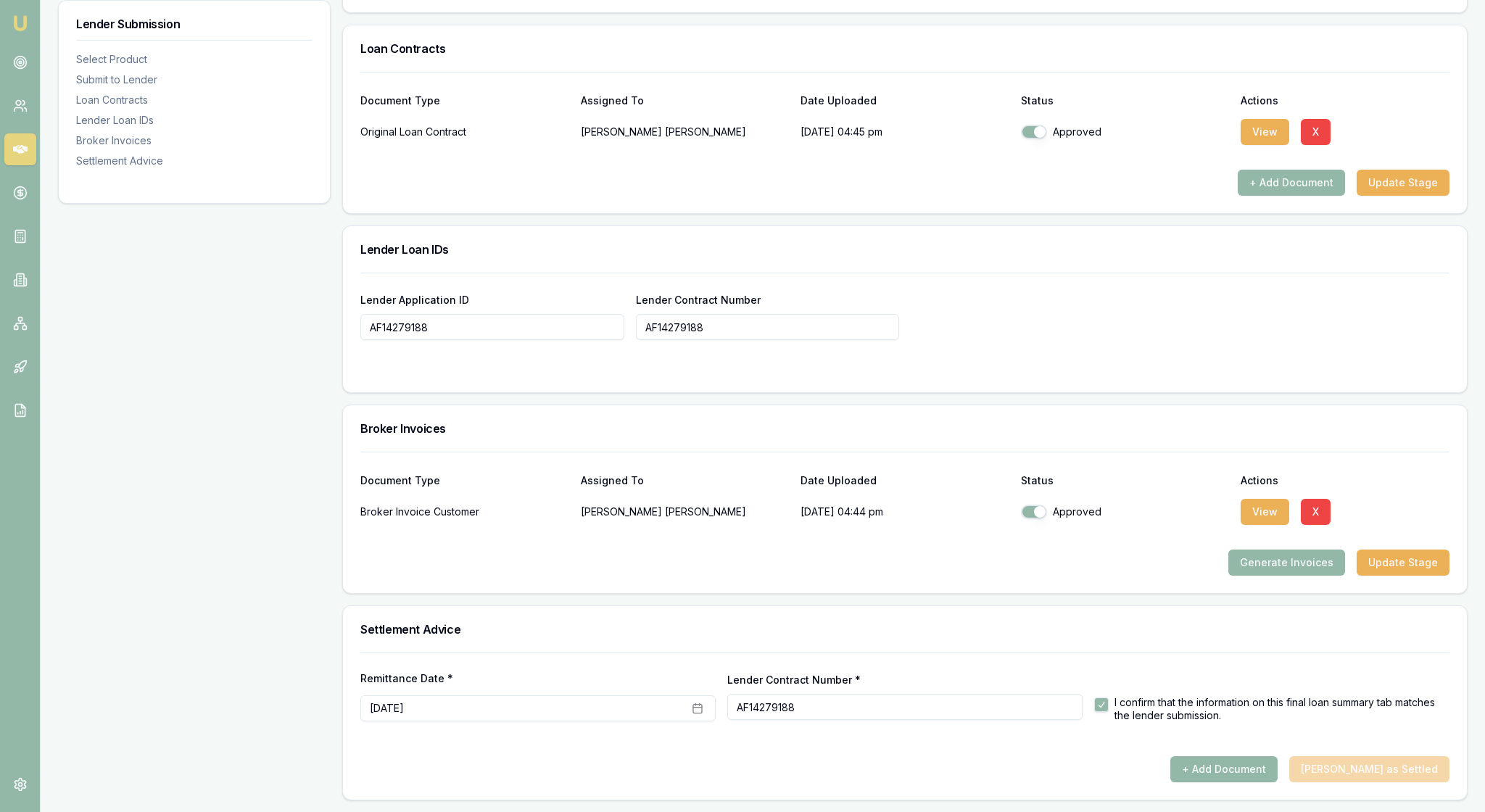
click at [1276, 405] on div "Broker Invoices" at bounding box center [905, 428] width 1124 height 46
click at [1345, 756] on div "+ Add Document Mark Deal as Settled" at bounding box center [905, 770] width 1089 height 26
click at [1219, 764] on button "+ Add Document" at bounding box center [1224, 770] width 108 height 26
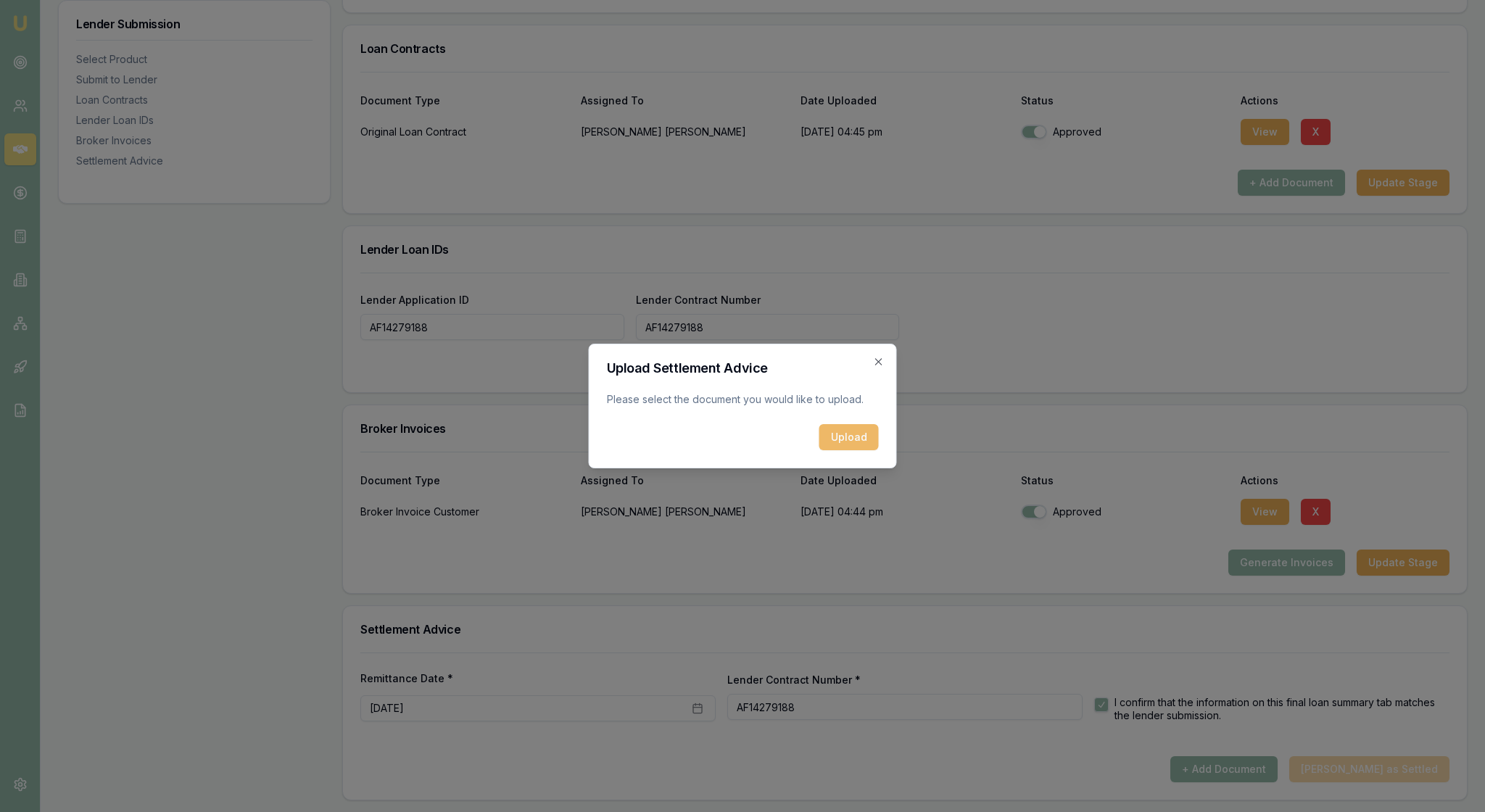
click at [837, 449] on button "Upload" at bounding box center [849, 437] width 59 height 26
click at [873, 356] on icon "button" at bounding box center [879, 362] width 12 height 12
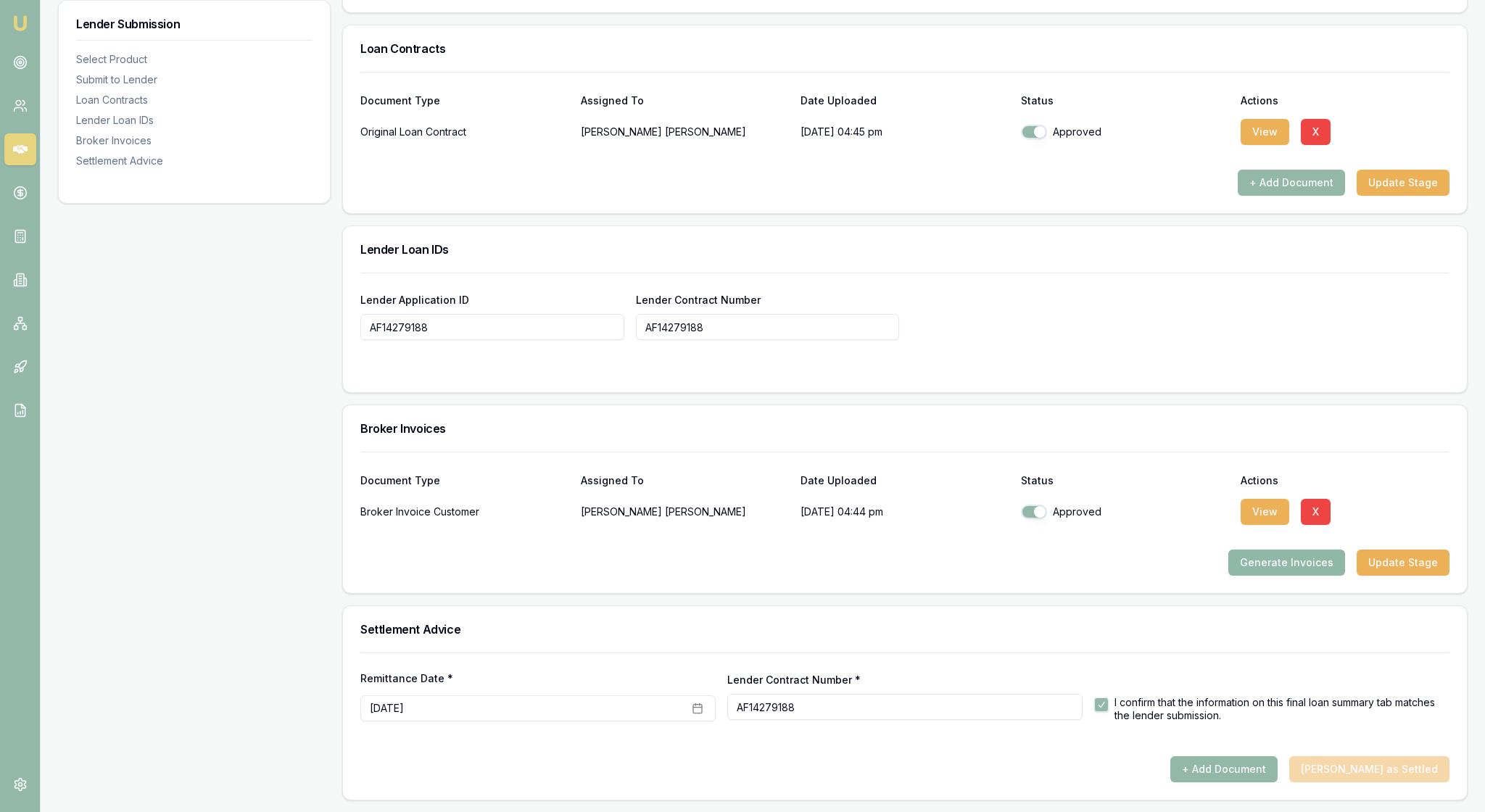
click at [1238, 549] on button "Generate Invoices" at bounding box center [1287, 563] width 117 height 26
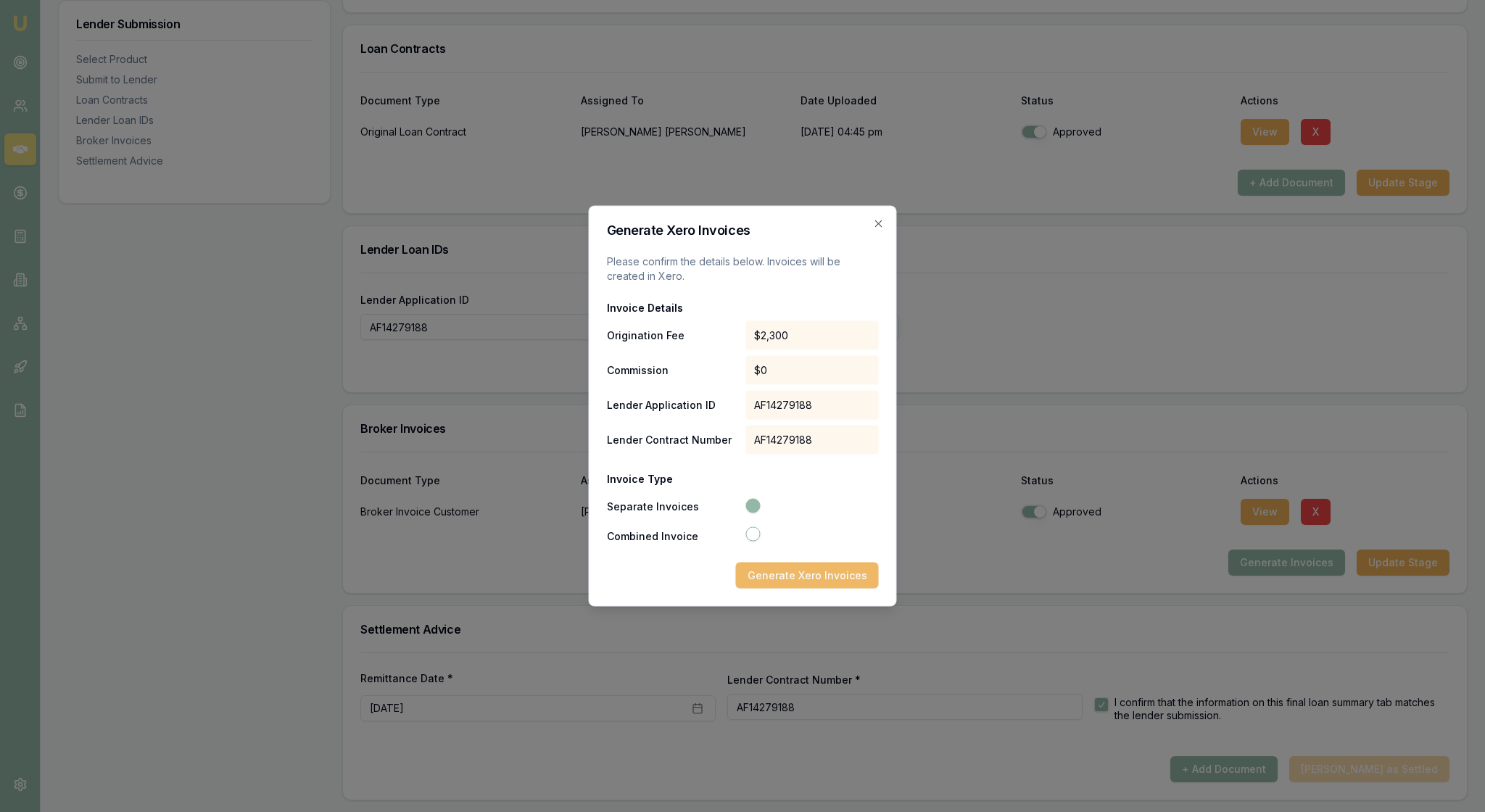
click at [800, 583] on button "Generate Xero Invoices" at bounding box center [807, 576] width 143 height 26
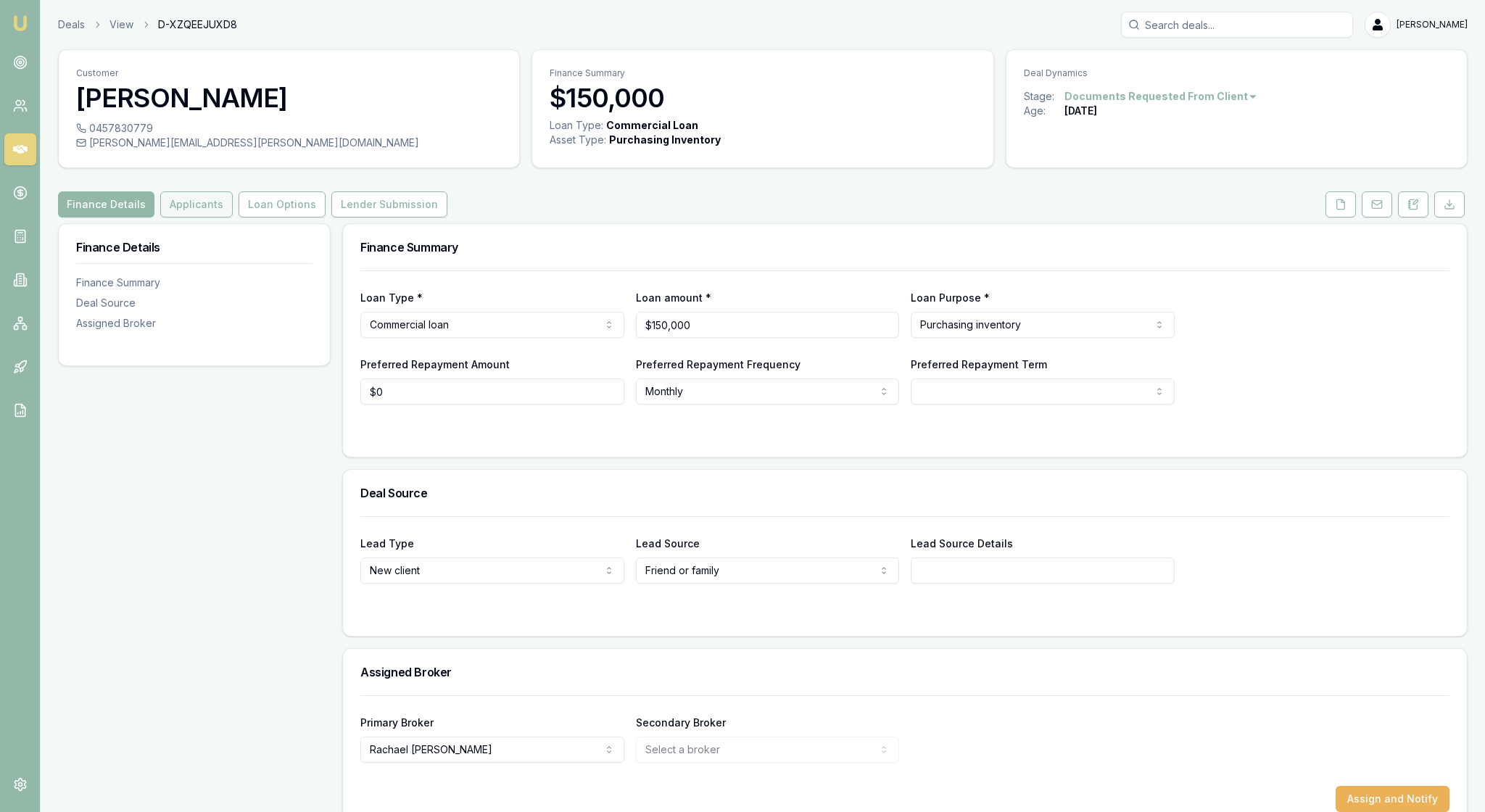
click at [233, 217] on button "Applicants" at bounding box center [196, 205] width 72 height 26
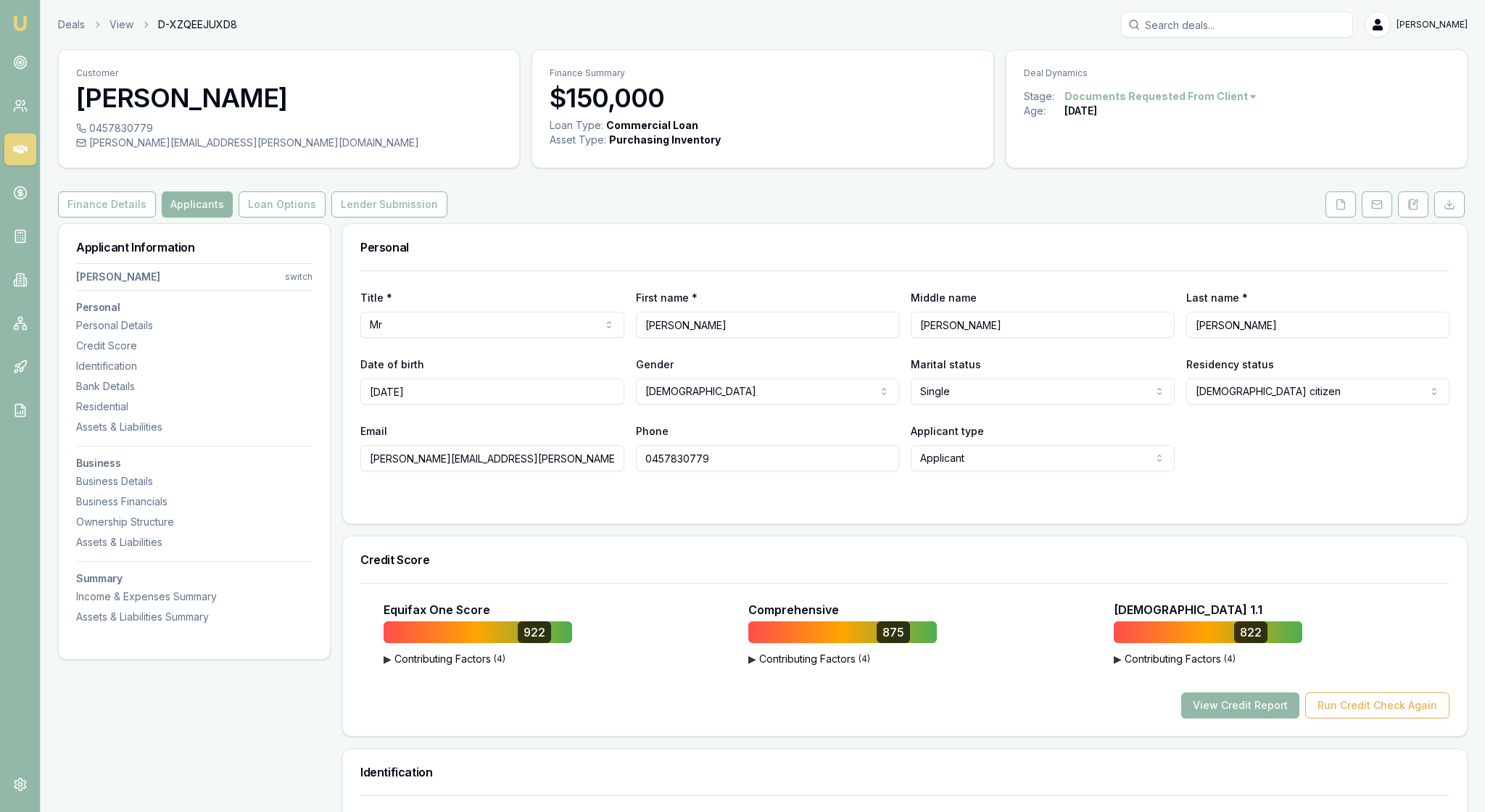
click at [285, 310] on html "Emu Broker Deals View D-XZQEEJUXD8 Rachael Connors Toggle Menu Customer Robert …" at bounding box center [742, 406] width 1485 height 812
click at [223, 397] on div "Bryan Florence" at bounding box center [190, 413] width 155 height 38
select select "MARRIED"
select select "VIC"
type input "[PERSON_NAME]"
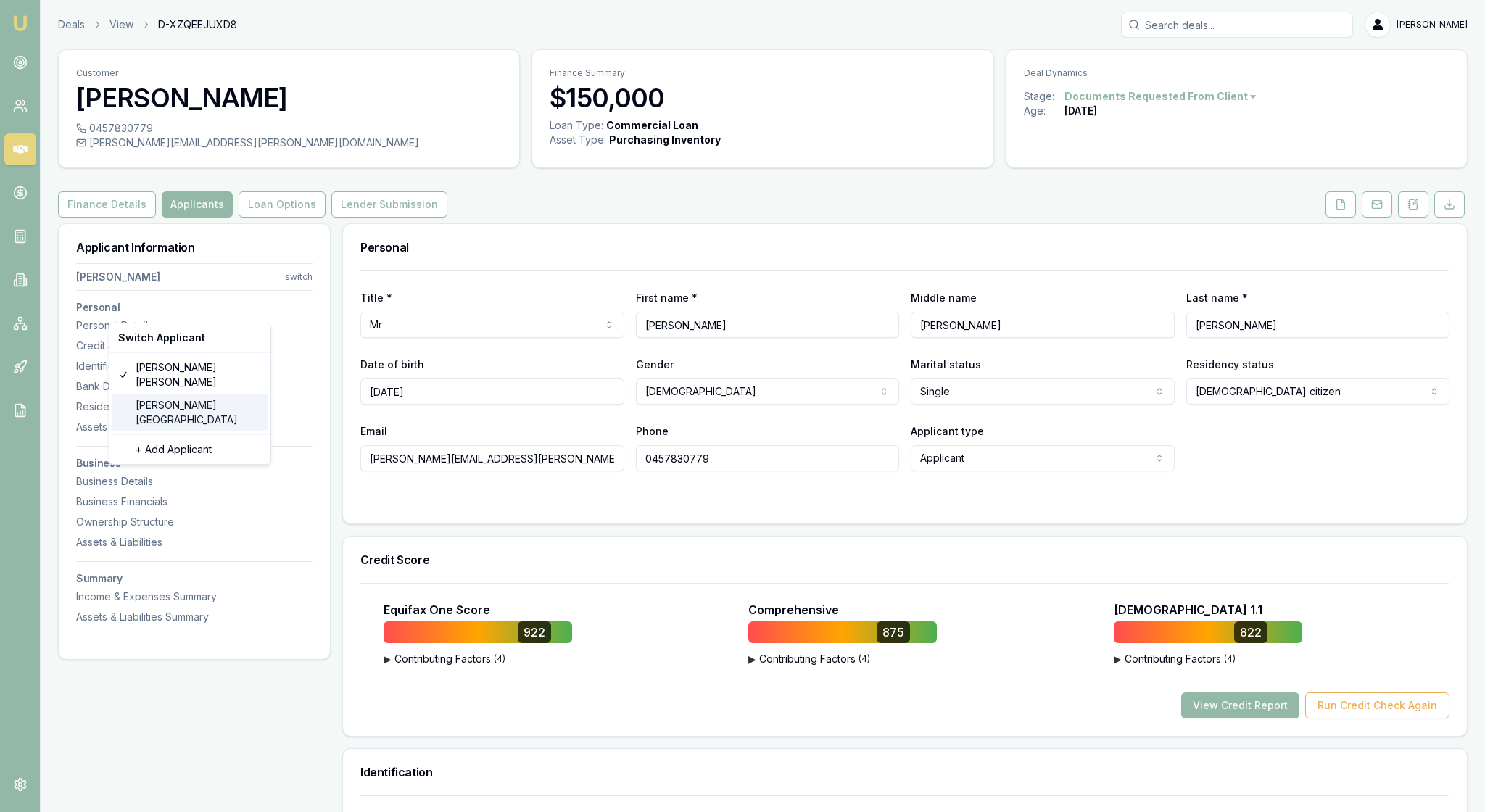
type input "Jeffrey"
type input "[GEOGRAPHIC_DATA]"
type input "bryan.florence@nutrien.com.au"
type input "0488047101"
type input "042419446"
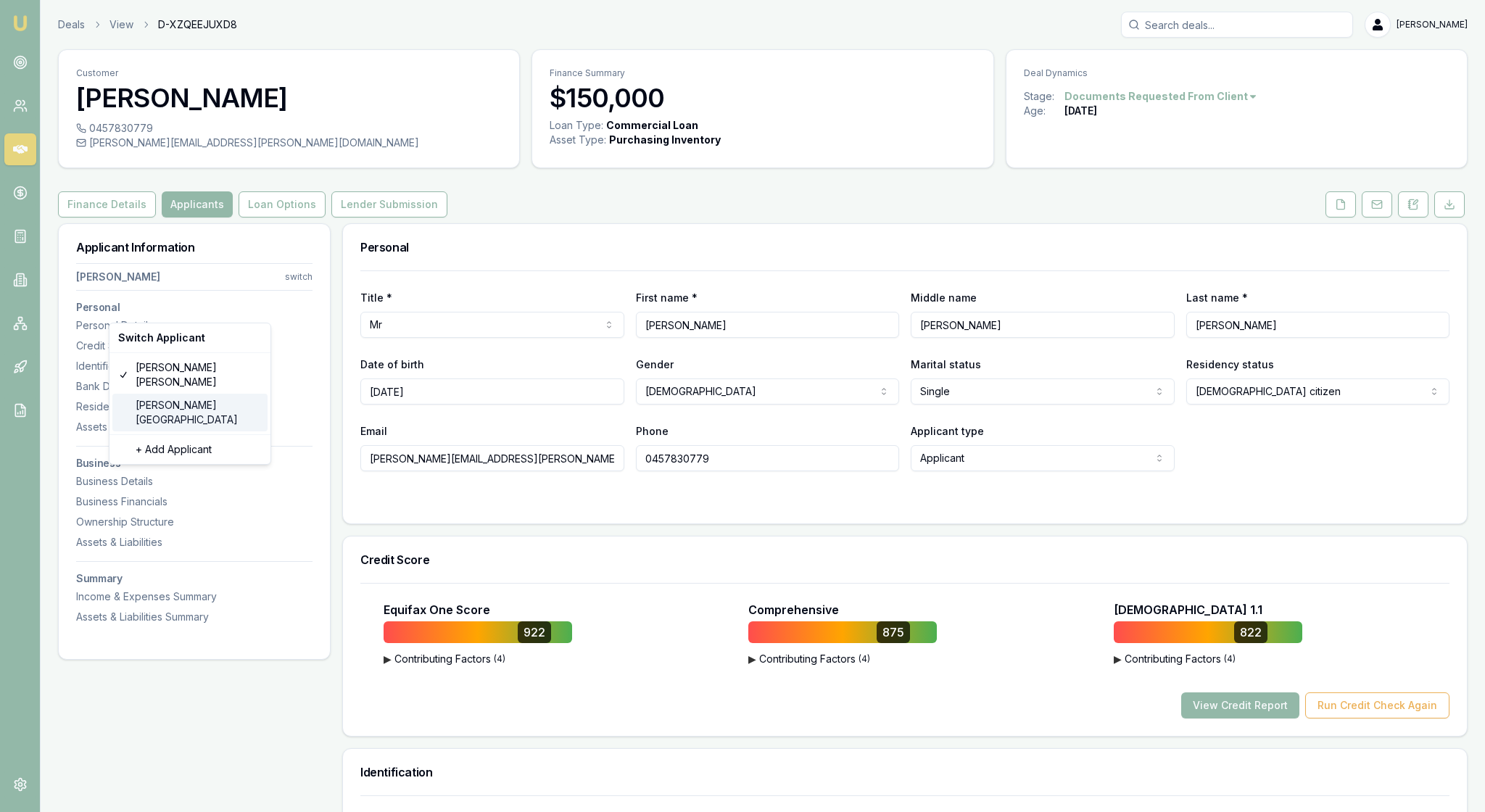
type input "24/09/2032"
click at [447, 524] on div "Title * Mr Mr Mrs Miss Ms Dr Prof First name * Bryan Middle name Jeffrey Last n…" at bounding box center [905, 397] width 1124 height 253
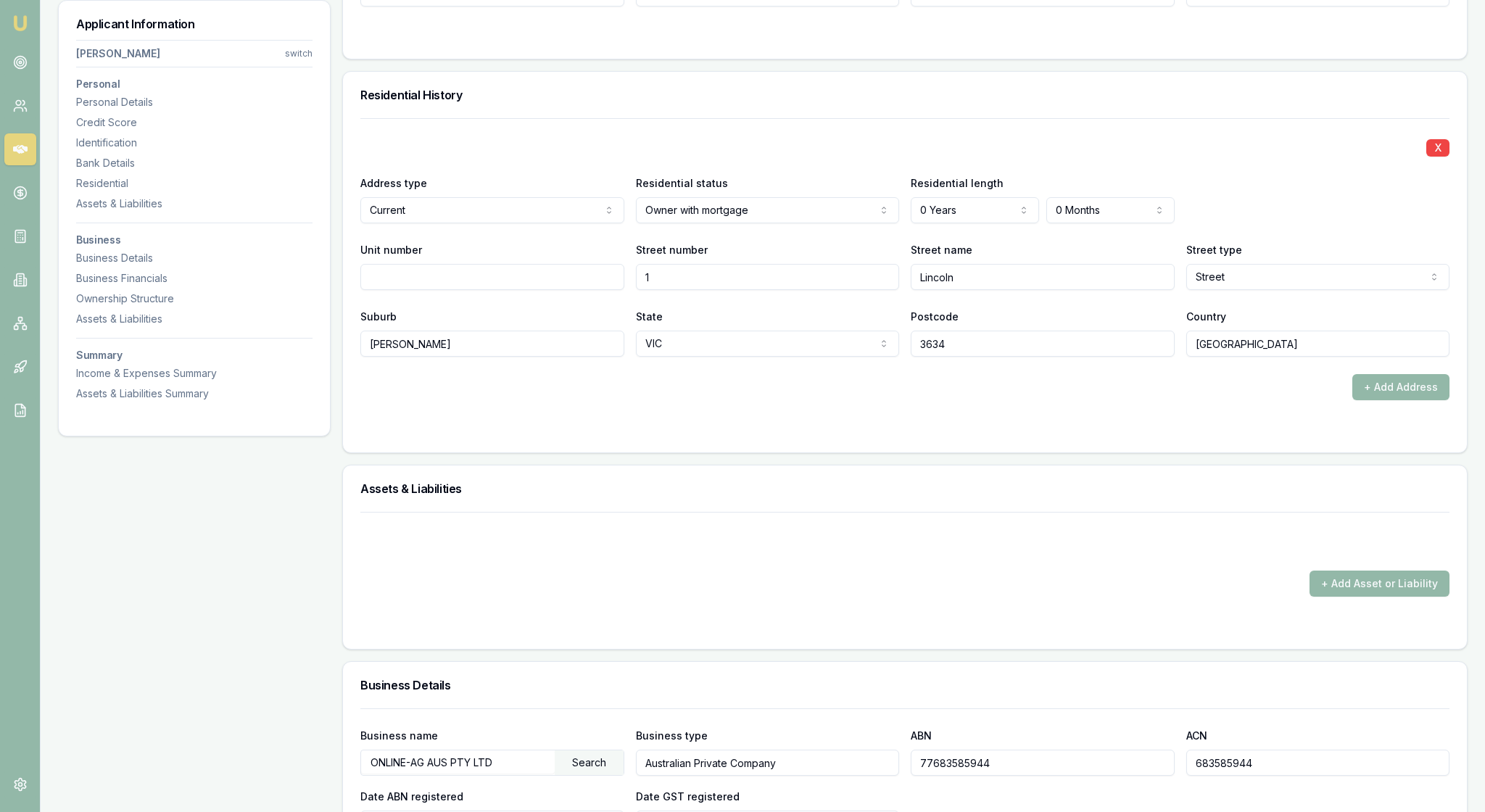
scroll to position [1282, 0]
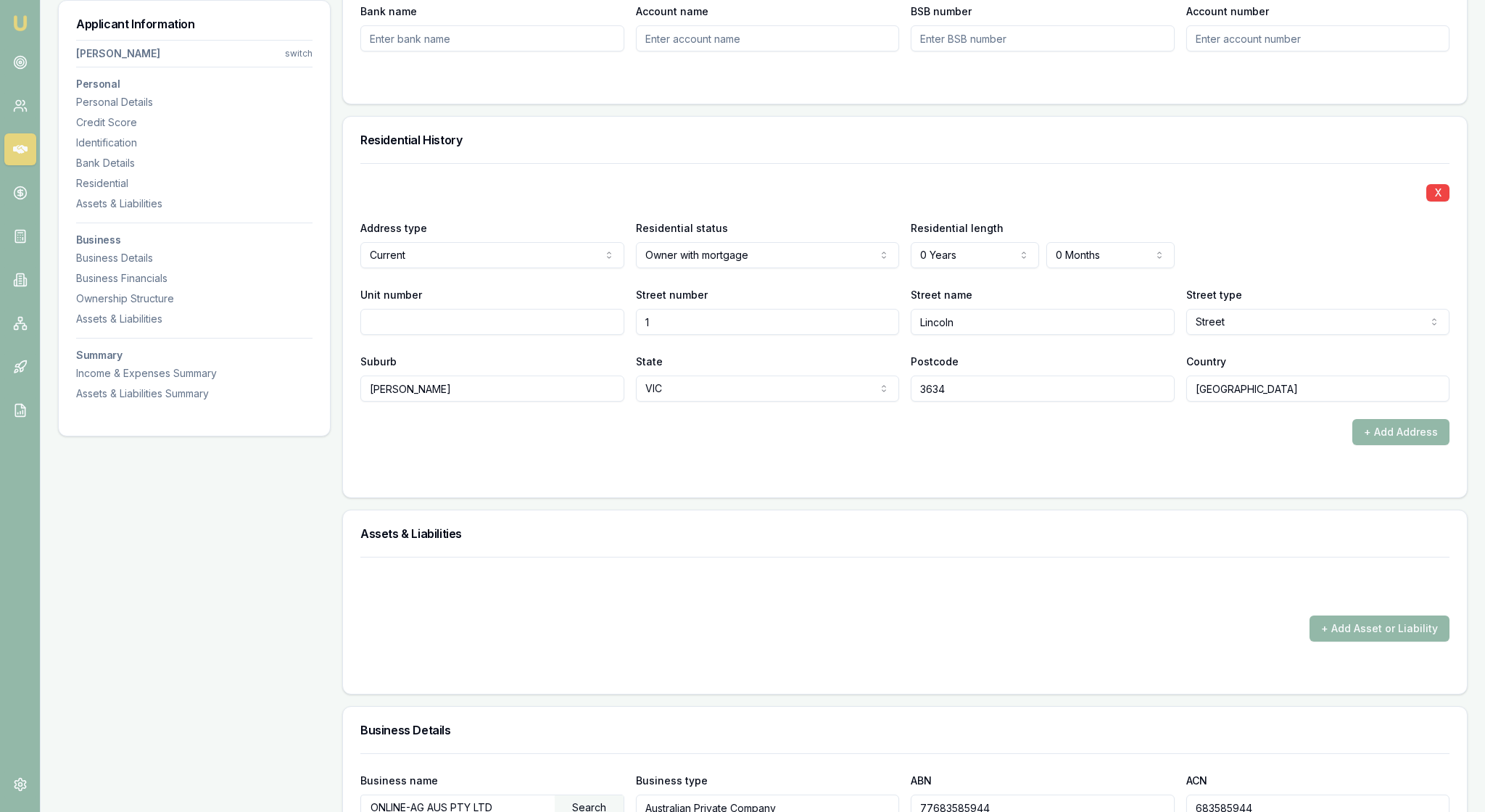
click at [1061, 480] on form "X Address type Current Current Previous Residential status Owner with mortgage …" at bounding box center [905, 321] width 1089 height 317
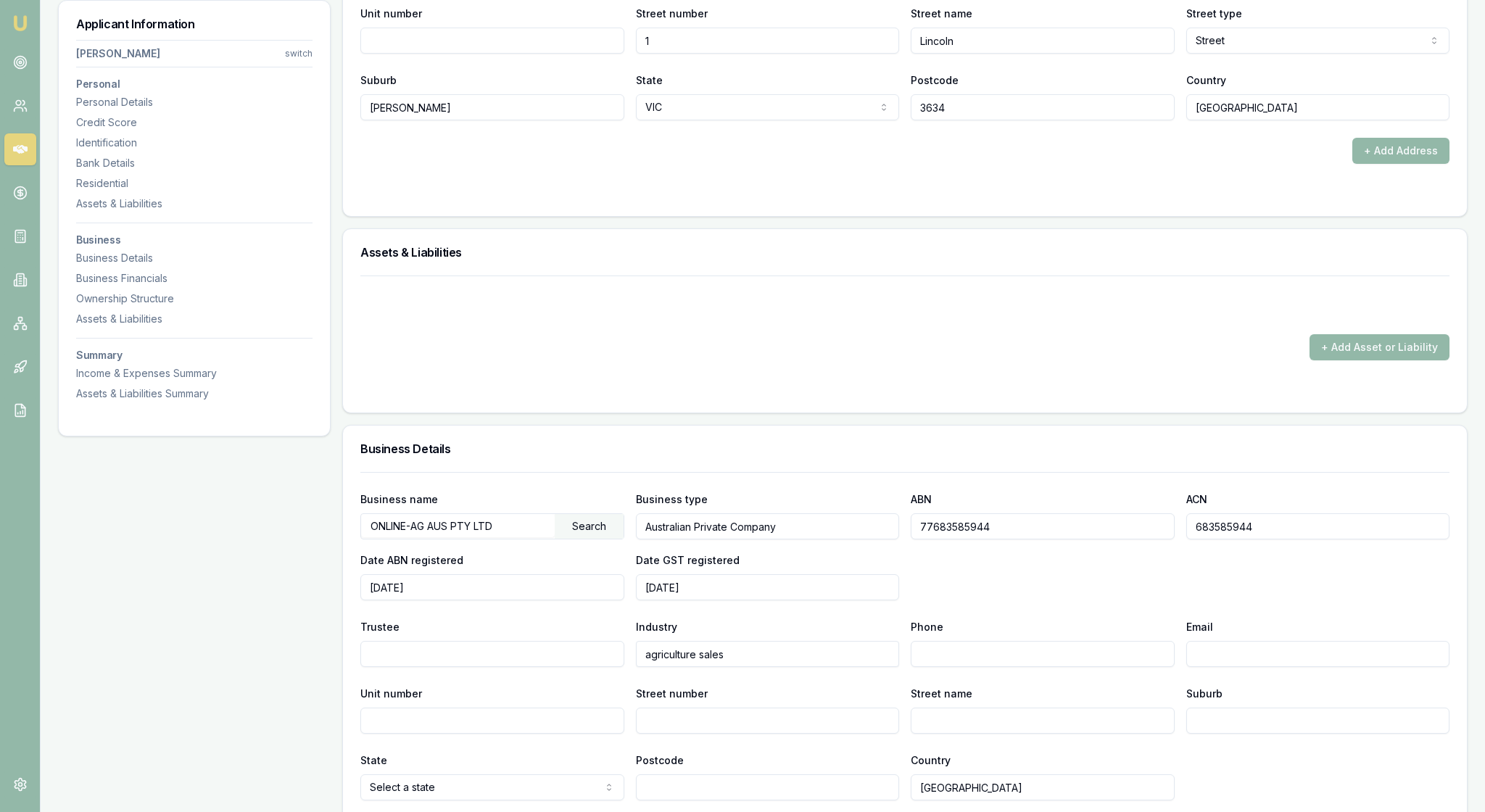
scroll to position [1576, 0]
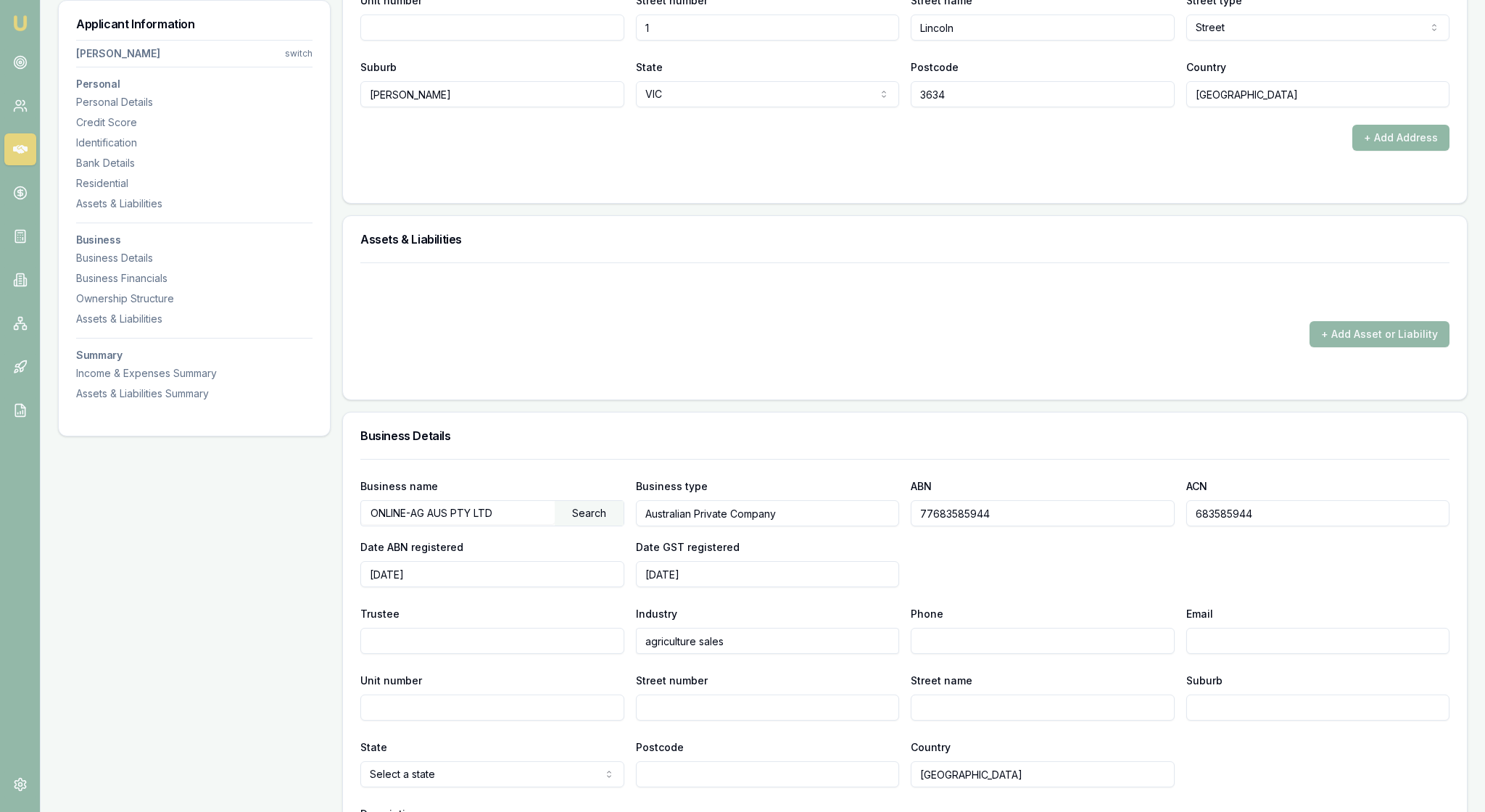
click at [1392, 151] on button "+ Add Address" at bounding box center [1400, 138] width 97 height 26
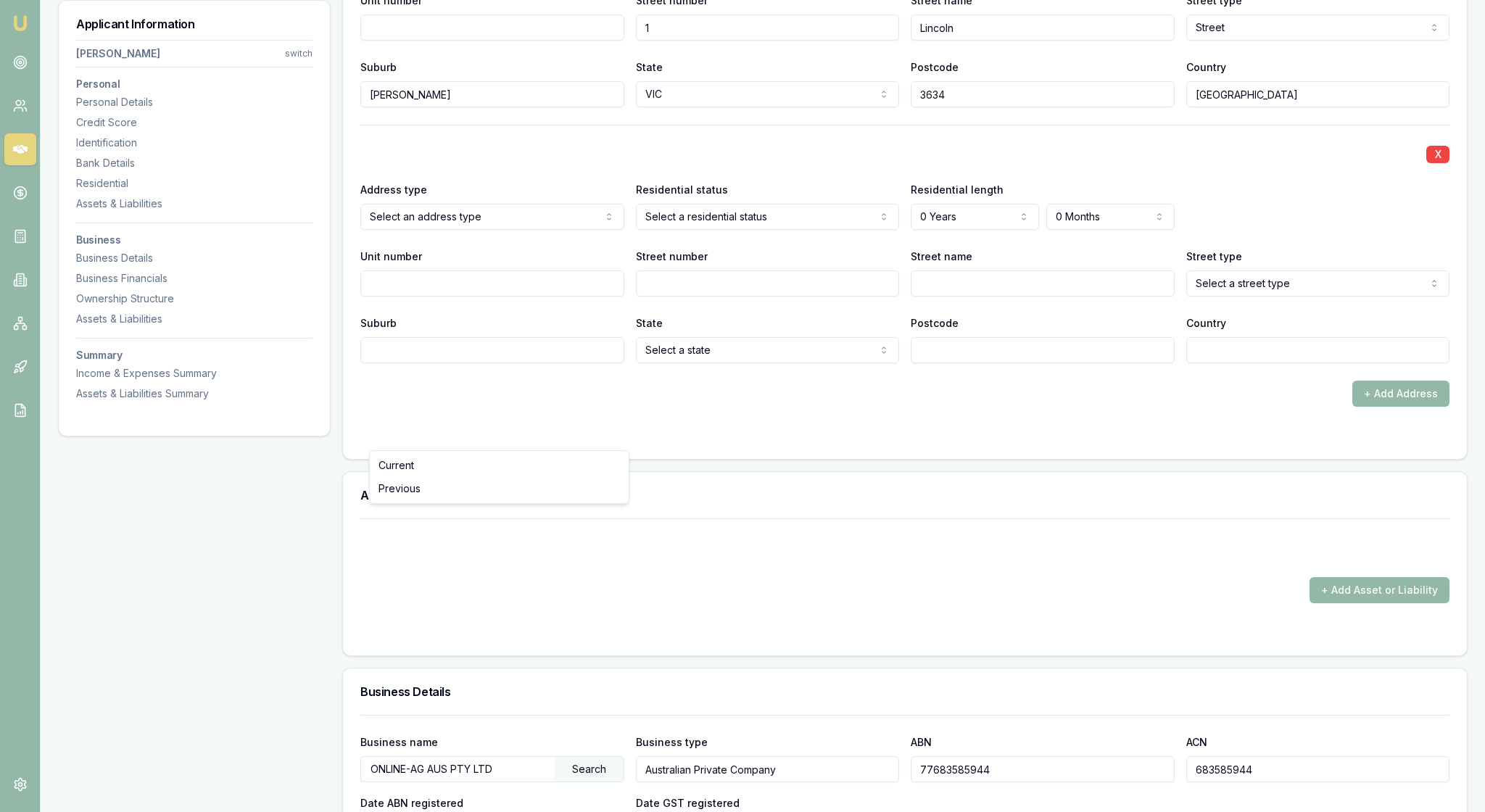
select select "1"
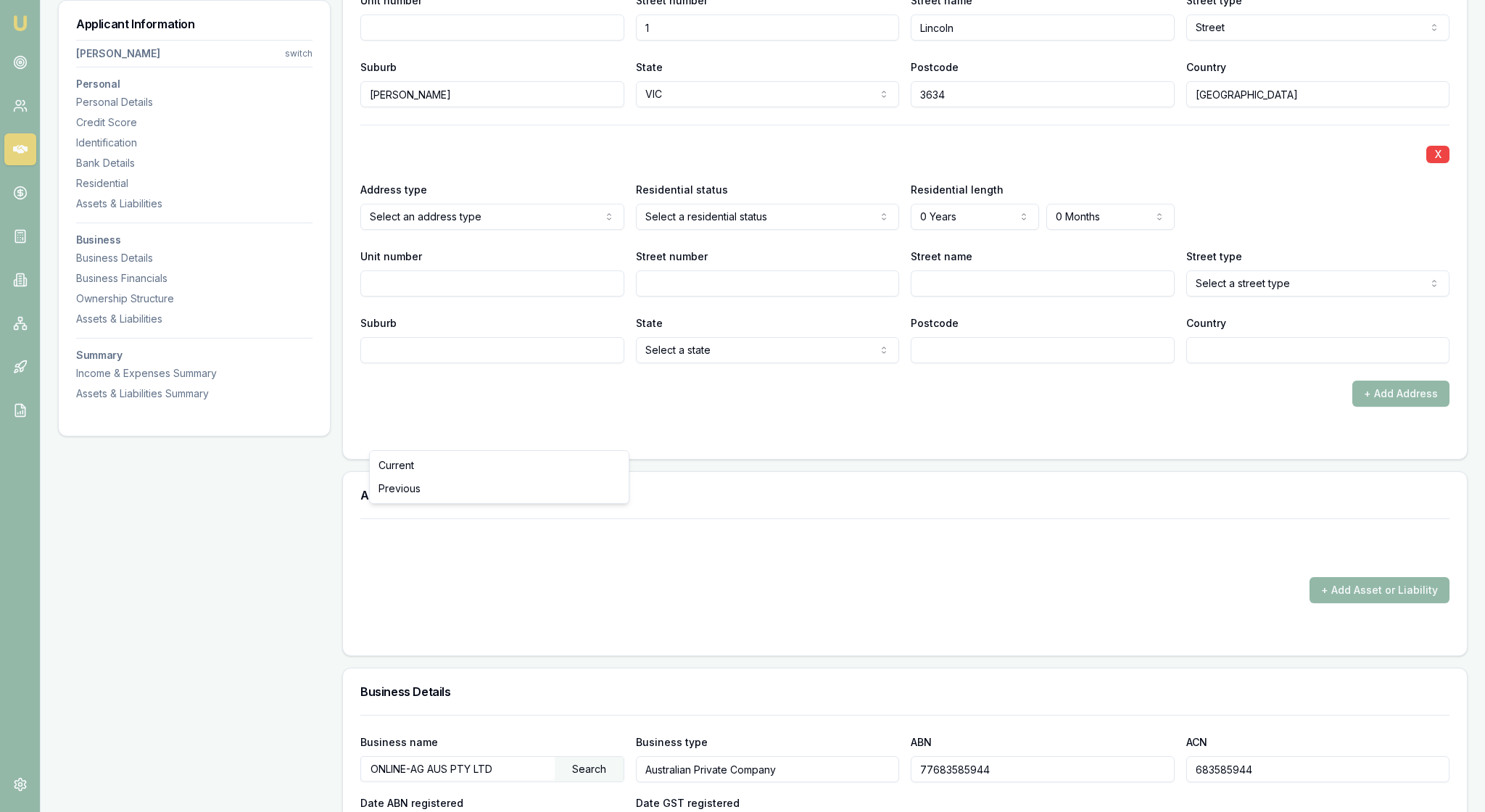
select select "PREVIOUS"
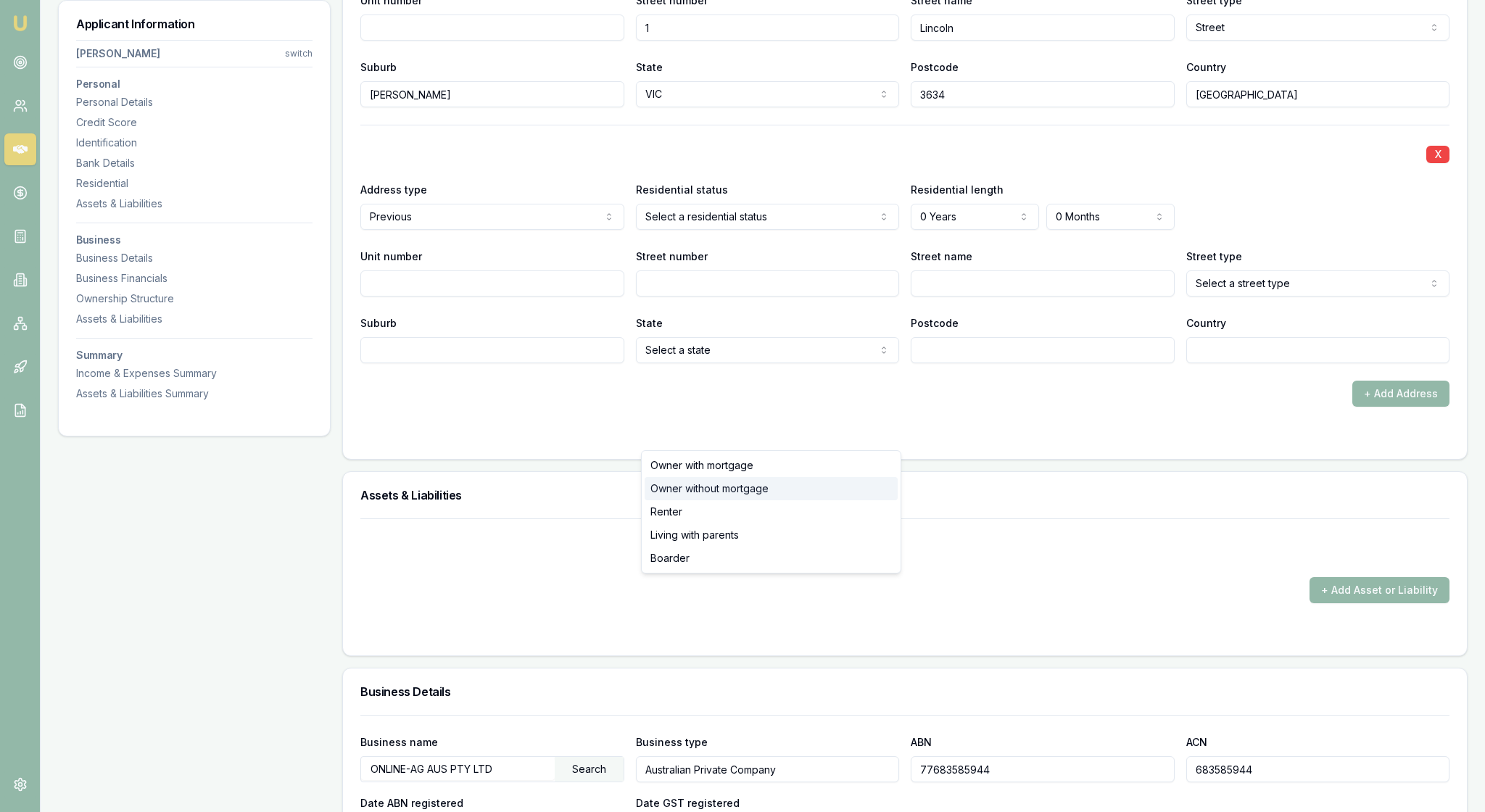
select select "OWNER_WITHOUT_MORTGAGE"
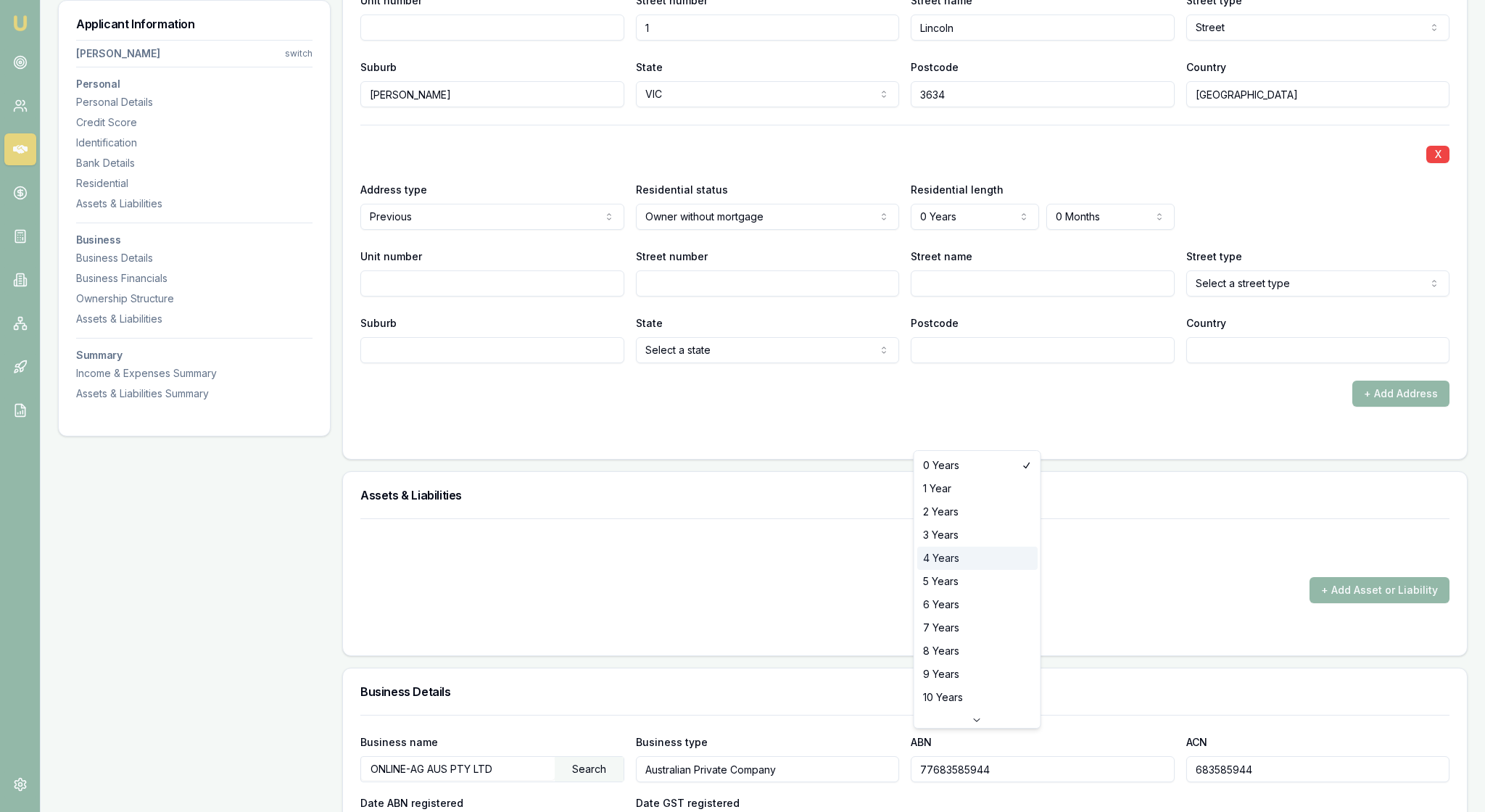
select select "4"
type input "21"
type input "Queen"
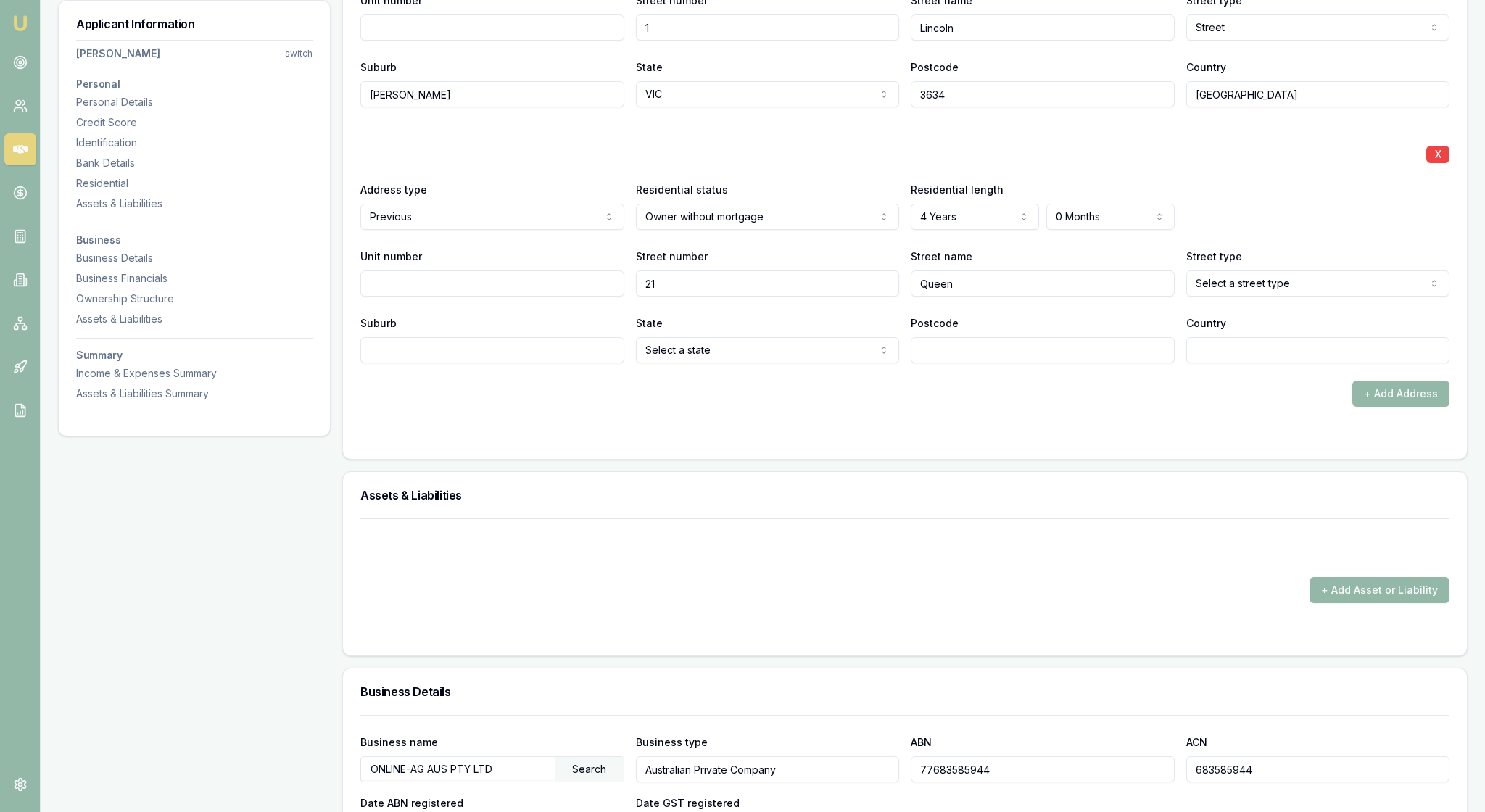
select select "Street"
type input "Katandra West"
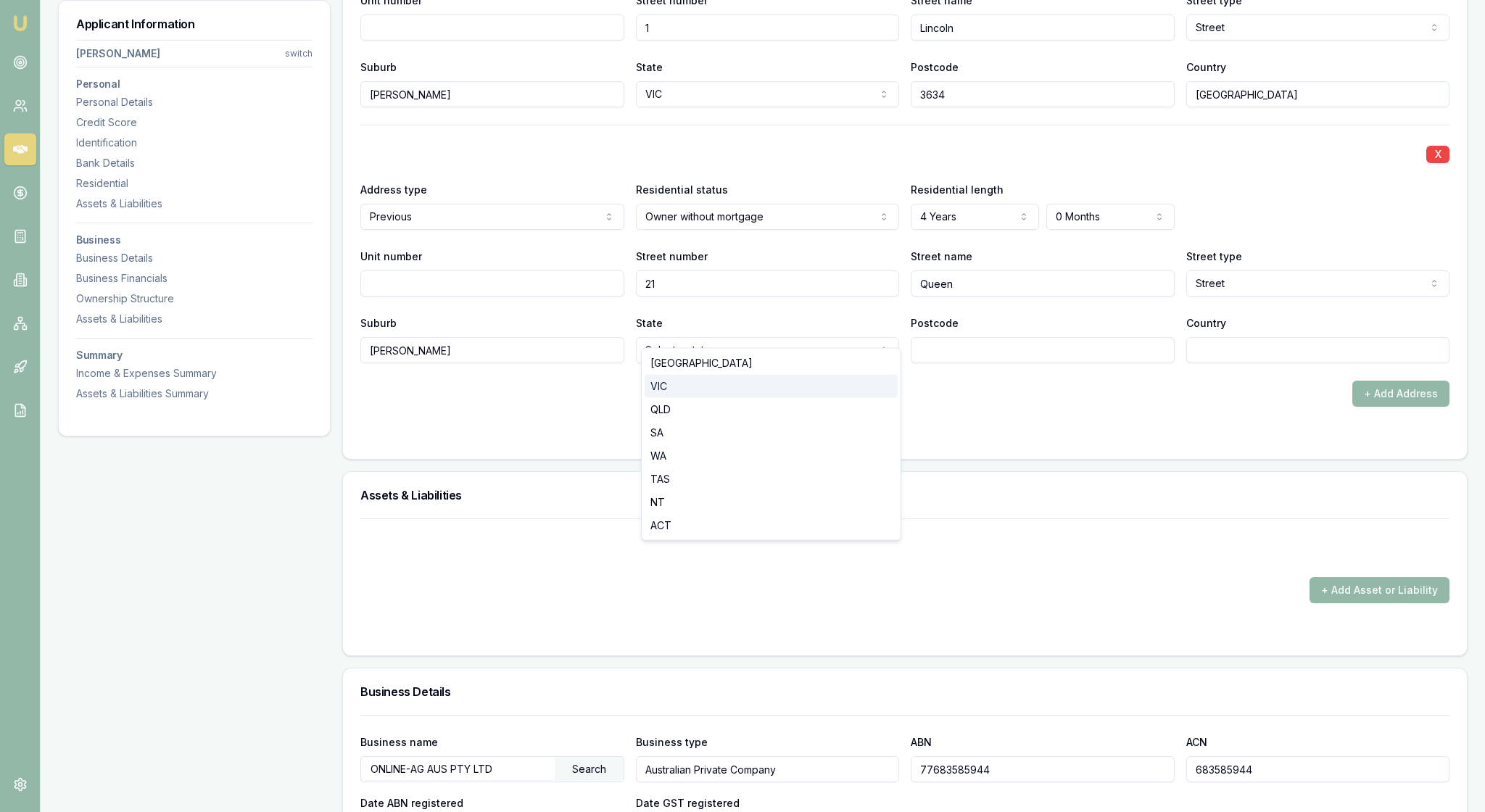
select select "VIC"
type input "3634"
type input "Australia"
click at [1295, 407] on div "+ Add Address" at bounding box center [905, 394] width 1089 height 26
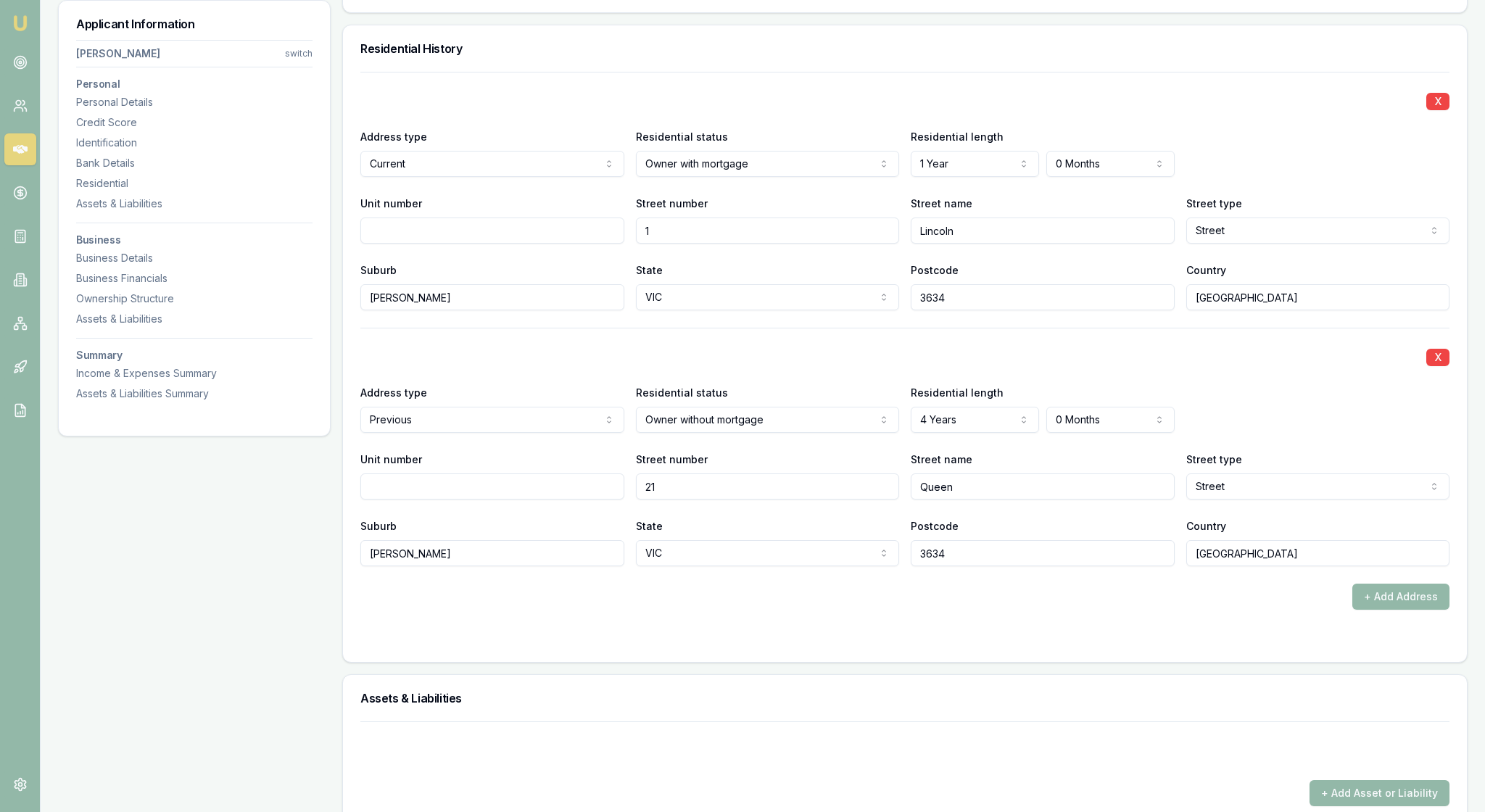
scroll to position [1386, 0]
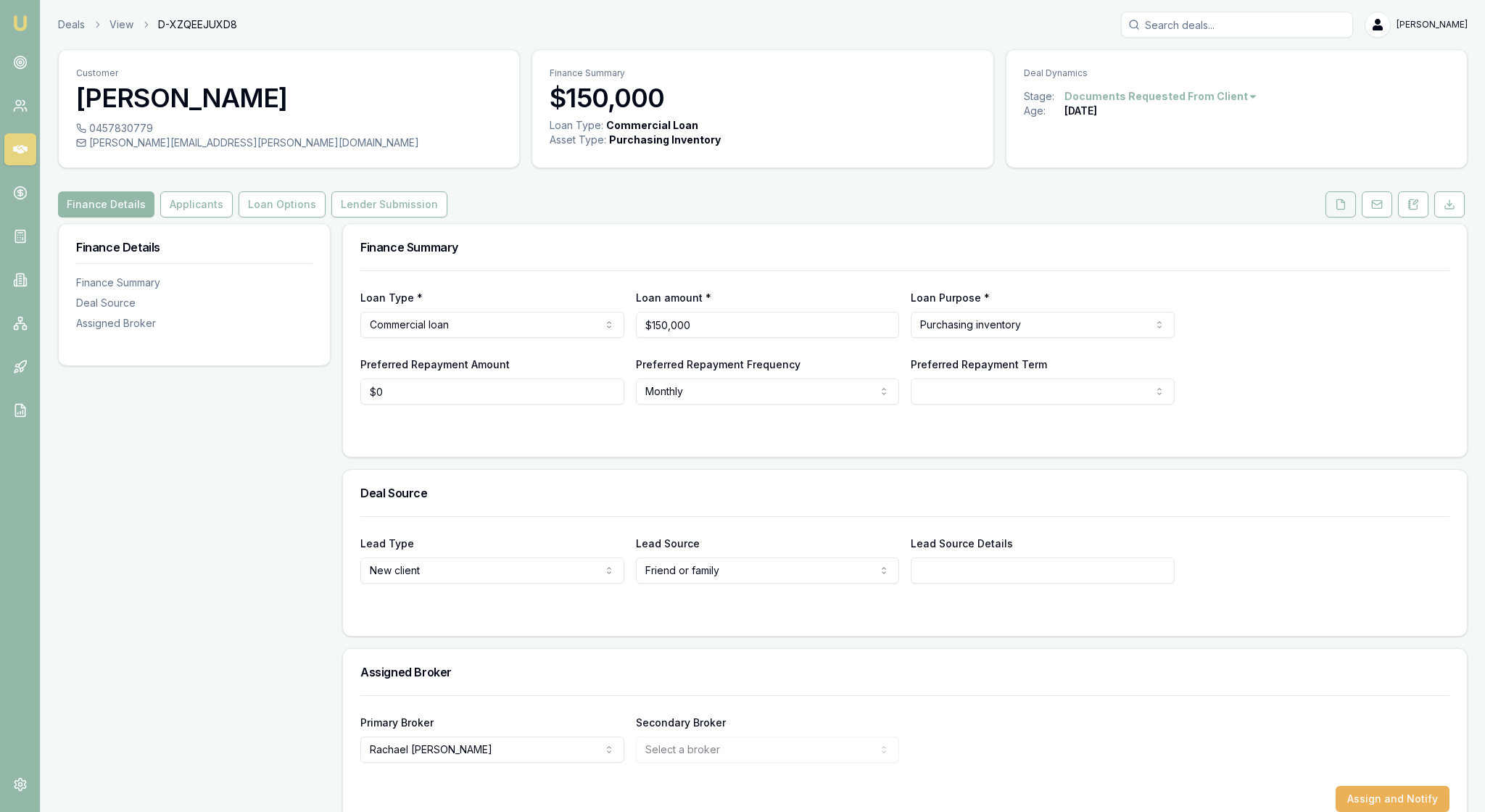
click at [1335, 210] on icon at bounding box center [1341, 205] width 12 height 12
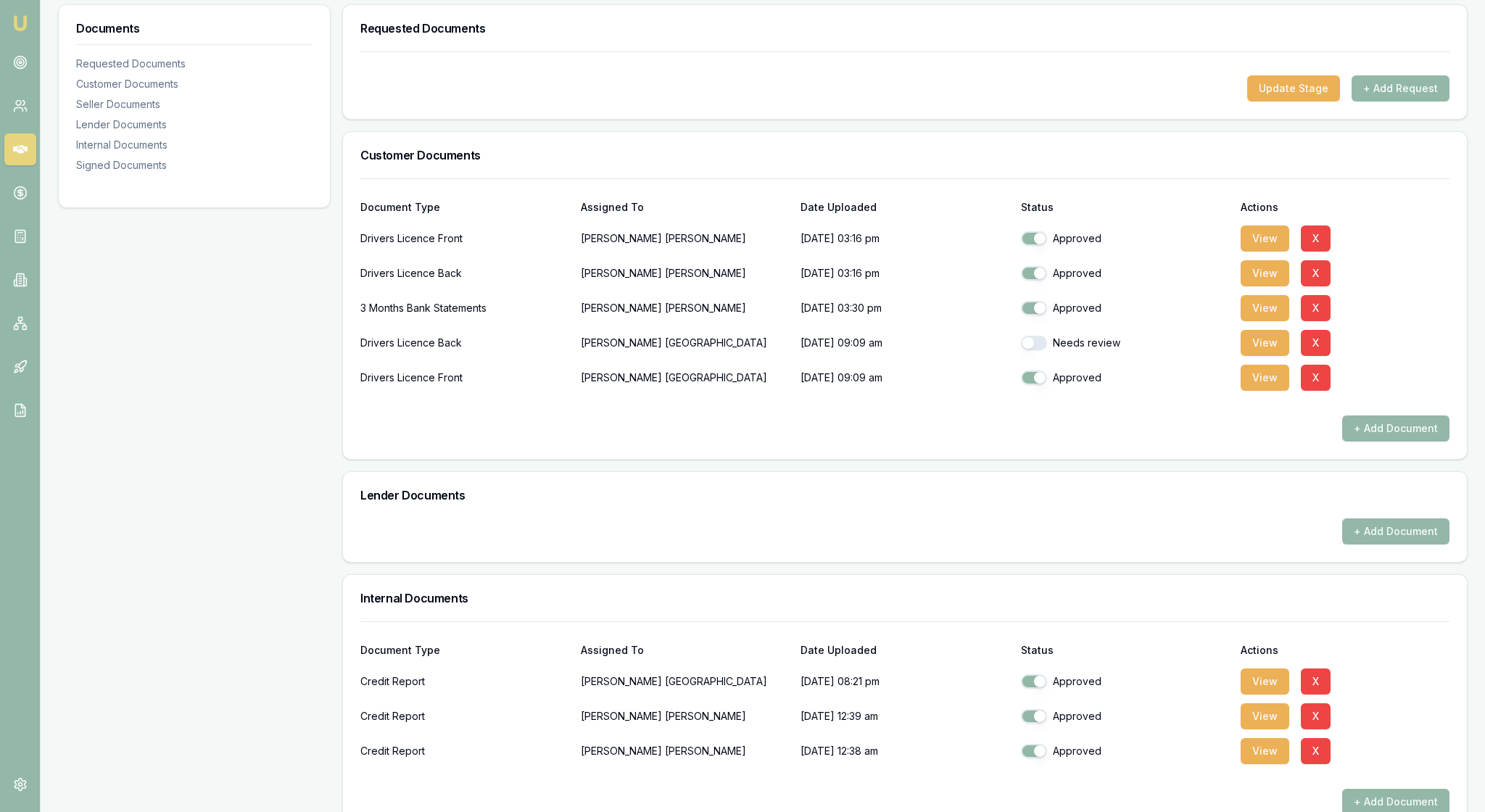
scroll to position [223, 0]
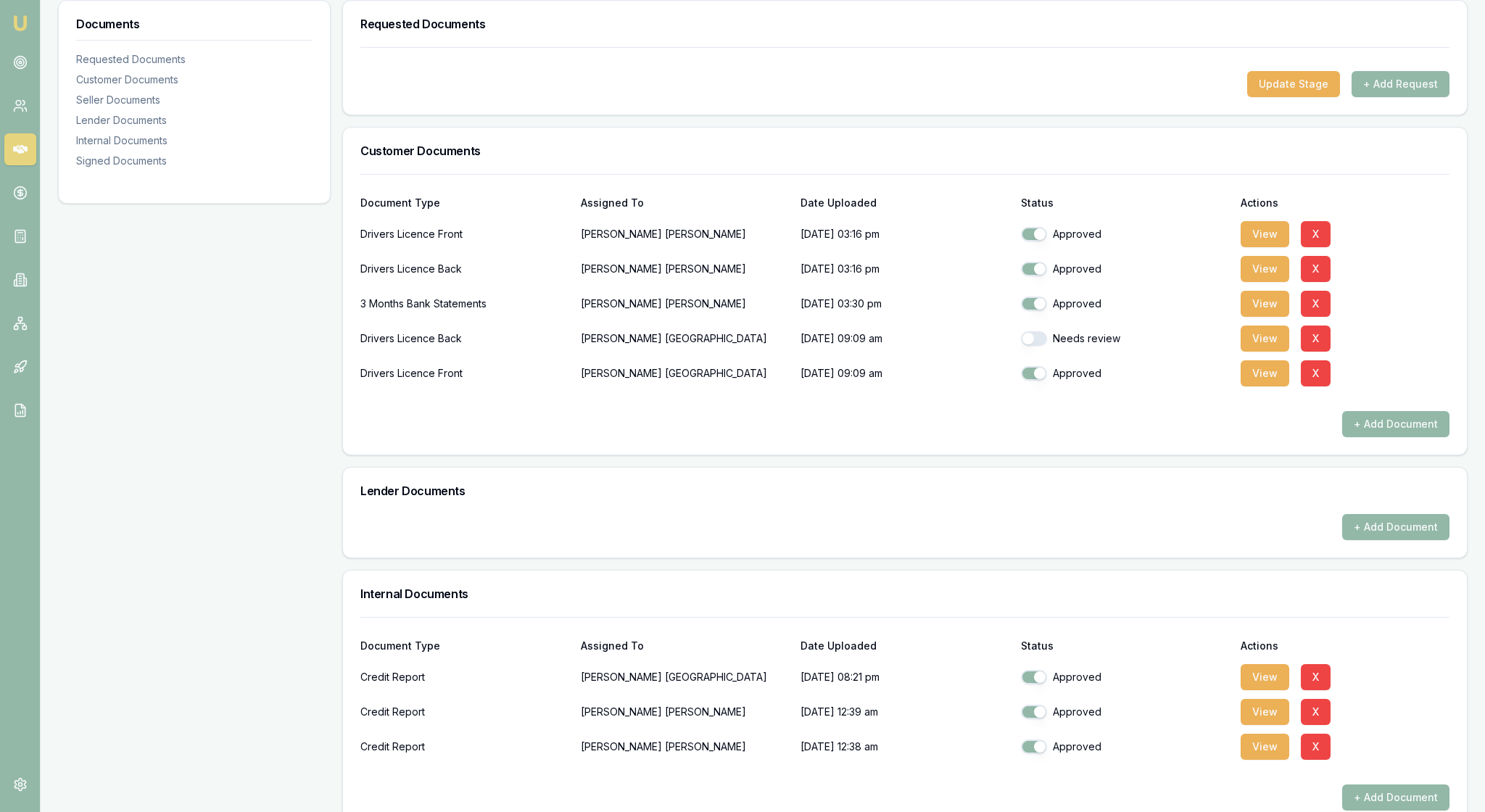
click at [1038, 346] on button "button" at bounding box center [1034, 339] width 26 height 15
checkbox input "true"
click at [1274, 317] on button "View" at bounding box center [1265, 304] width 48 height 26
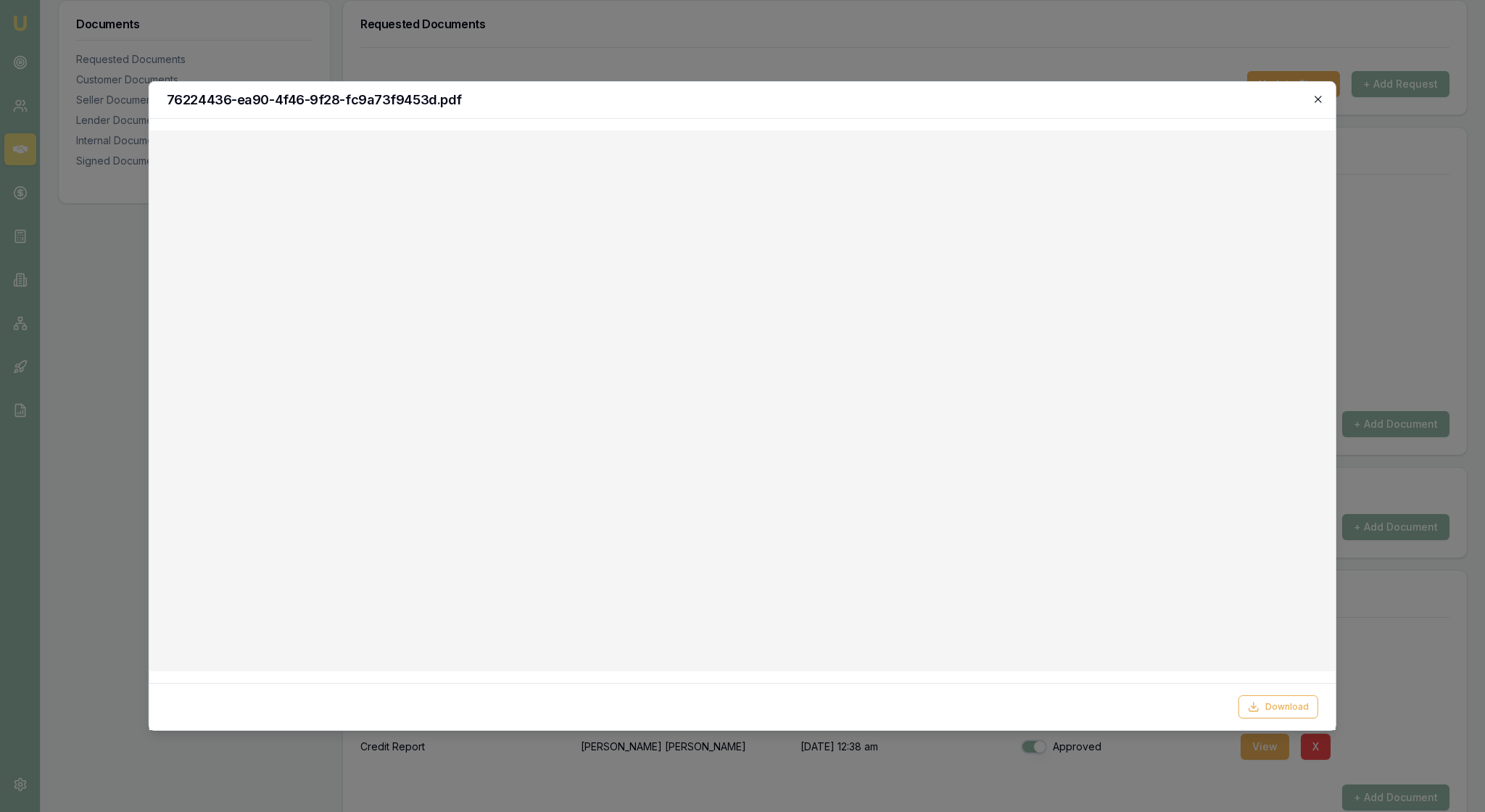
click at [1315, 99] on icon "button" at bounding box center [1318, 99] width 12 height 12
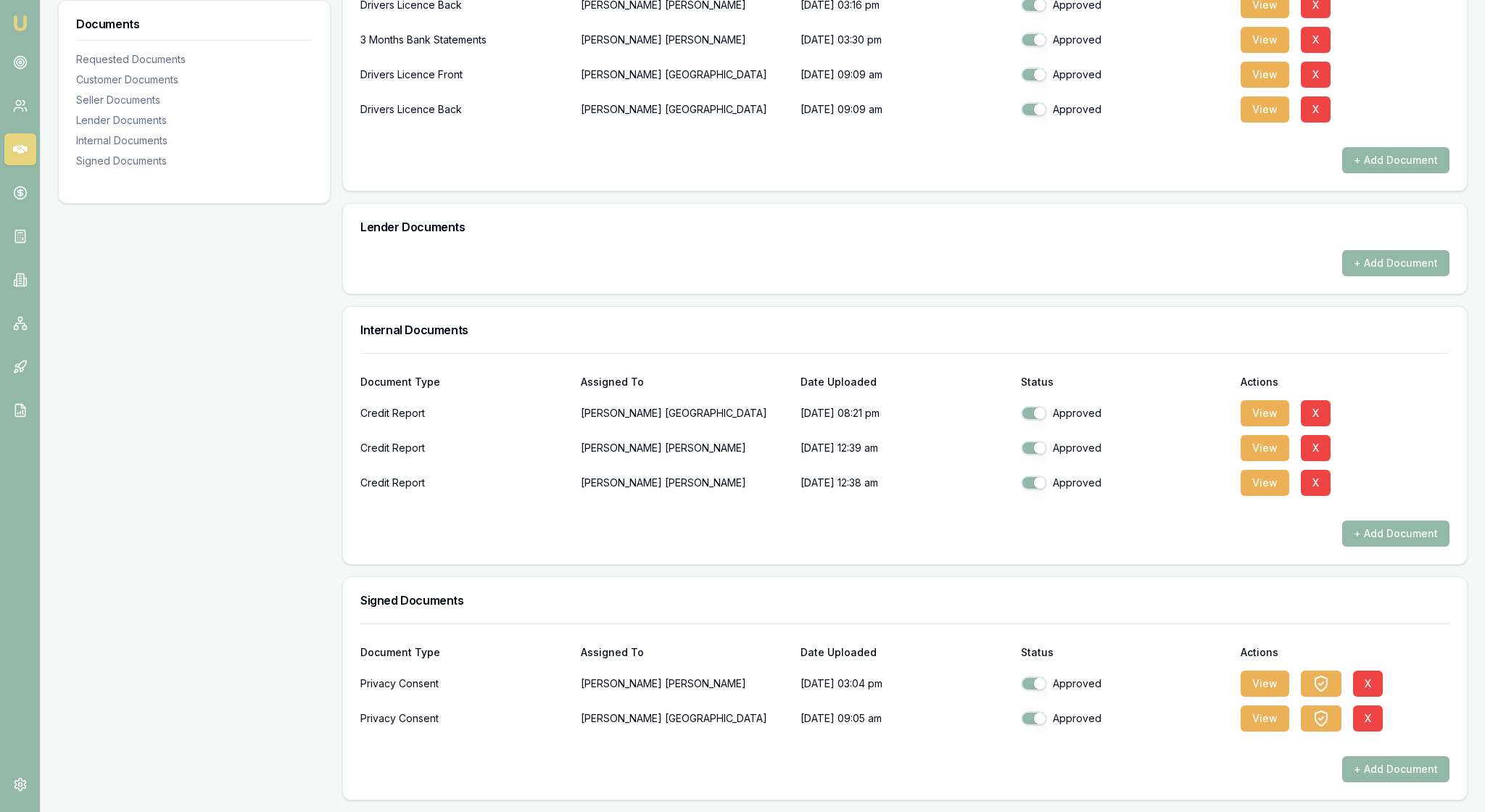
scroll to position [663, 0]
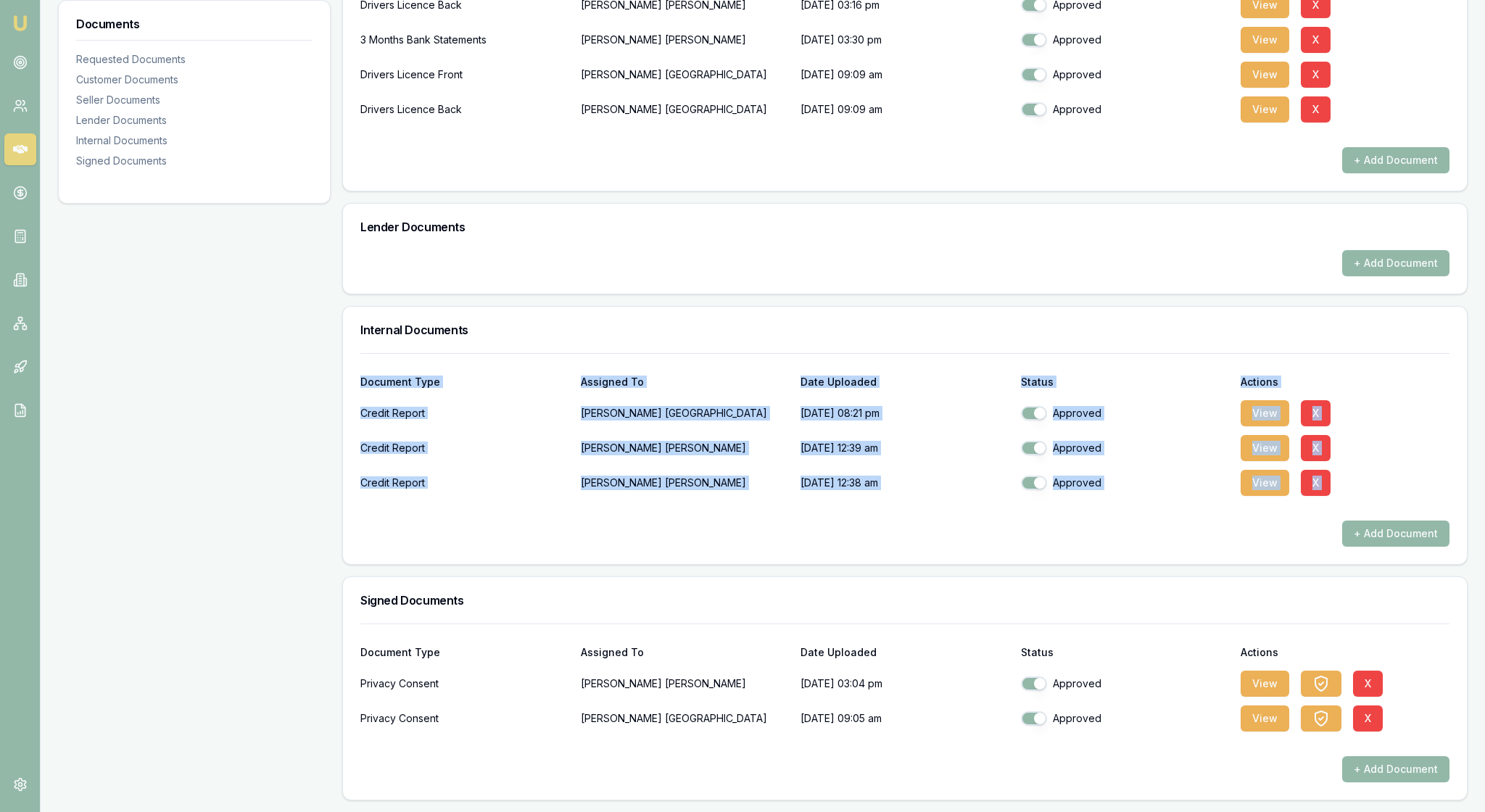
drag, startPoint x: 353, startPoint y: 306, endPoint x: 1253, endPoint y: 481, distance: 916.9
click at [1253, 481] on div "Document Type Assigned To Date Uploaded Status Actions Credit Report [PERSON_NA…" at bounding box center [905, 459] width 1124 height 211
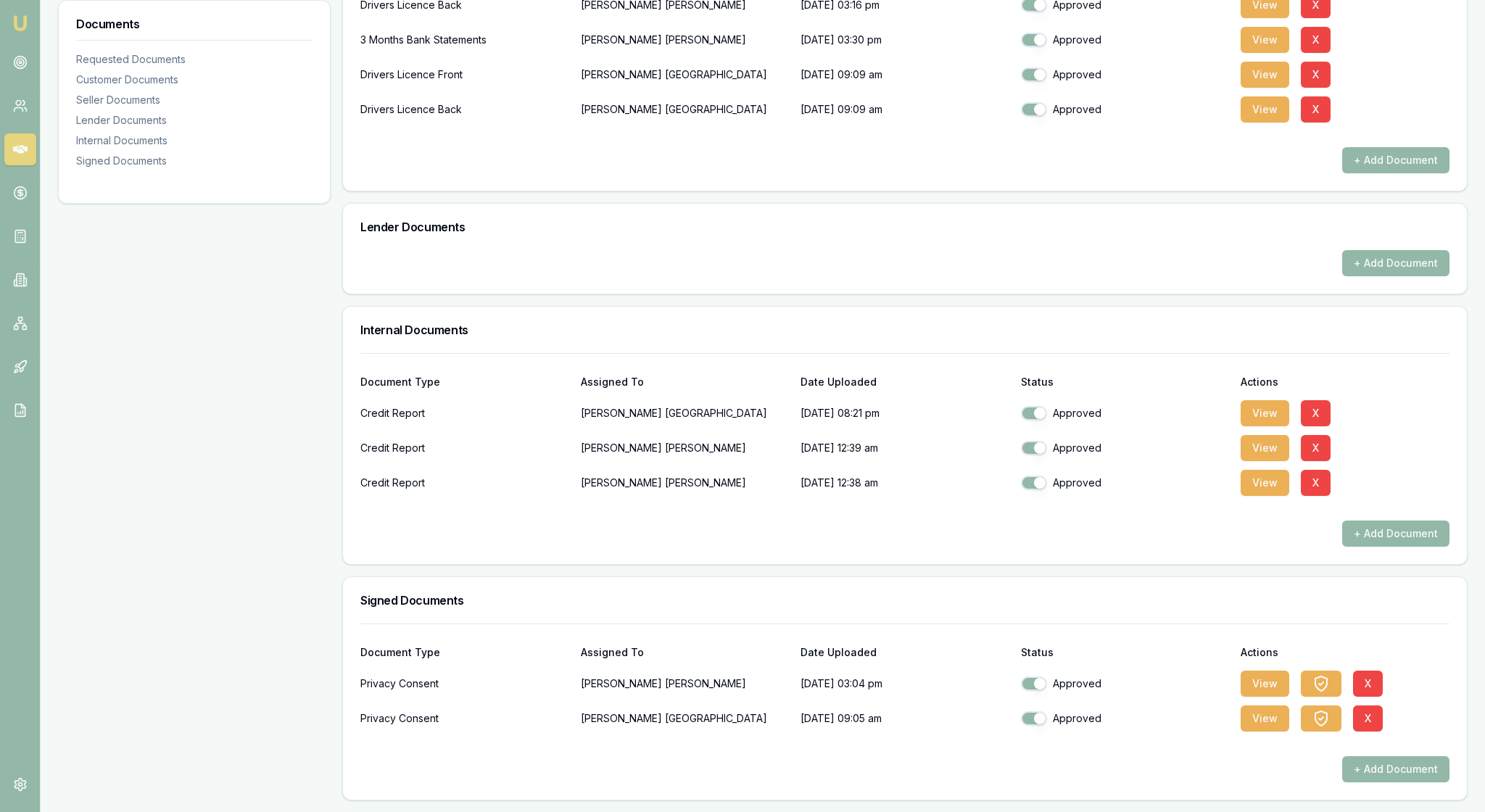
click at [296, 307] on div "Documents Requested Documents Customer Documents Seller Documents Lender Docume…" at bounding box center [194, 268] width 273 height 1064
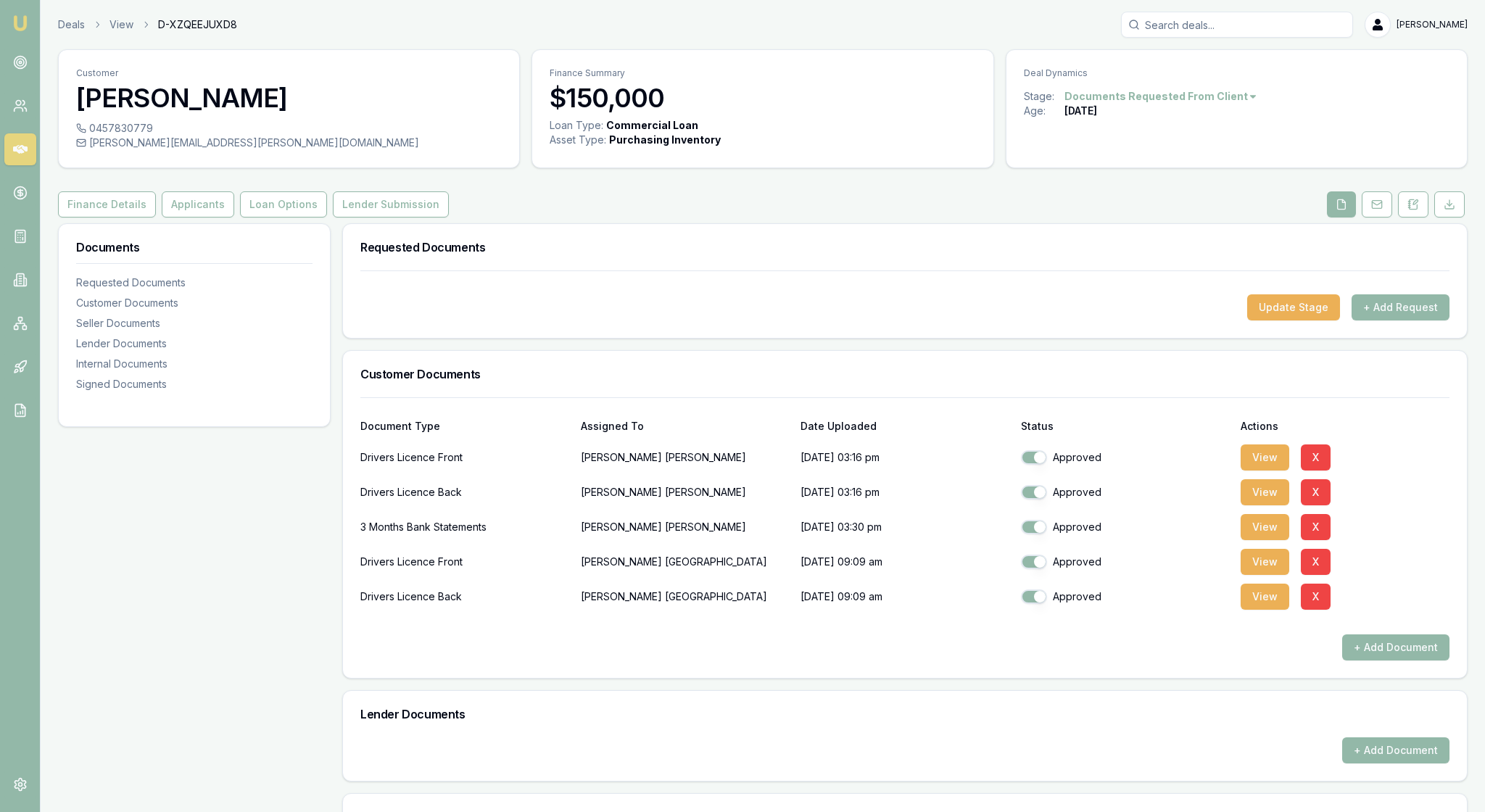
scroll to position [0, 0]
